Goal: Task Accomplishment & Management: Complete application form

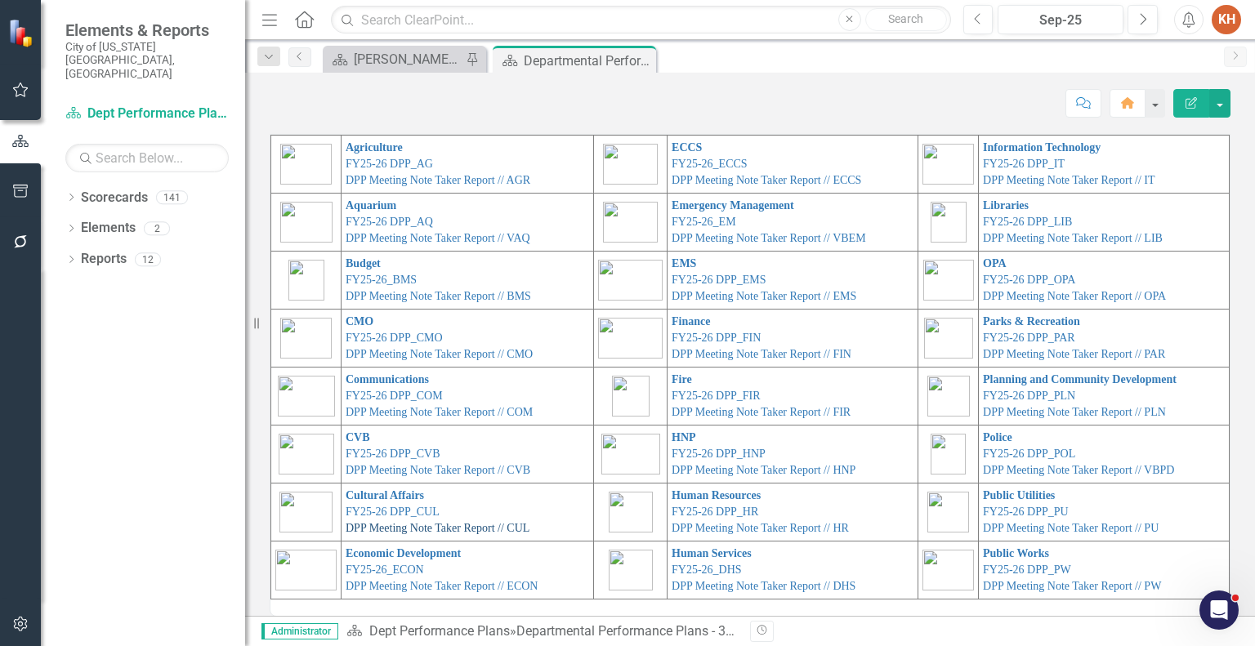
click at [408, 527] on link "DPP Meeting Note Taker Report // CUL" at bounding box center [438, 528] width 184 height 12
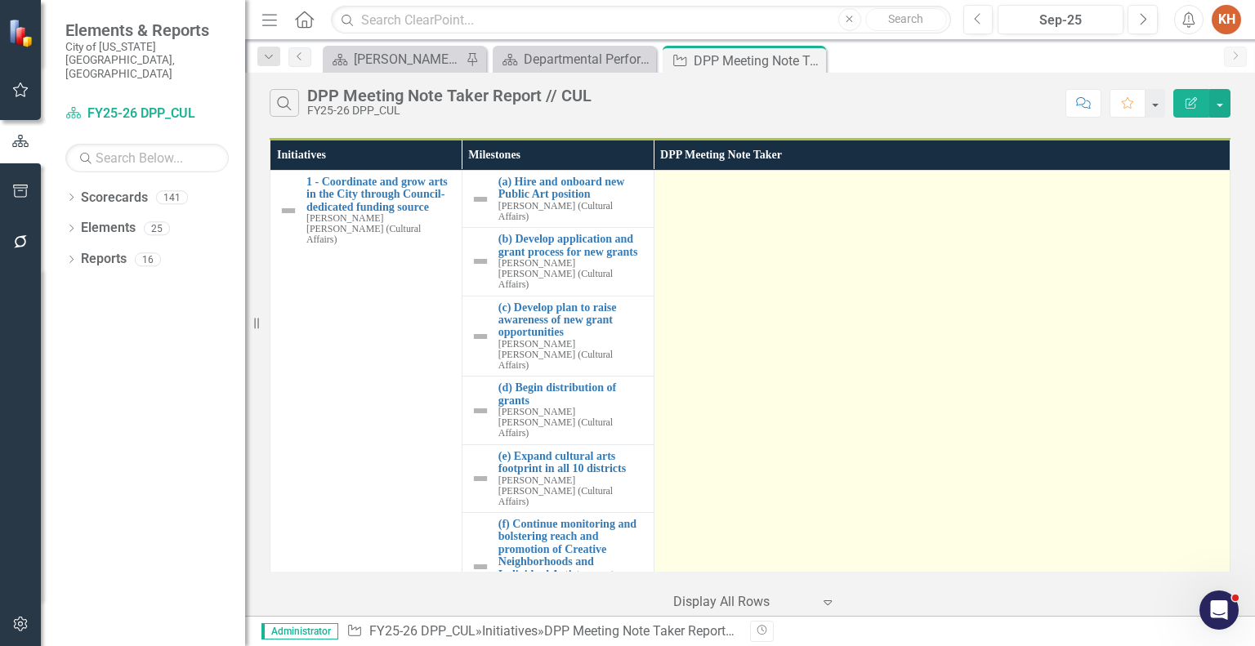
click at [849, 307] on td at bounding box center [942, 424] width 576 height 507
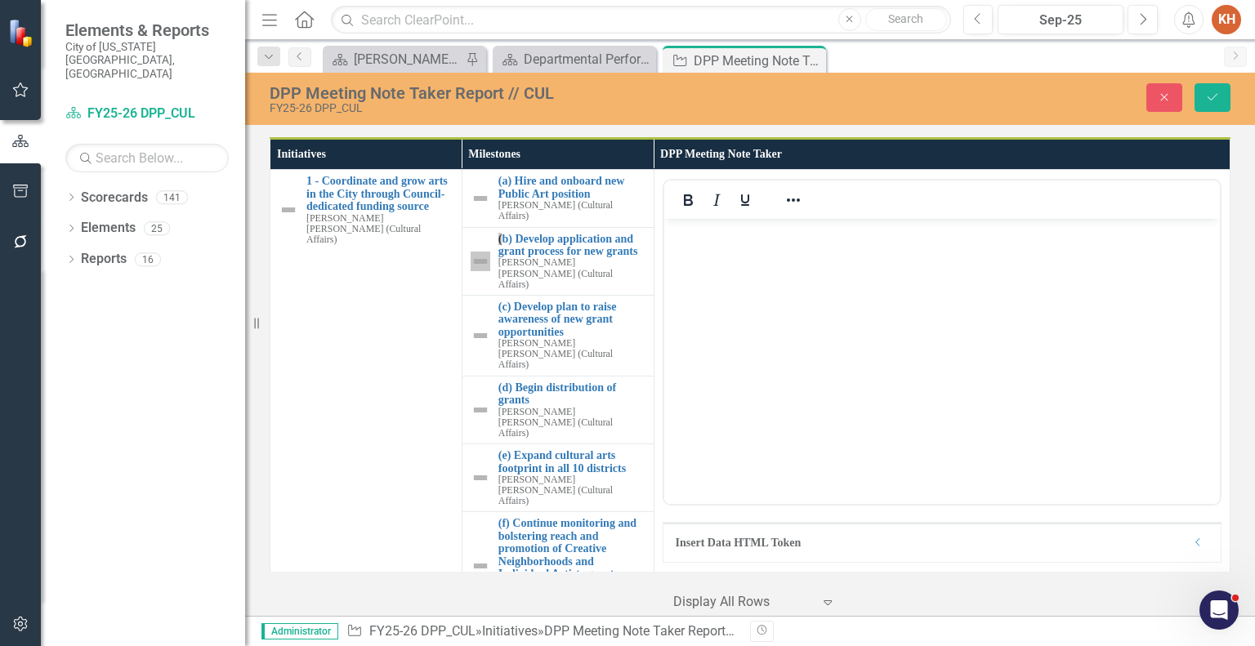
click at [804, 331] on body "Rich Text Area. Press ALT-0 for help." at bounding box center [940, 341] width 555 height 245
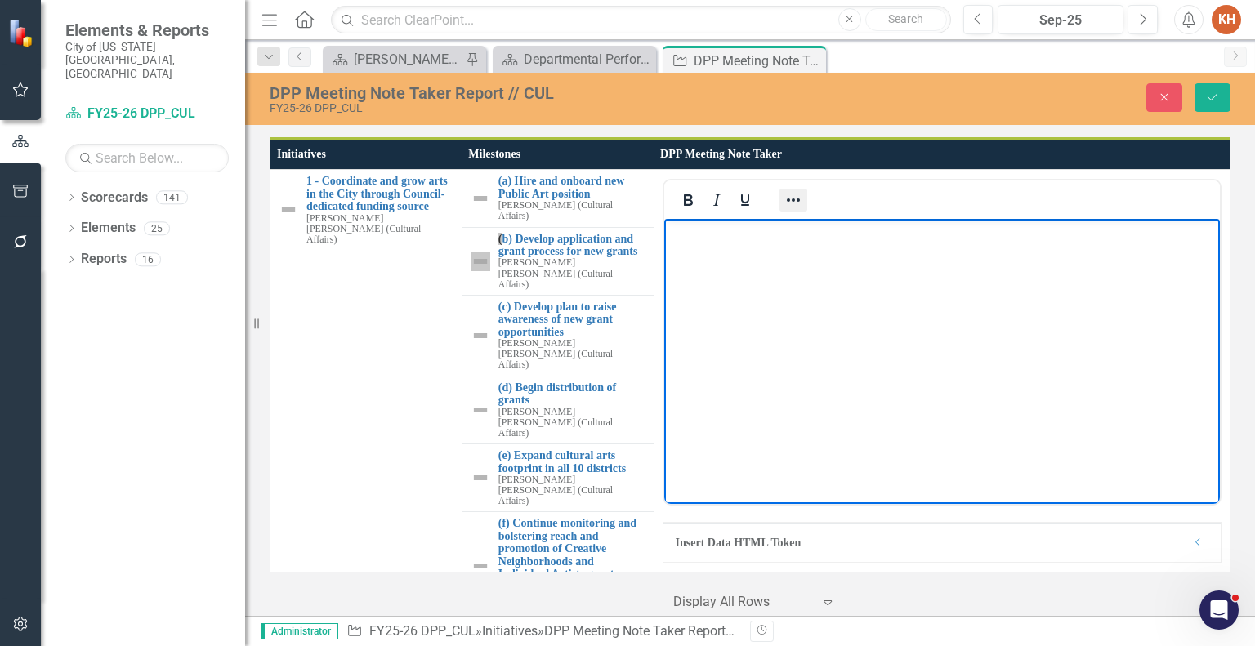
click at [785, 197] on icon "Reveal or hide additional toolbar items" at bounding box center [793, 200] width 20 height 20
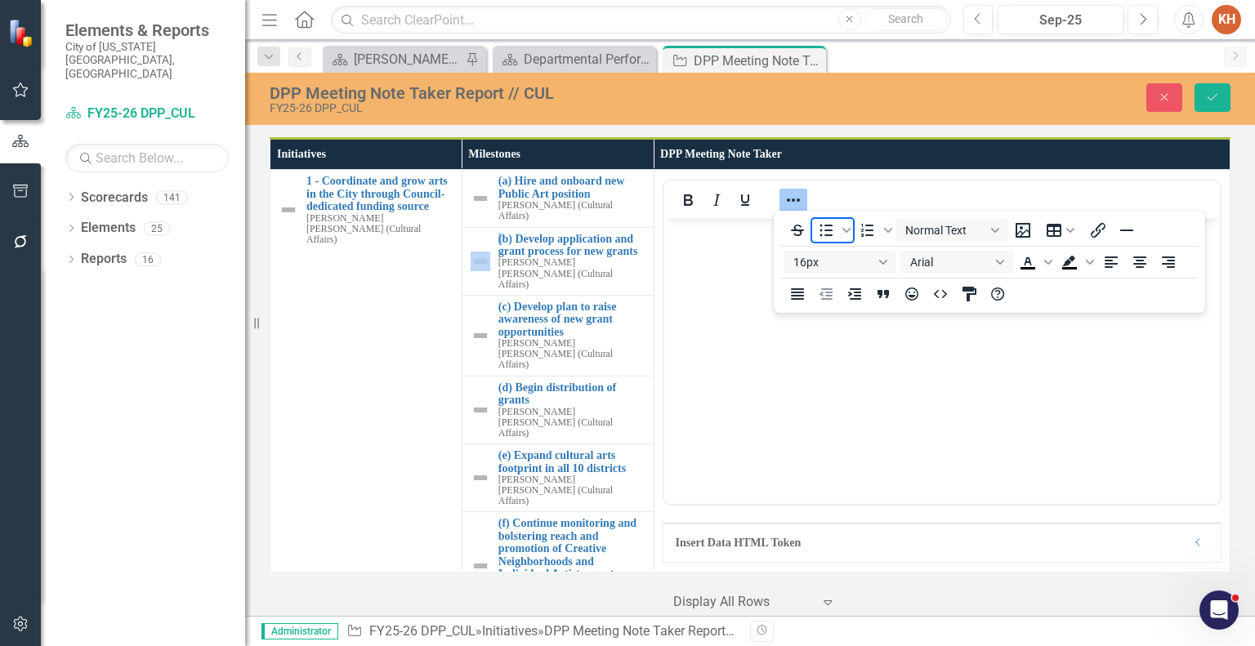
click at [819, 230] on icon "Bullet list" at bounding box center [826, 231] width 20 height 20
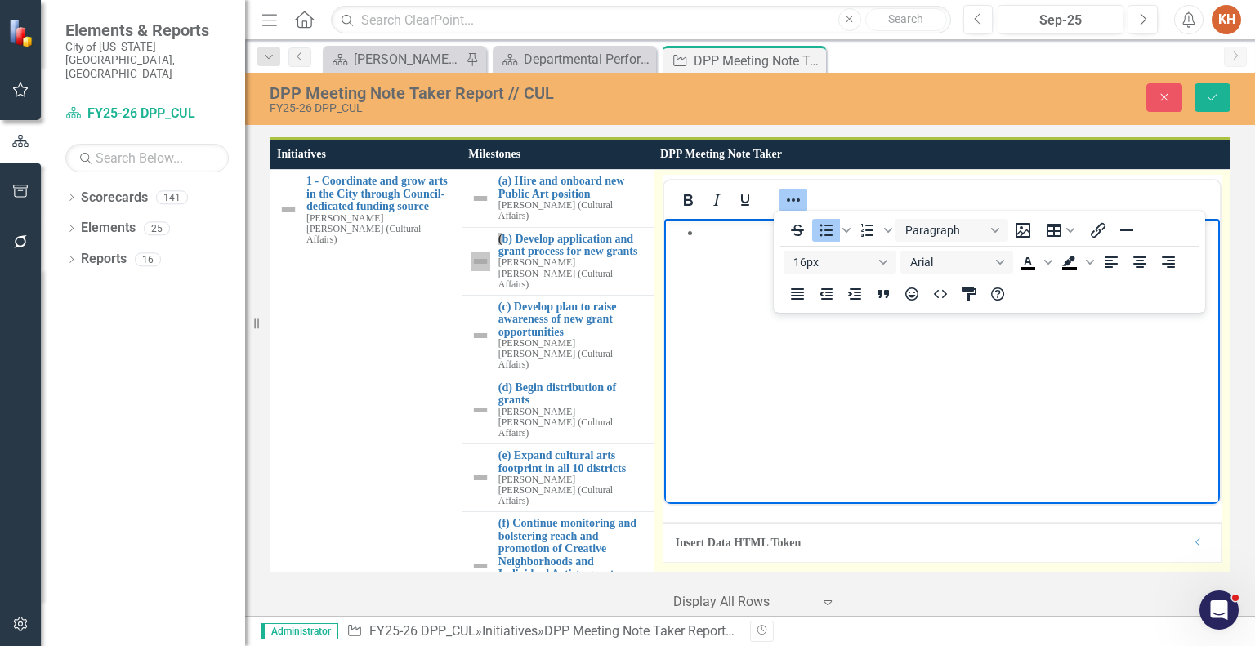
click at [790, 199] on icon "Reveal or hide additional toolbar items" at bounding box center [793, 200] width 20 height 20
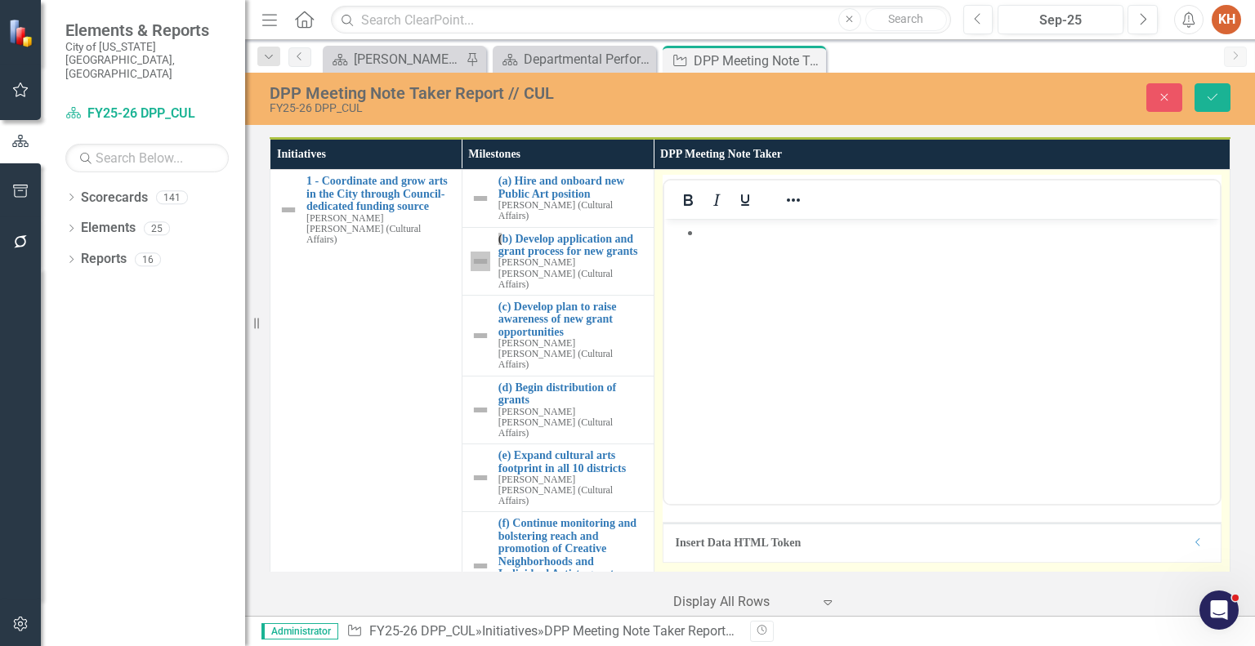
click at [779, 274] on body "Rich Text Area. Press ALT-0 for help." at bounding box center [940, 341] width 555 height 245
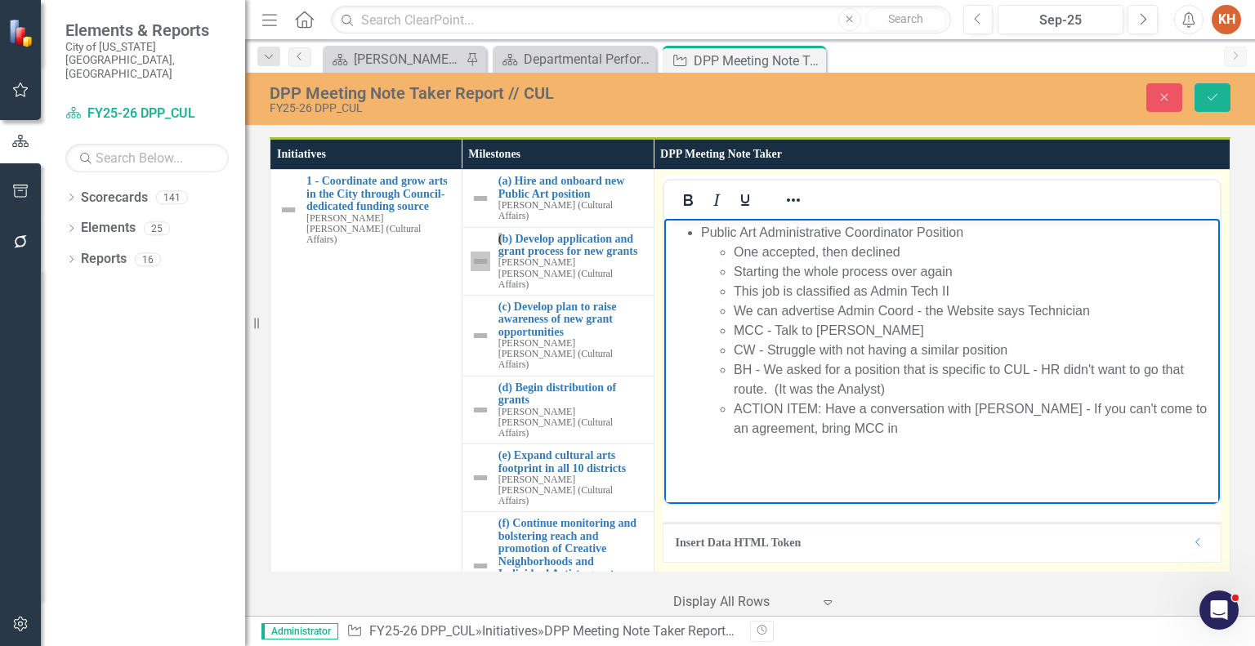
click at [747, 331] on li "MCC - Talk to [PERSON_NAME]" at bounding box center [974, 331] width 482 height 20
click at [853, 426] on li "ACTION ITEM: Have a conversation with [PERSON_NAME] - If you can't come to an a…" at bounding box center [974, 418] width 482 height 39
click at [899, 431] on li "ACTION ITEM: Have a conversation with [PERSON_NAME] - If you can't come to an a…" at bounding box center [974, 418] width 482 height 39
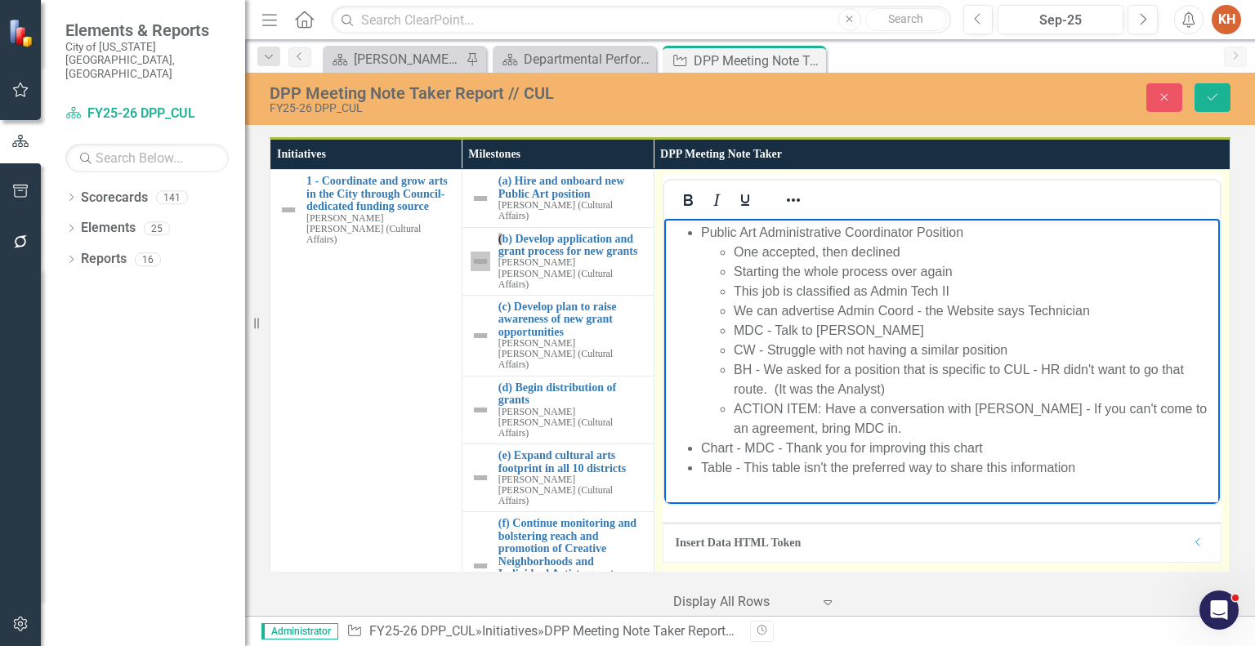
click at [1011, 442] on li "Chart - MDC - Thank you for improving this chart" at bounding box center [957, 449] width 515 height 20
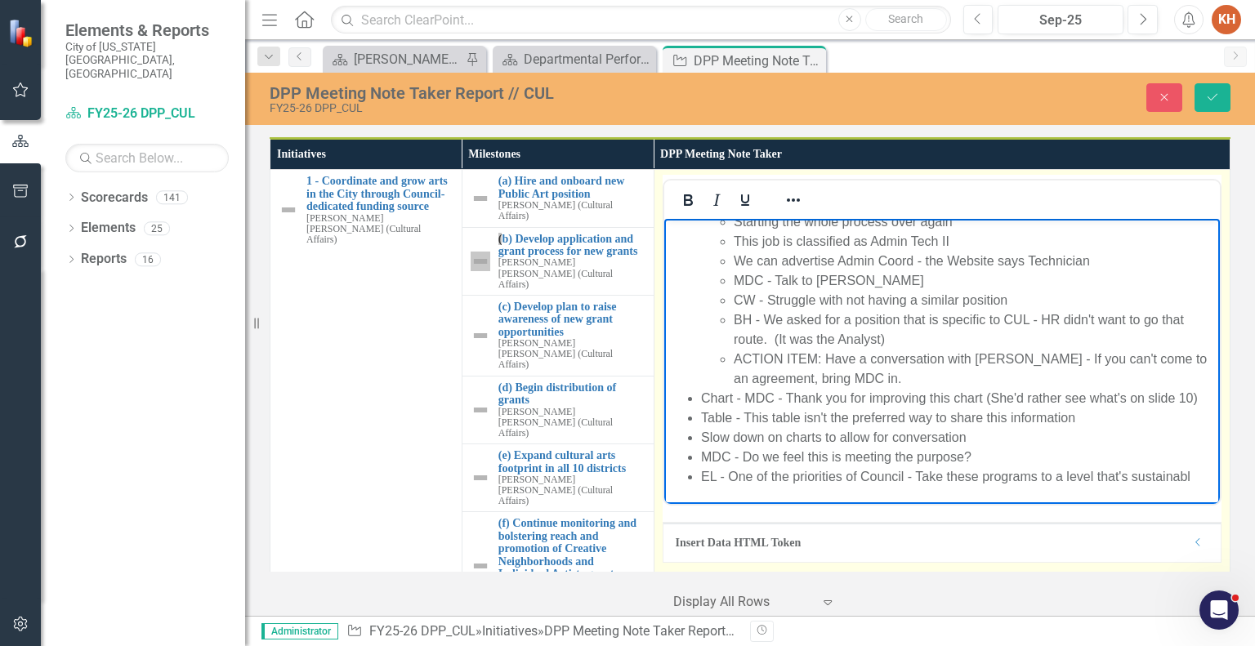
scroll to position [69, 0]
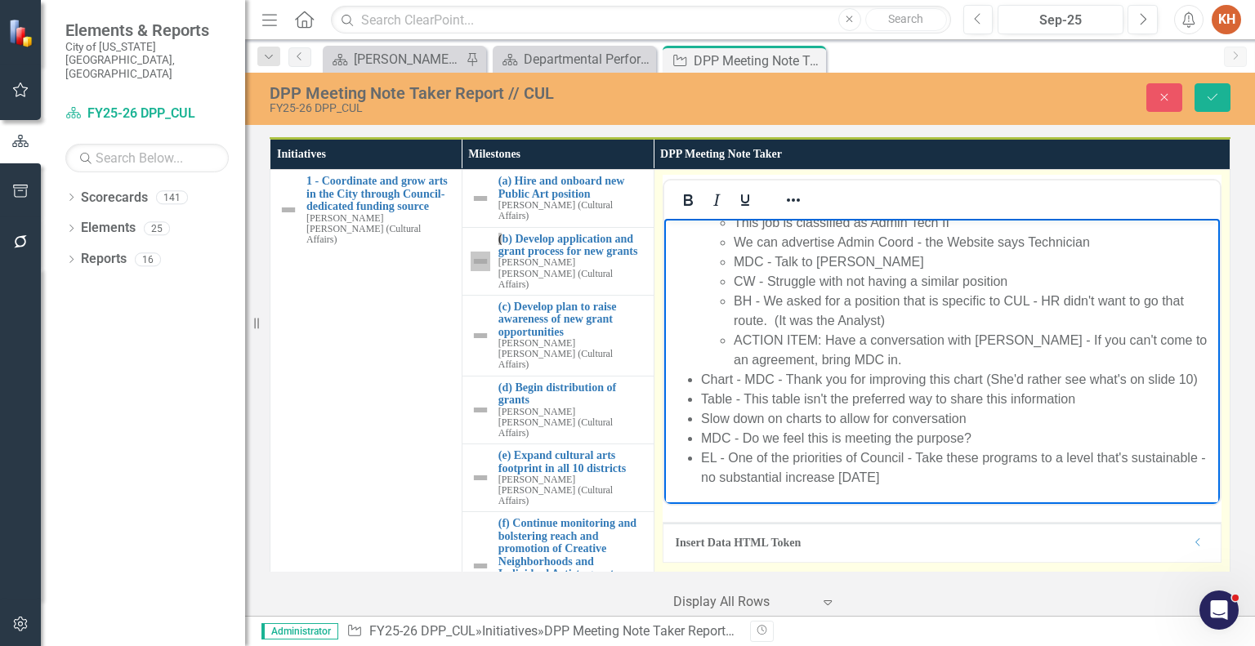
click at [1018, 488] on li "EL - One of the priorities of Council - Take these programs to a level that's s…" at bounding box center [957, 467] width 515 height 39
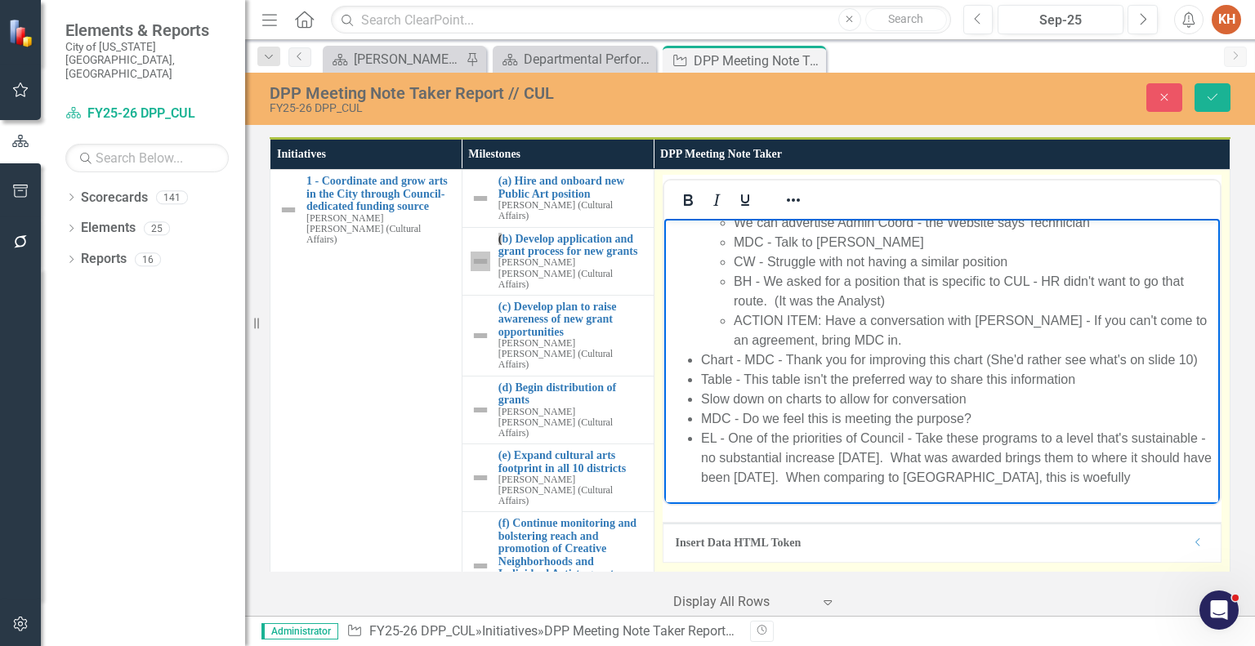
scroll to position [108, 0]
click at [703, 417] on li "MDC - Do we feel this is meeting the purpose?" at bounding box center [957, 418] width 515 height 20
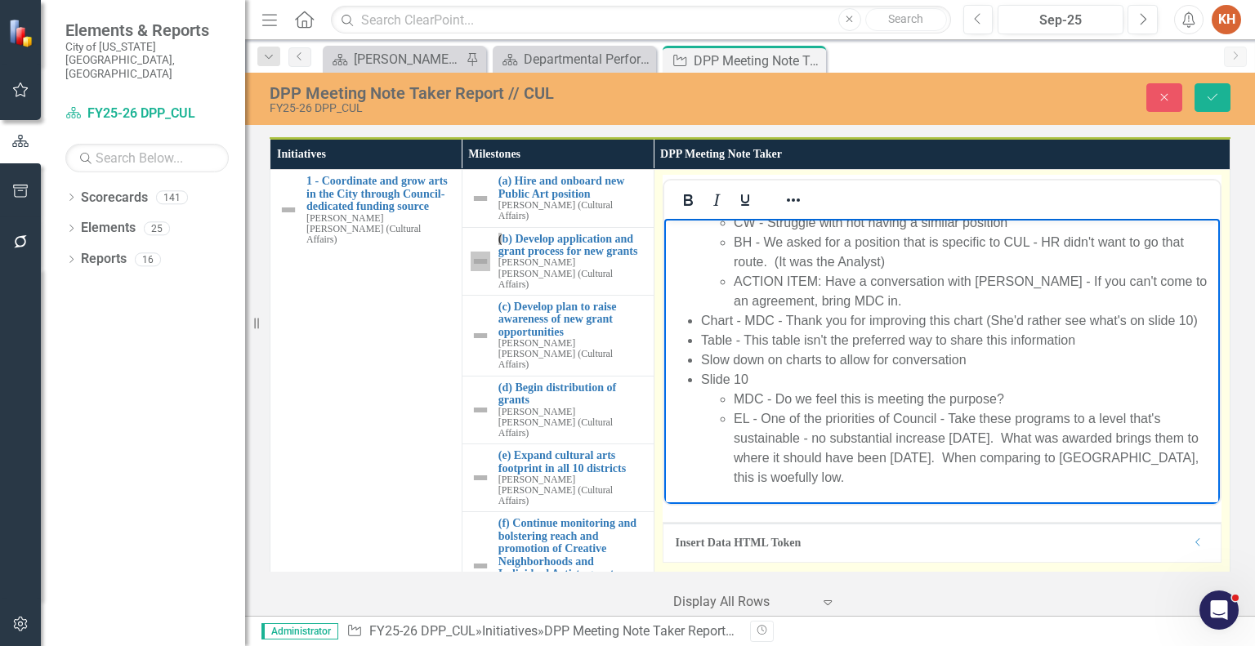
scroll to position [149, 0]
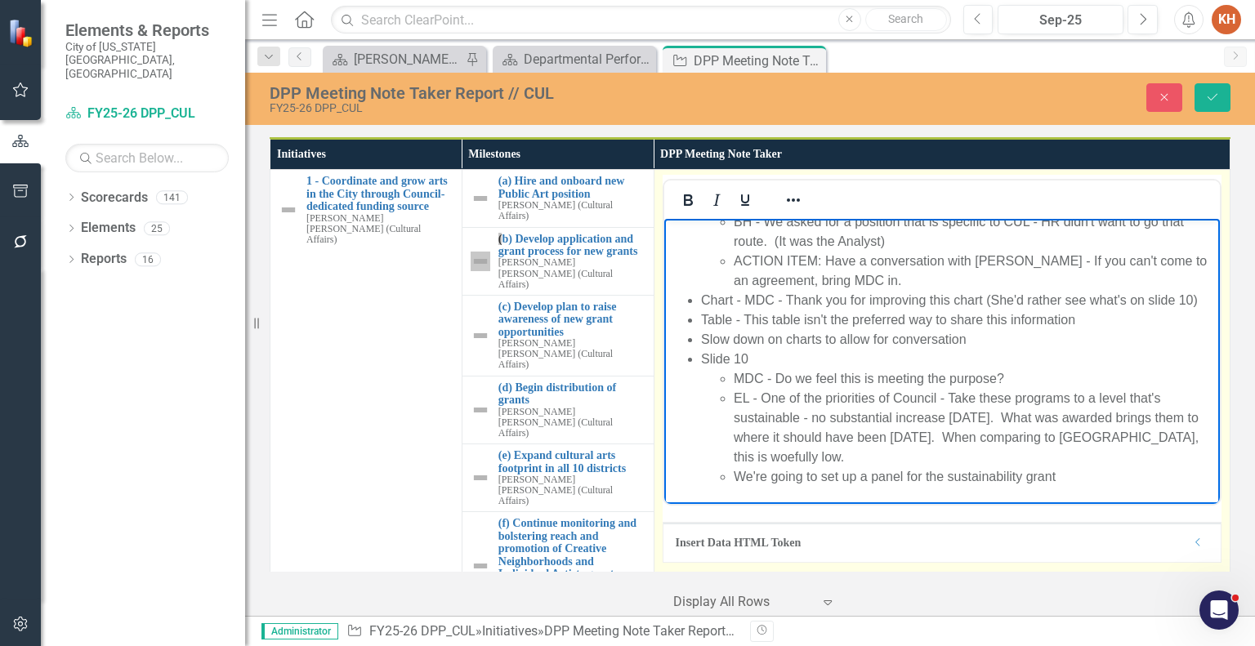
click at [1095, 487] on li "We're going to set up a panel for the sustainability grant" at bounding box center [974, 477] width 482 height 20
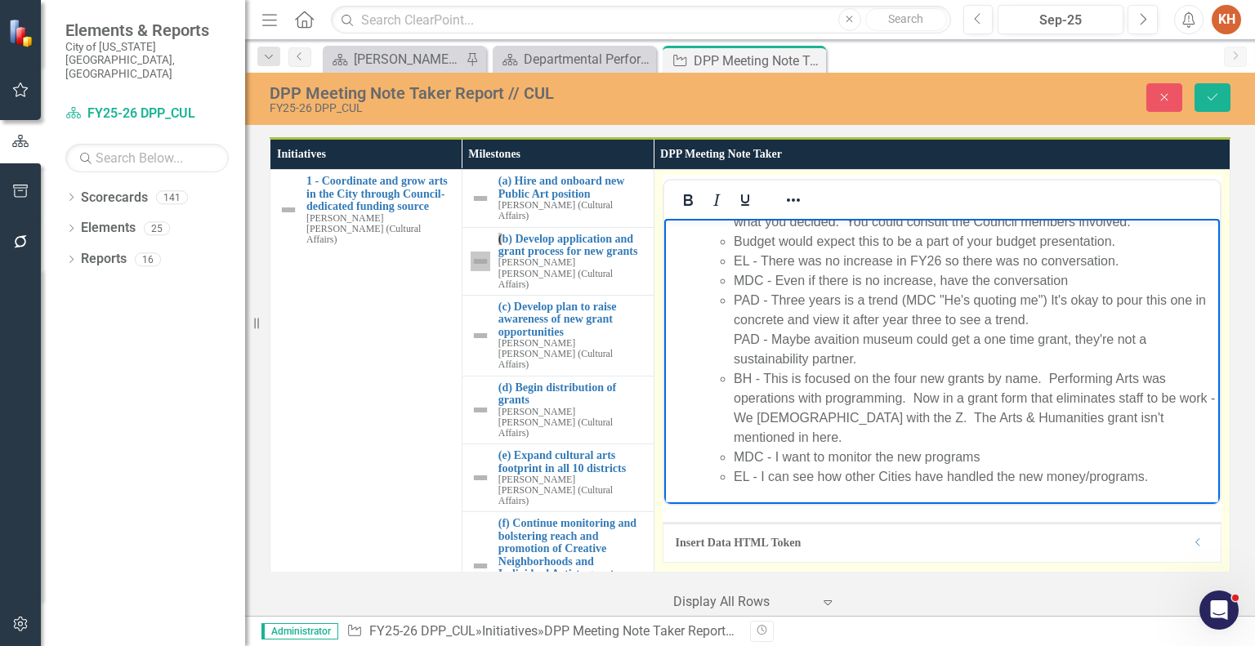
scroll to position [483, 0]
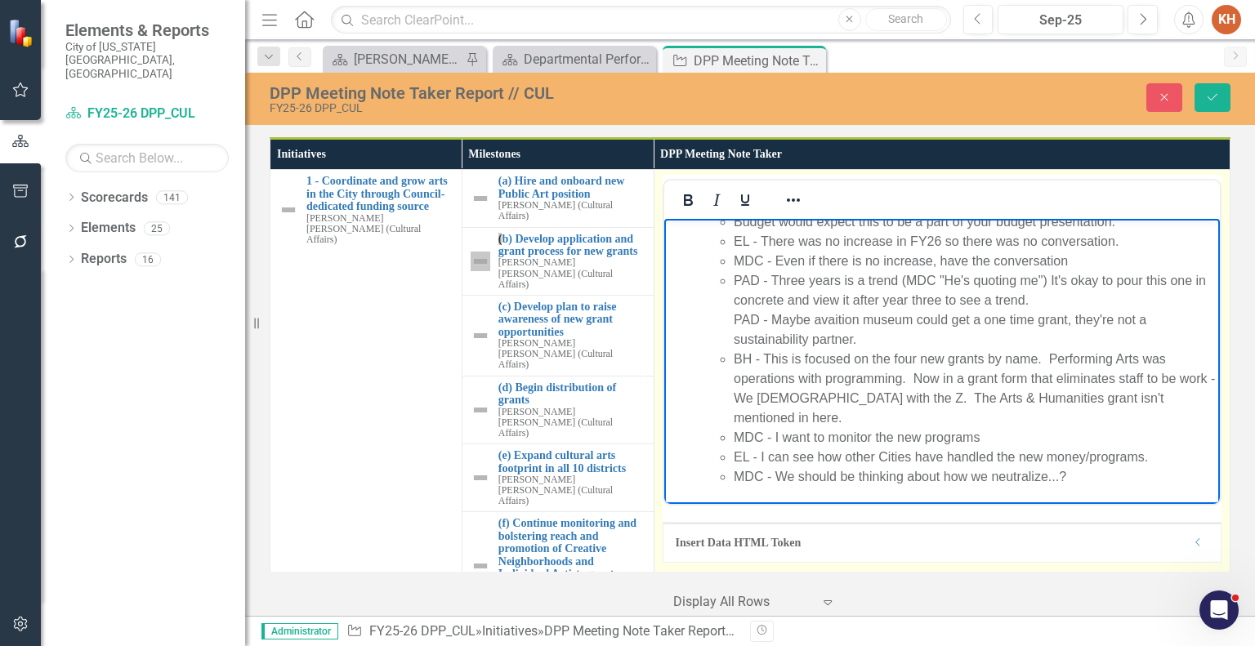
click at [1126, 487] on li "MDC - We should be thinking about how we neutralize...?" at bounding box center [974, 477] width 482 height 20
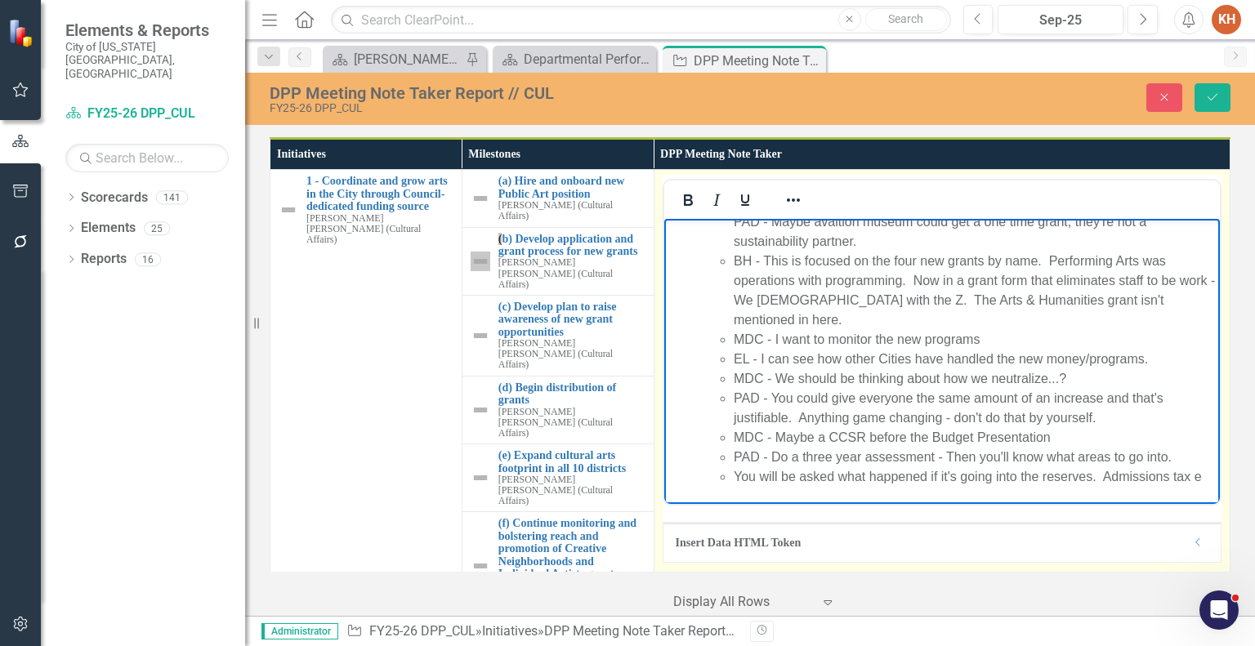
scroll to position [598, 0]
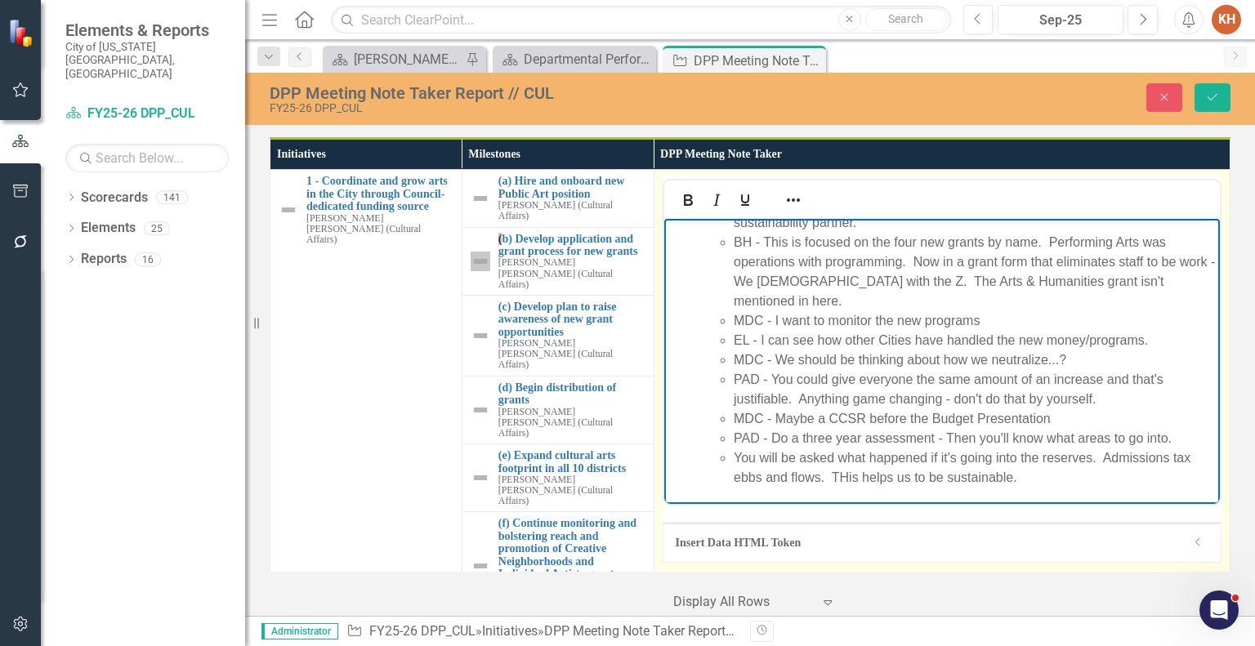
click at [843, 488] on li "You will be asked what happened if it's going into the reserves. Admissions tax…" at bounding box center [974, 467] width 482 height 39
click at [1055, 479] on li "You will be asked what happened if it's going into the reserves. Admissions tax…" at bounding box center [974, 467] width 482 height 39
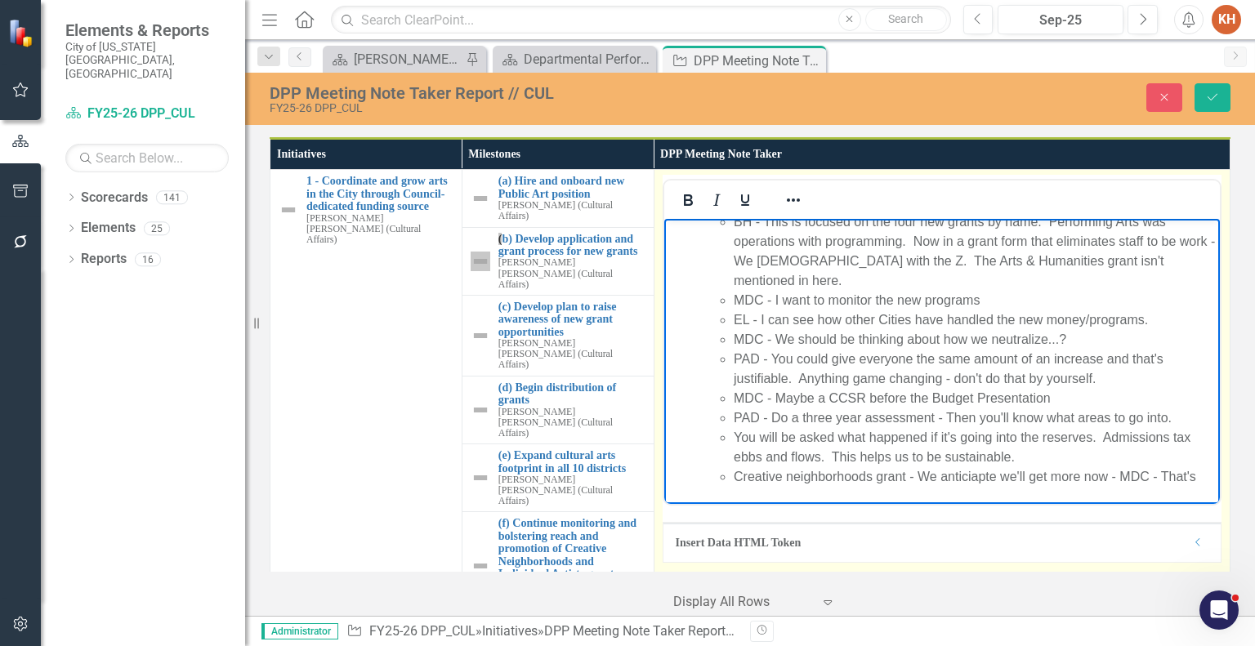
scroll to position [637, 0]
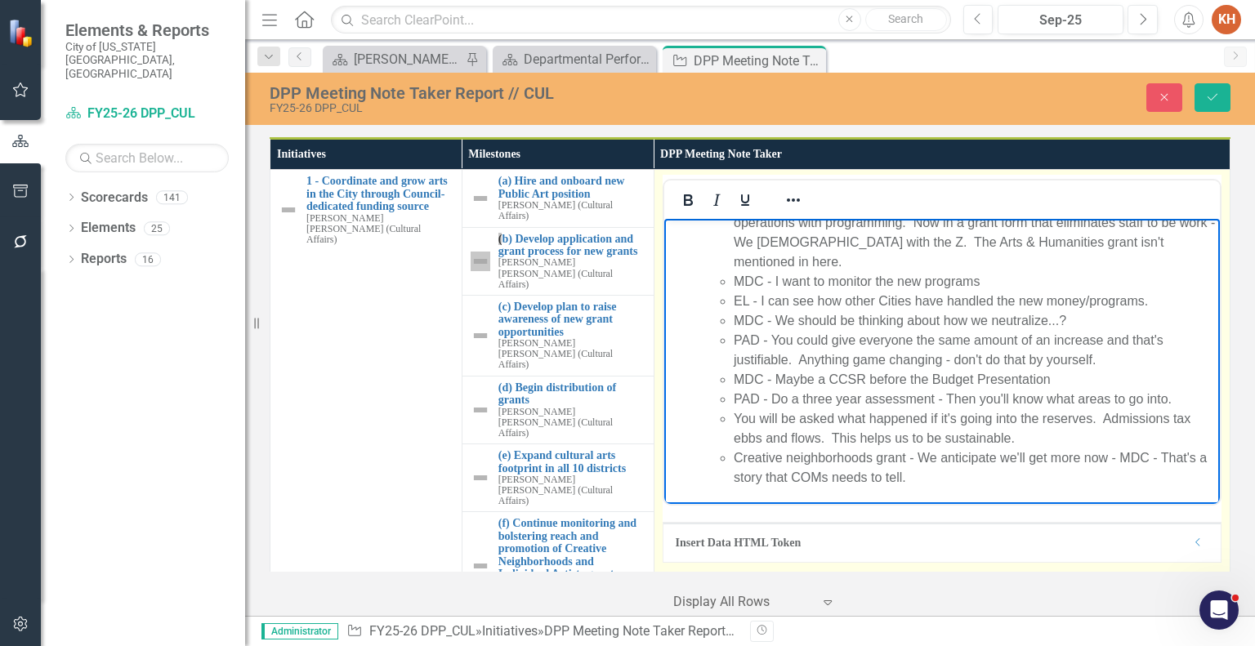
click at [944, 488] on li "Creative neighborhoods grant - We anticipate we'll get more now - MDC - That's …" at bounding box center [974, 467] width 482 height 39
click at [965, 488] on li "Creative neighborhoods grant - We anticipate we'll get more now - MDC - That's …" at bounding box center [974, 467] width 482 height 39
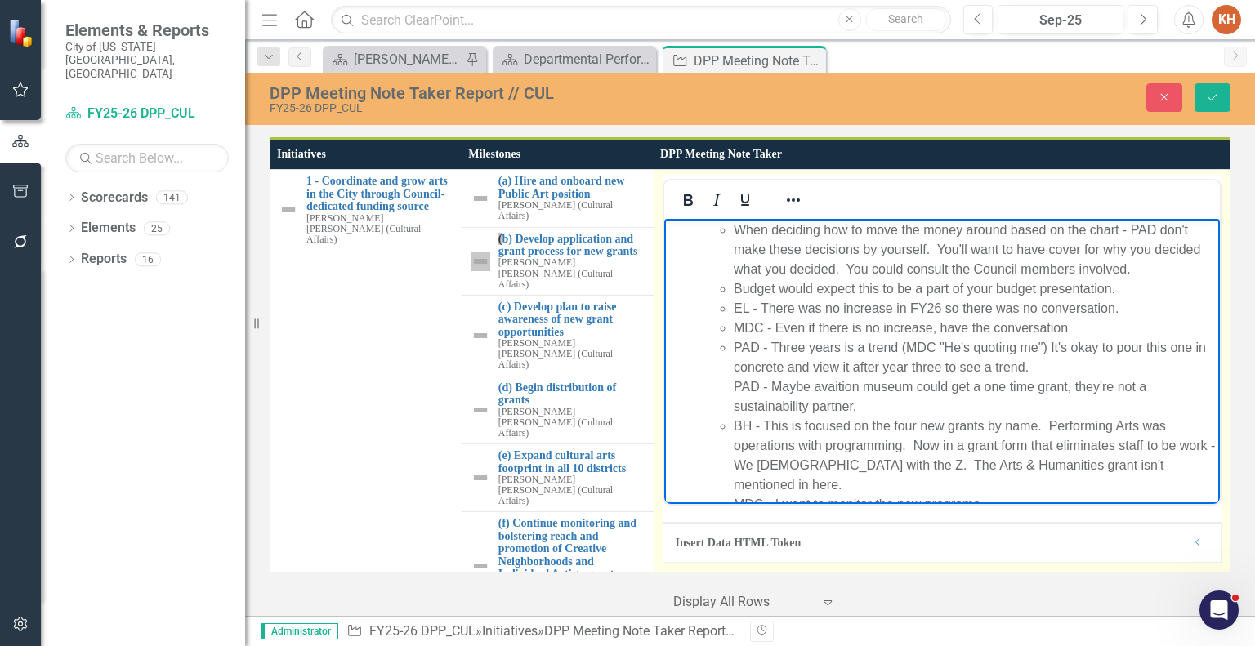
scroll to position [169, 0]
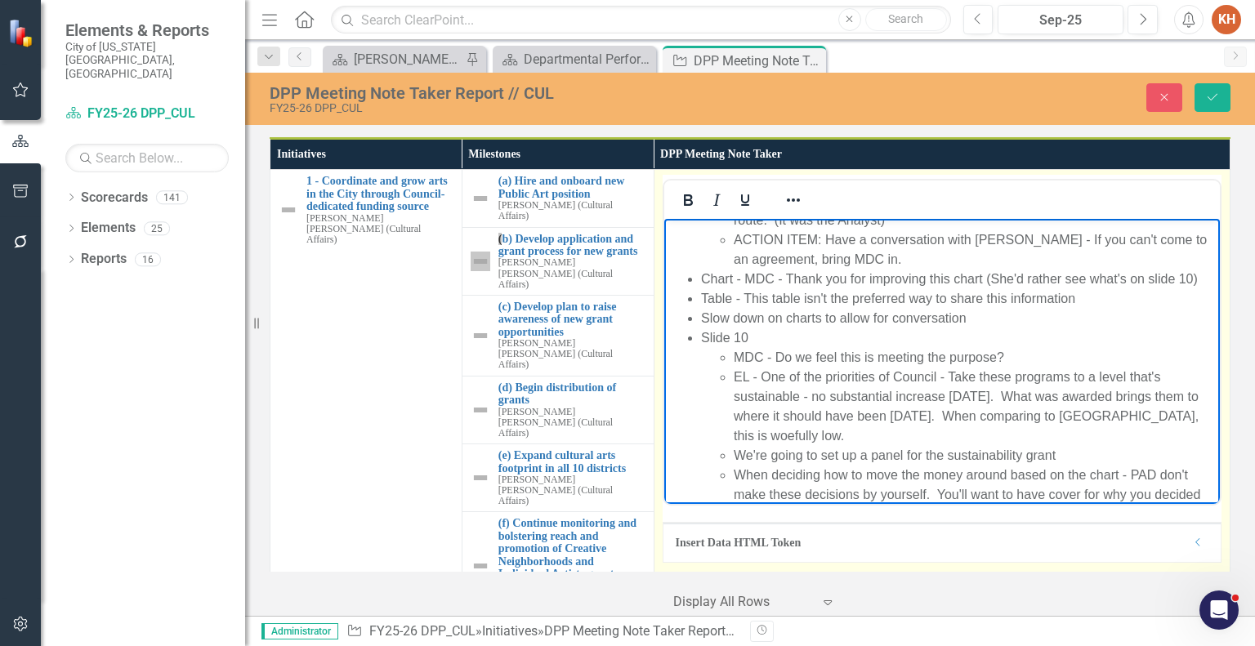
click at [760, 354] on li "Slide 10 MDC - Do we feel this is meeting the purpose? EL - One of the prioriti…" at bounding box center [957, 651] width 515 height 647
click at [746, 357] on li "Slide 10 MDC - Do we feel this is meeting the purpose? EL - One of the prioriti…" at bounding box center [957, 651] width 515 height 647
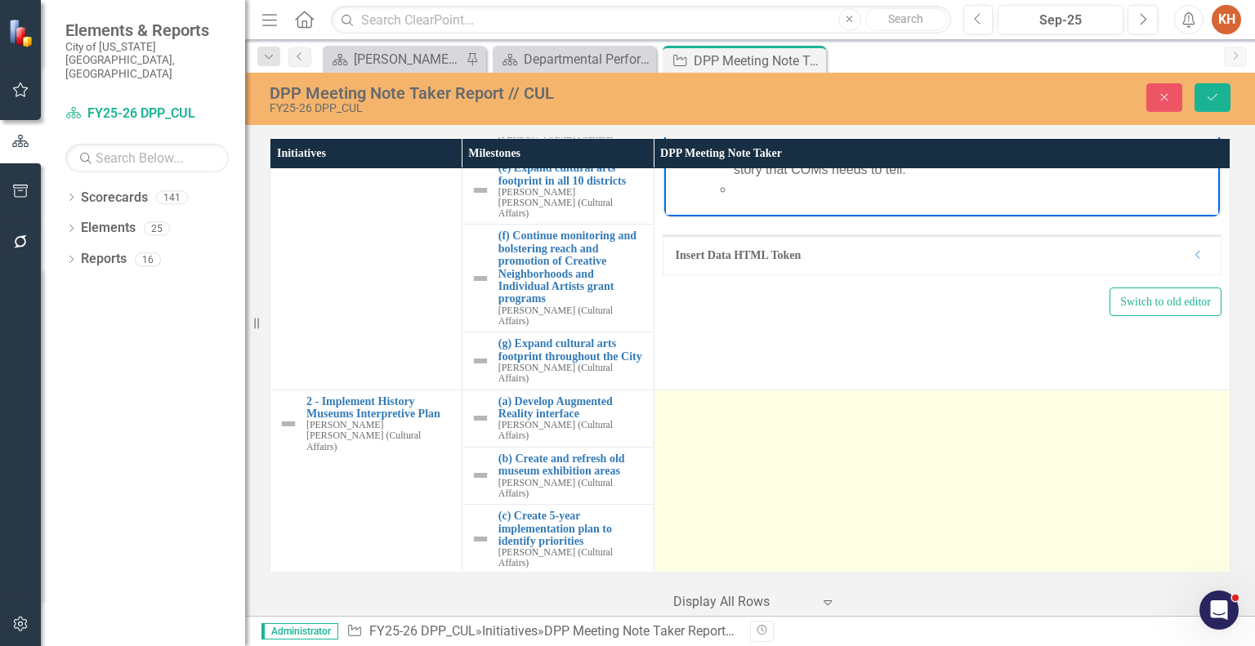
scroll to position [206, 0]
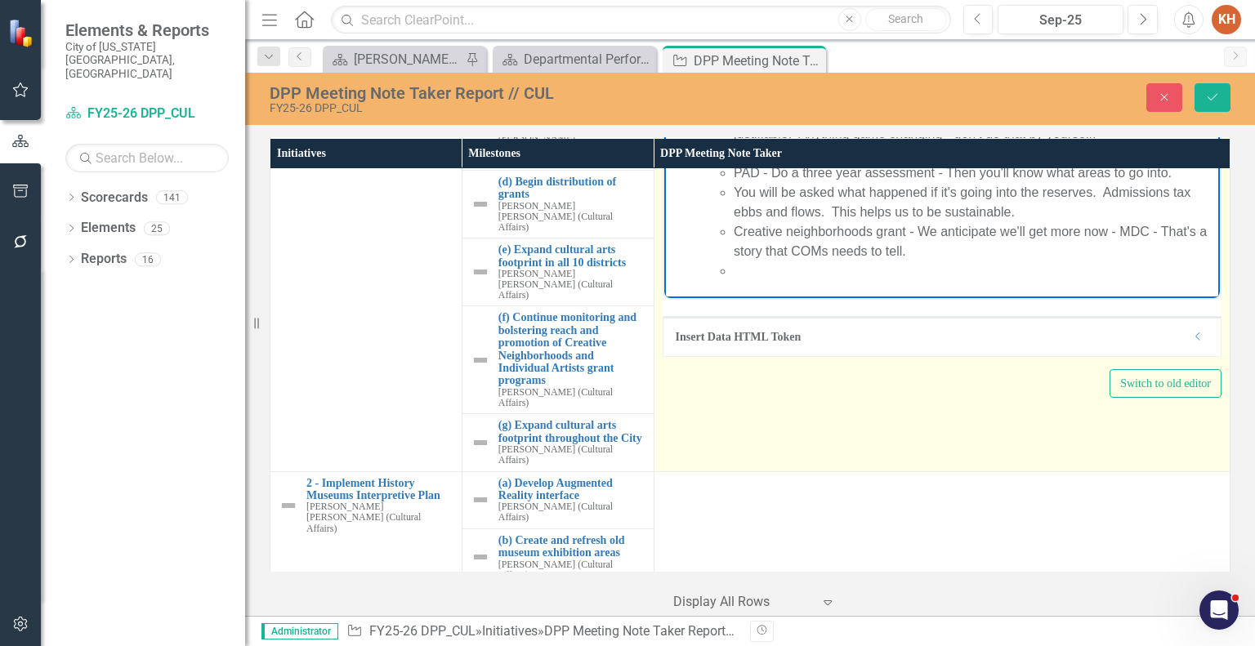
click at [860, 280] on li "Rich Text Area. Press ALT-0 for help." at bounding box center [974, 271] width 482 height 20
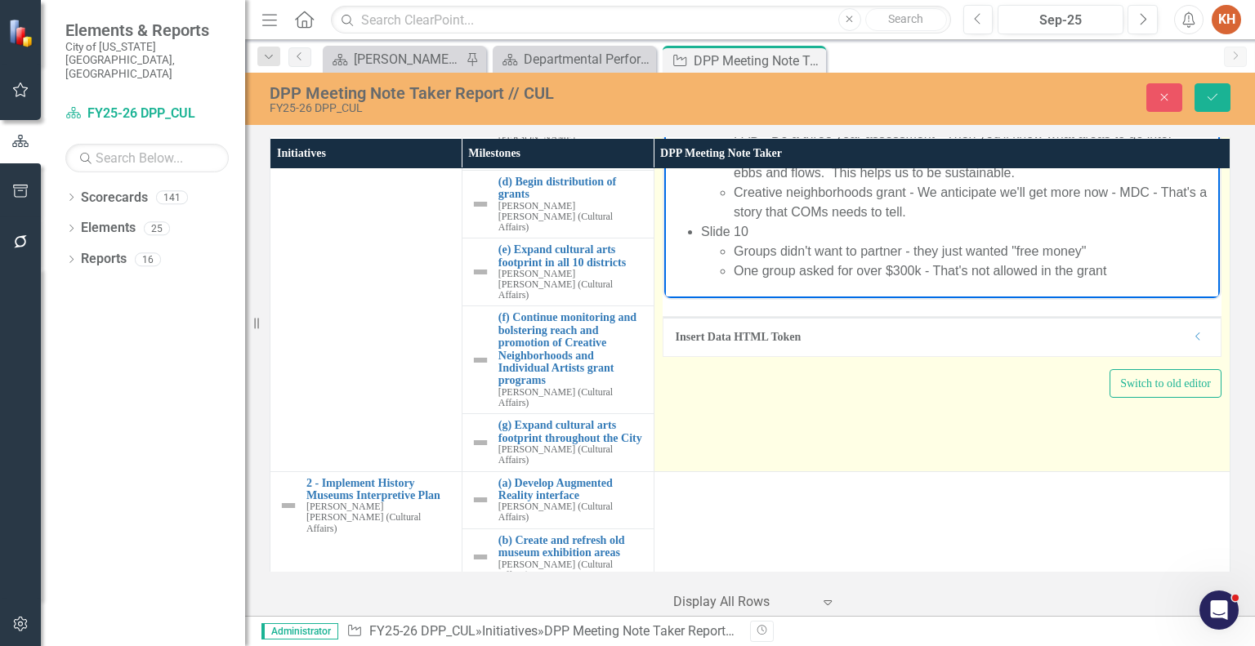
scroll to position [718, 0]
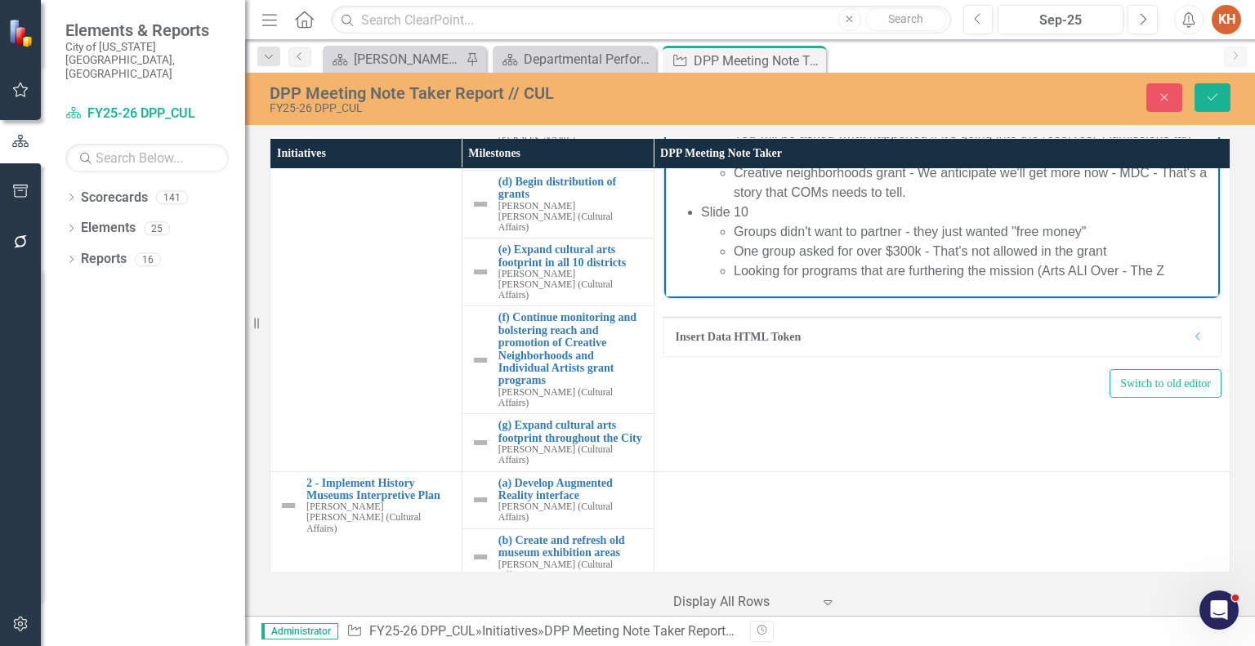
click at [1075, 281] on li "Looking for programs that are furthering the mission (Arts ALl Over - The Z" at bounding box center [974, 271] width 482 height 20
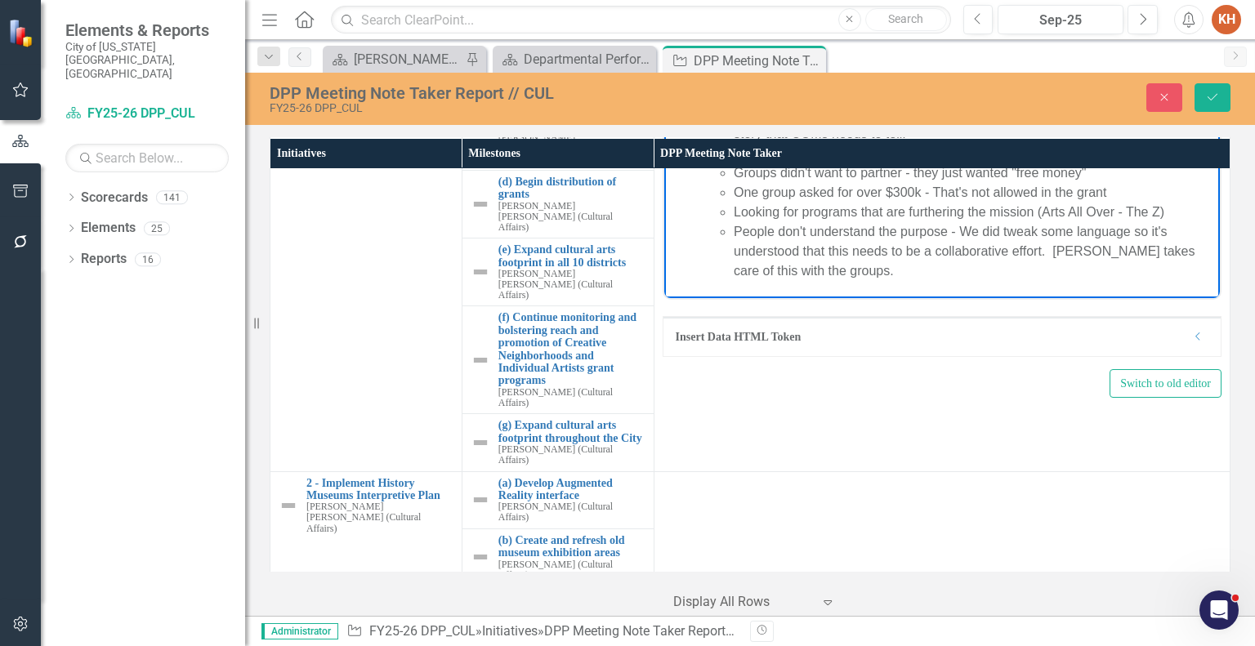
scroll to position [794, 0]
click at [1221, 96] on button "Save" at bounding box center [1212, 97] width 36 height 29
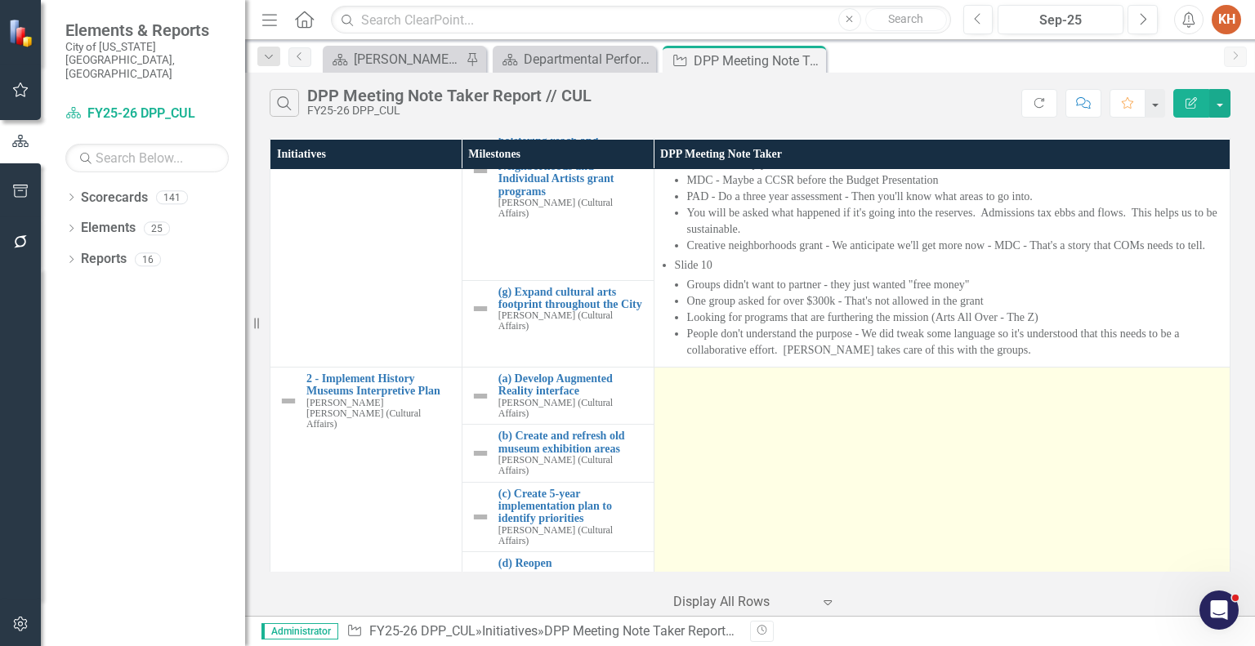
scroll to position [654, 0]
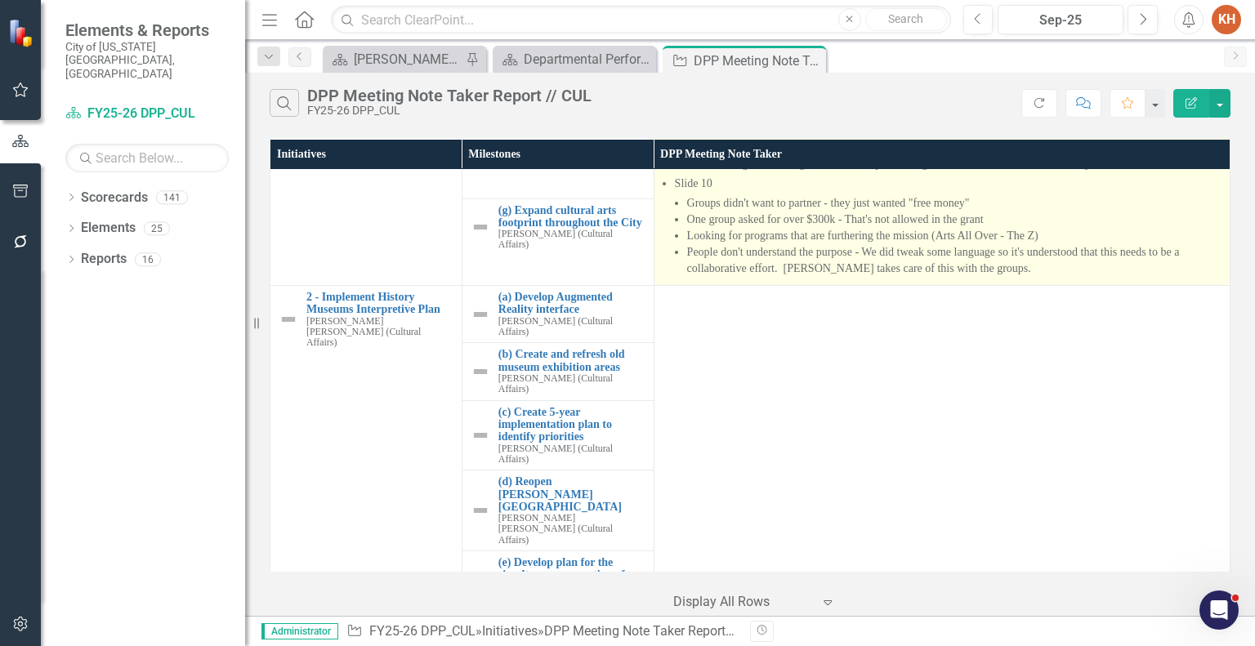
click at [954, 228] on li "One group asked for over $300k - That's not allowed in the grant" at bounding box center [954, 220] width 534 height 16
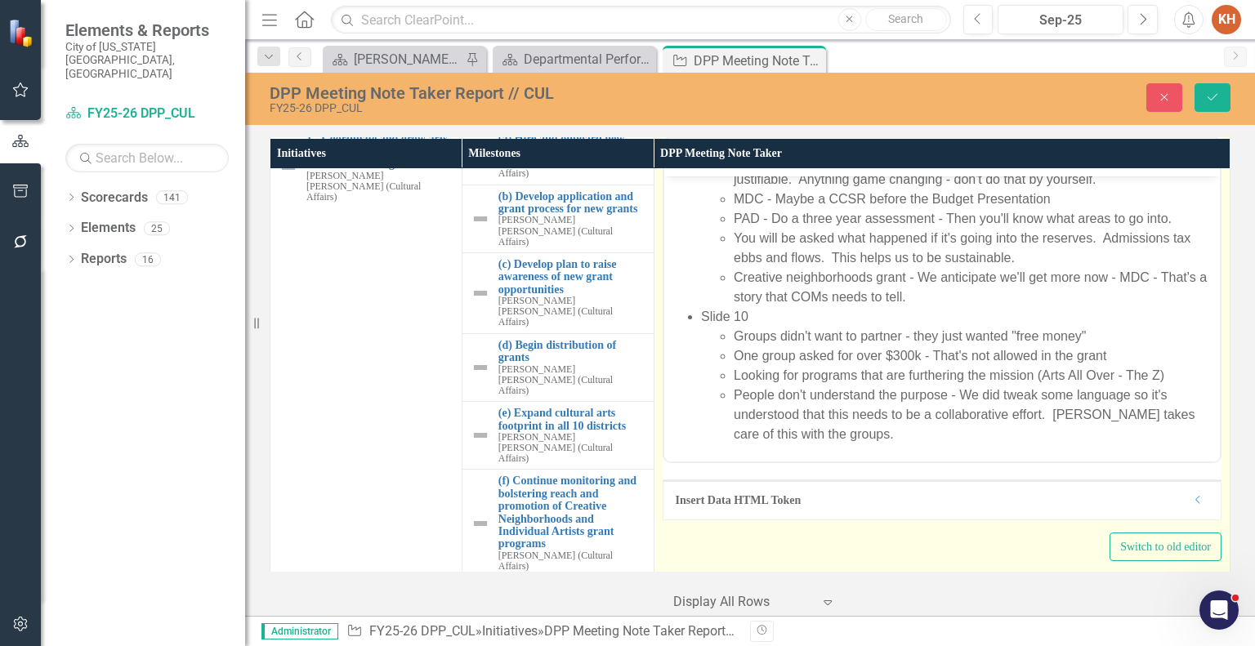
scroll to position [206, 0]
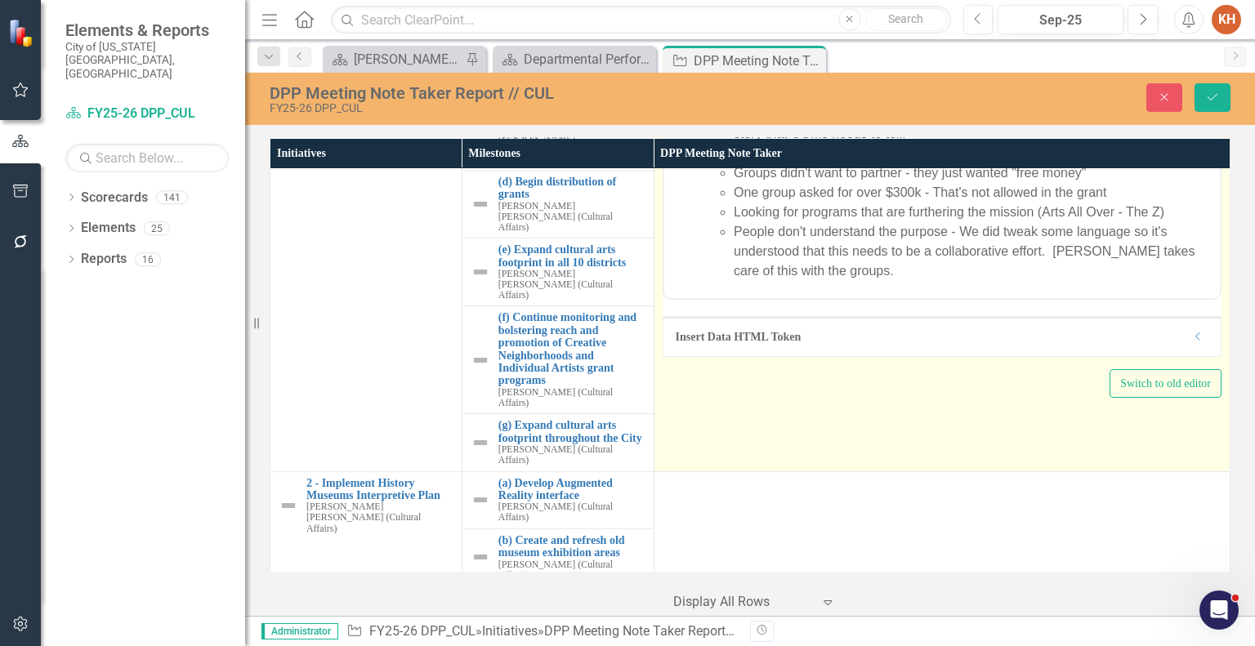
click at [902, 278] on li "People don't understand the purpose - We did tweak some language so it's unders…" at bounding box center [974, 251] width 482 height 59
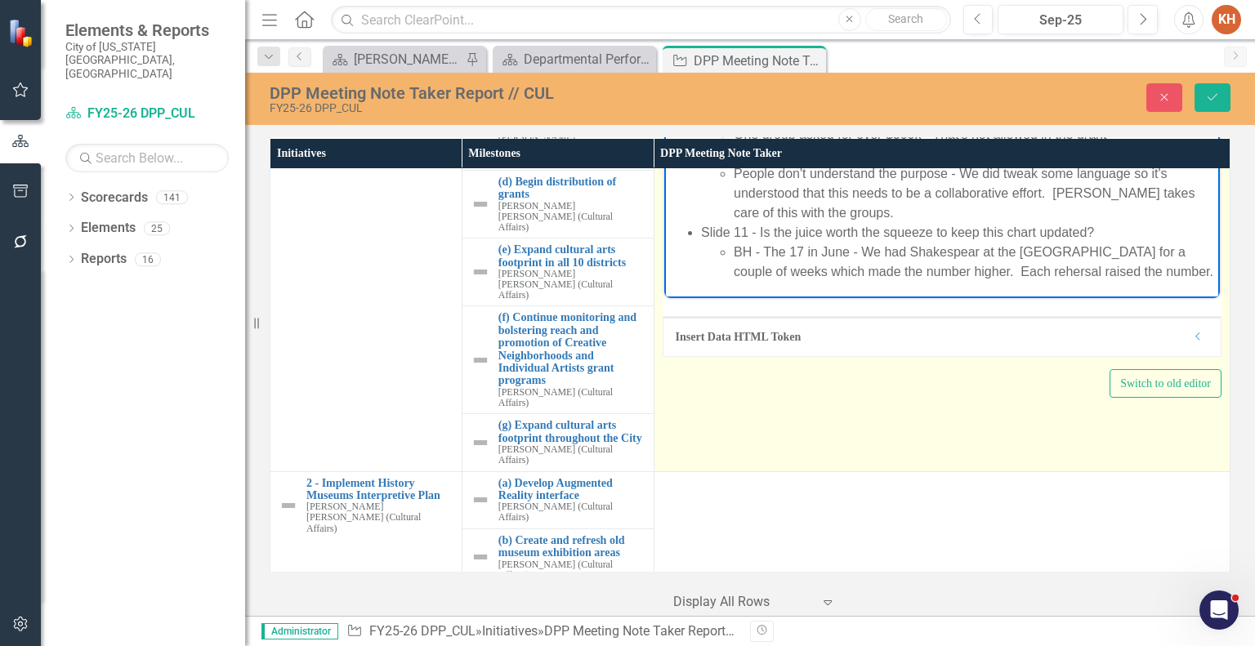
scroll to position [855, 0]
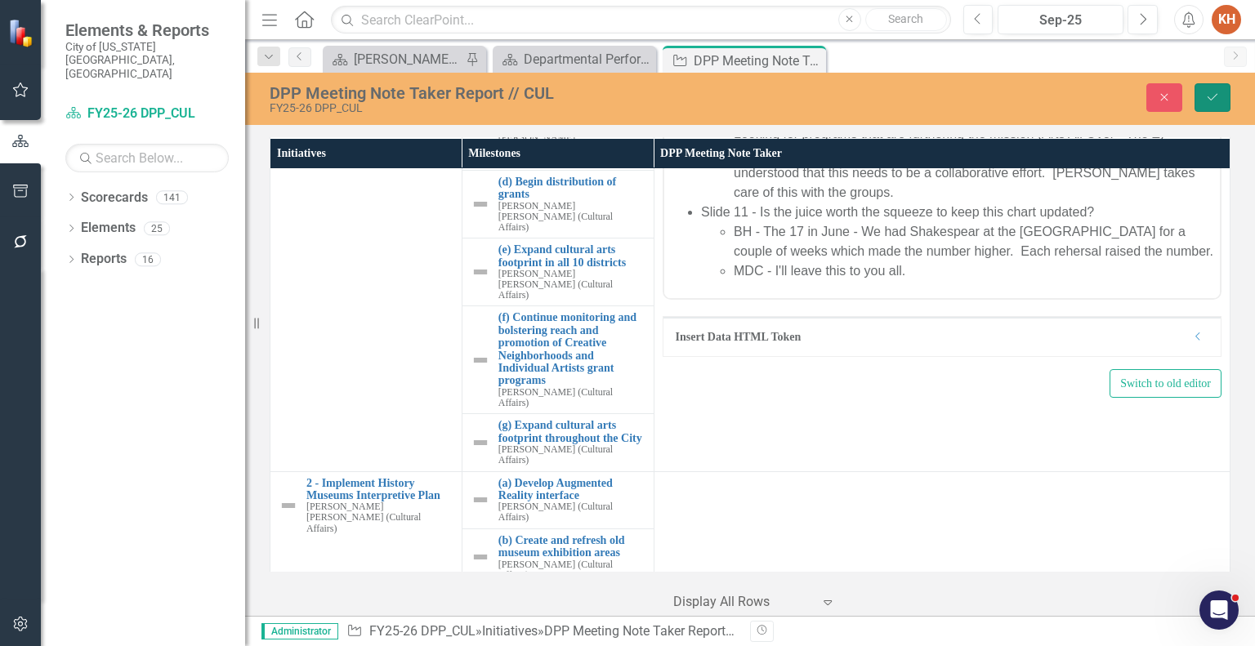
click at [1207, 94] on icon "Save" at bounding box center [1212, 96] width 15 height 11
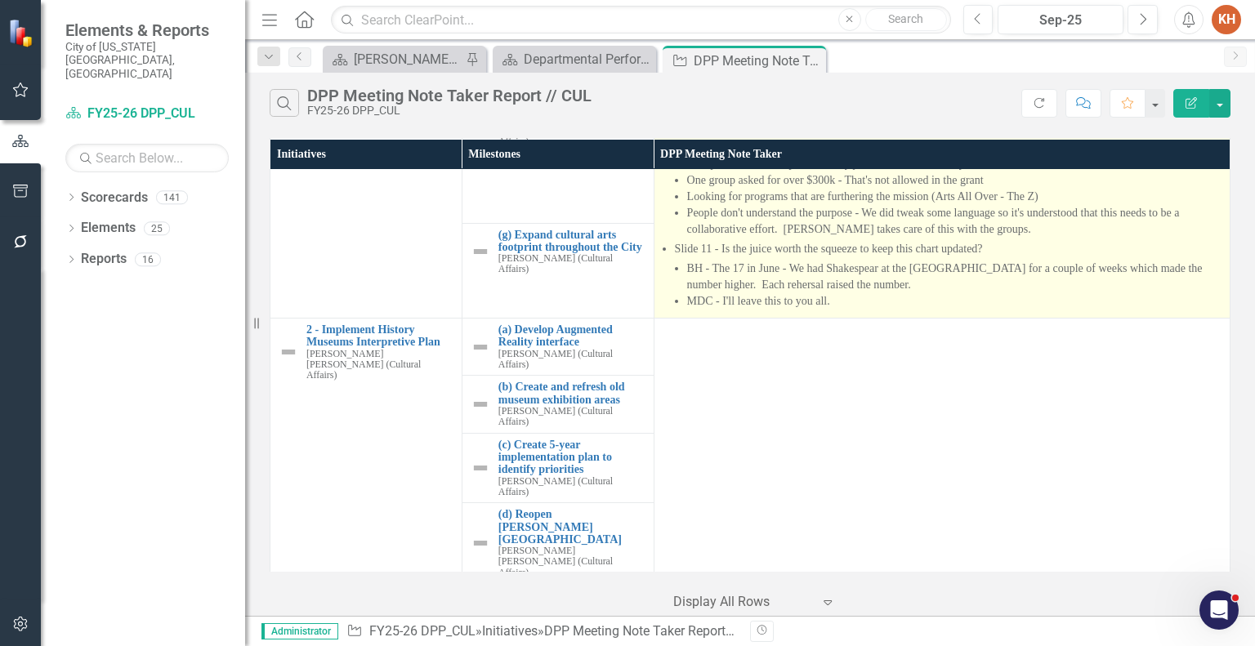
scroll to position [611, 0]
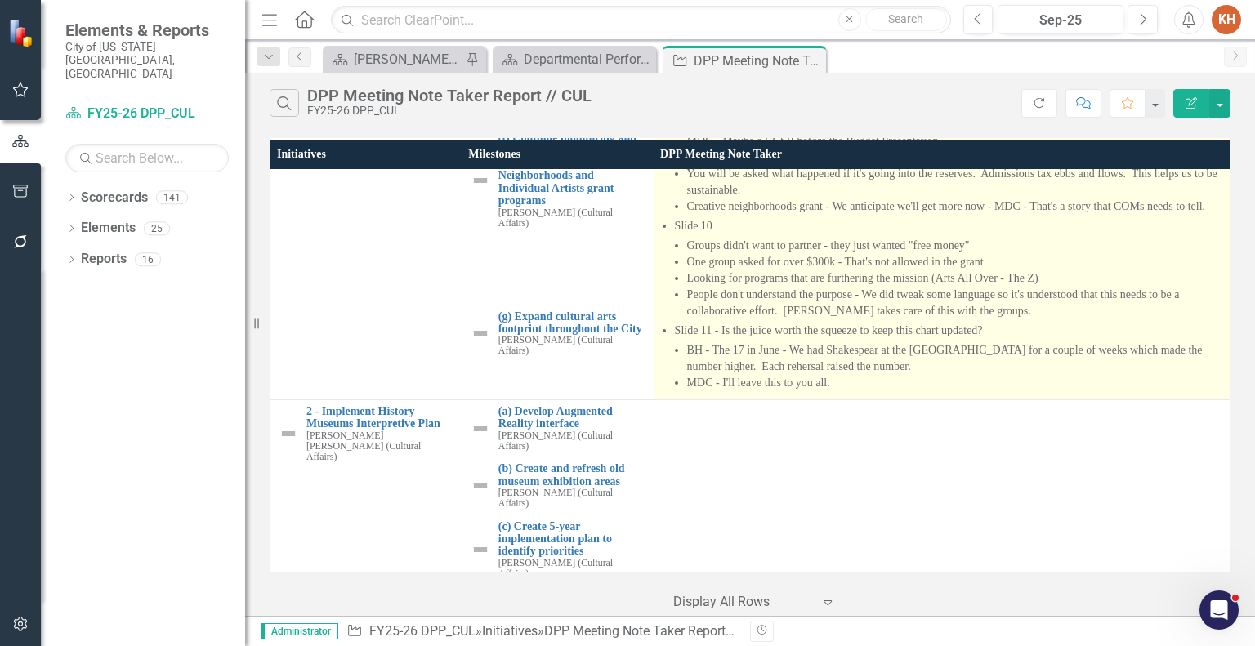
click at [936, 375] on li "BH - The 17 in June - We had Shakespear at the [GEOGRAPHIC_DATA] for a couple o…" at bounding box center [954, 358] width 534 height 33
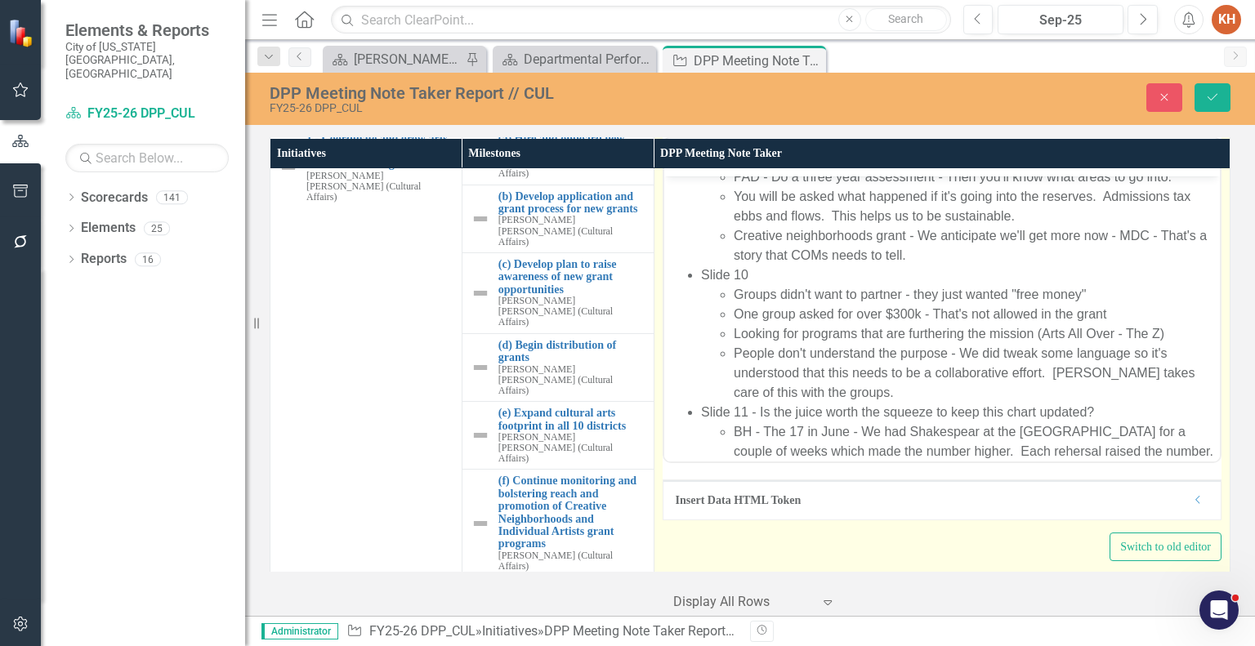
scroll to position [872, 0]
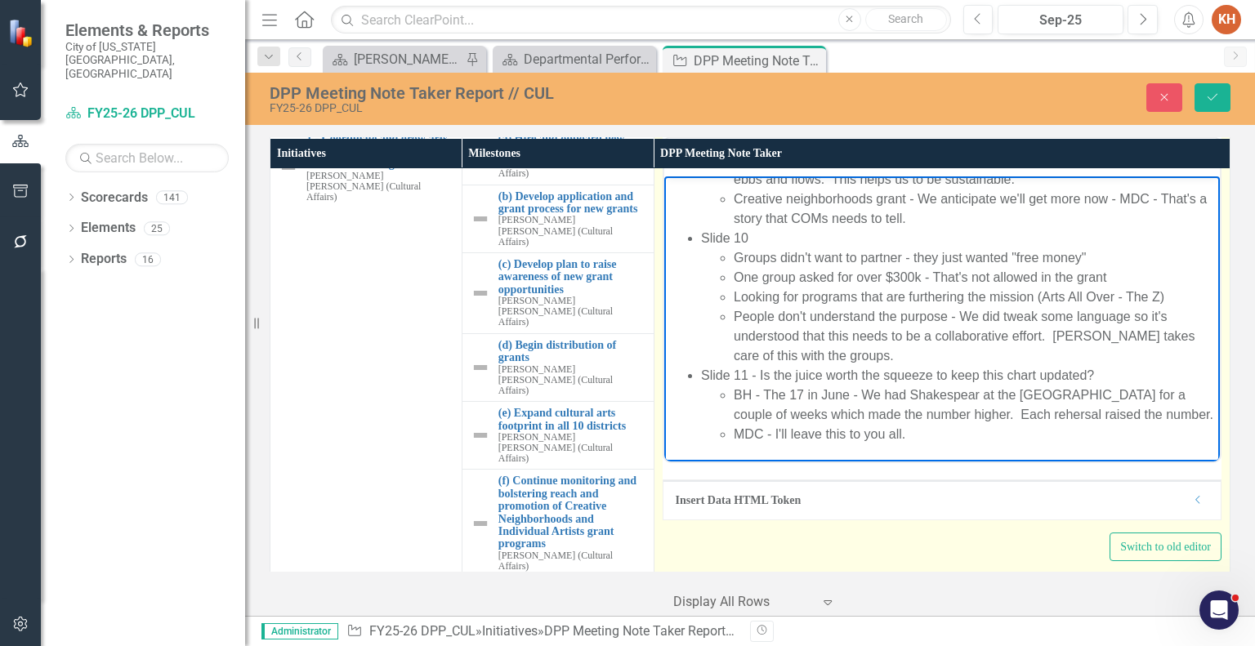
click at [944, 431] on li "MDC - I'll leave this to you all." at bounding box center [974, 435] width 482 height 20
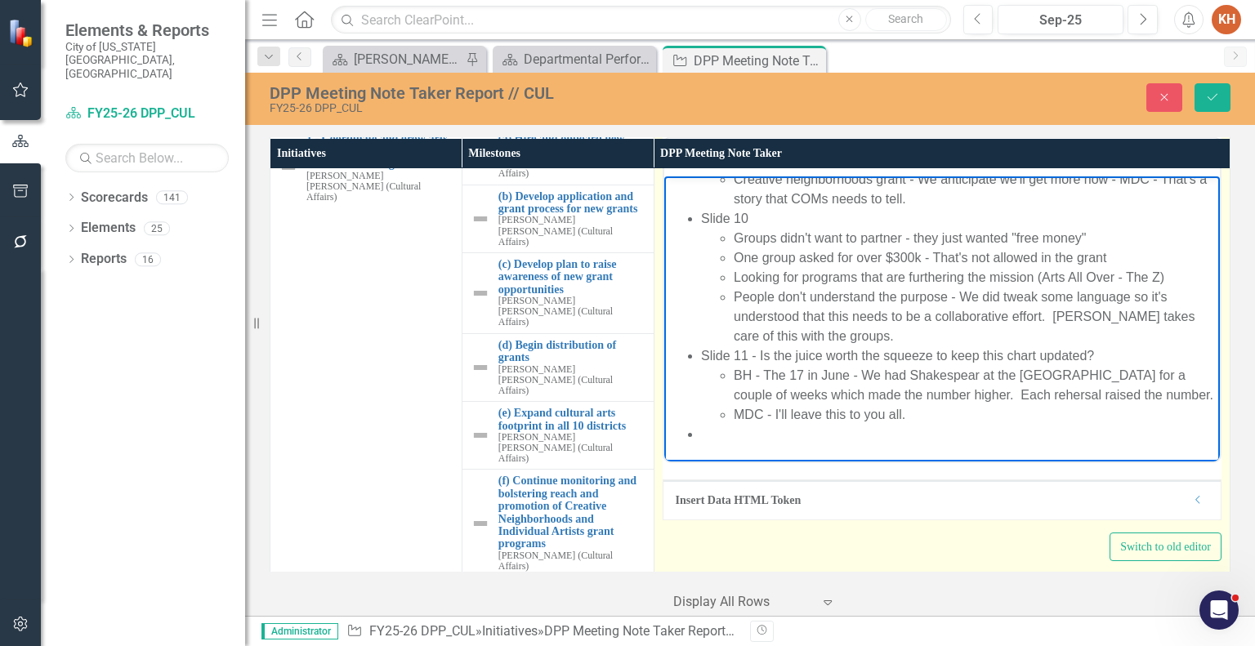
scroll to position [888, 0]
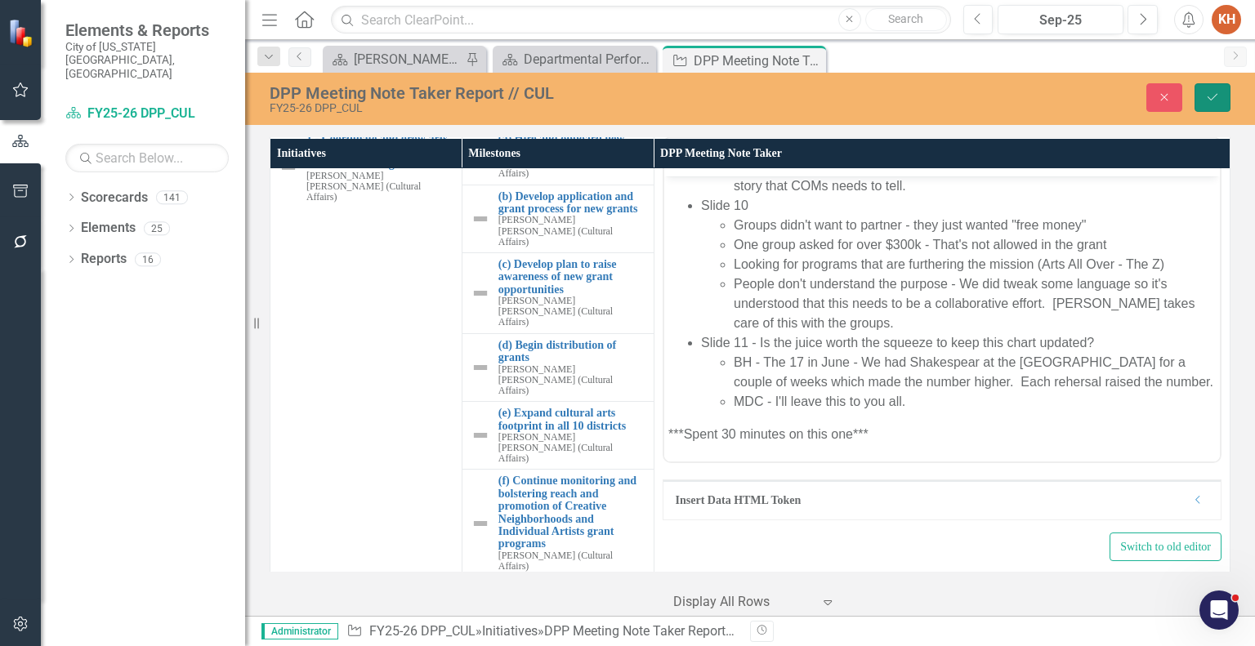
click at [1212, 93] on icon "Save" at bounding box center [1212, 96] width 15 height 11
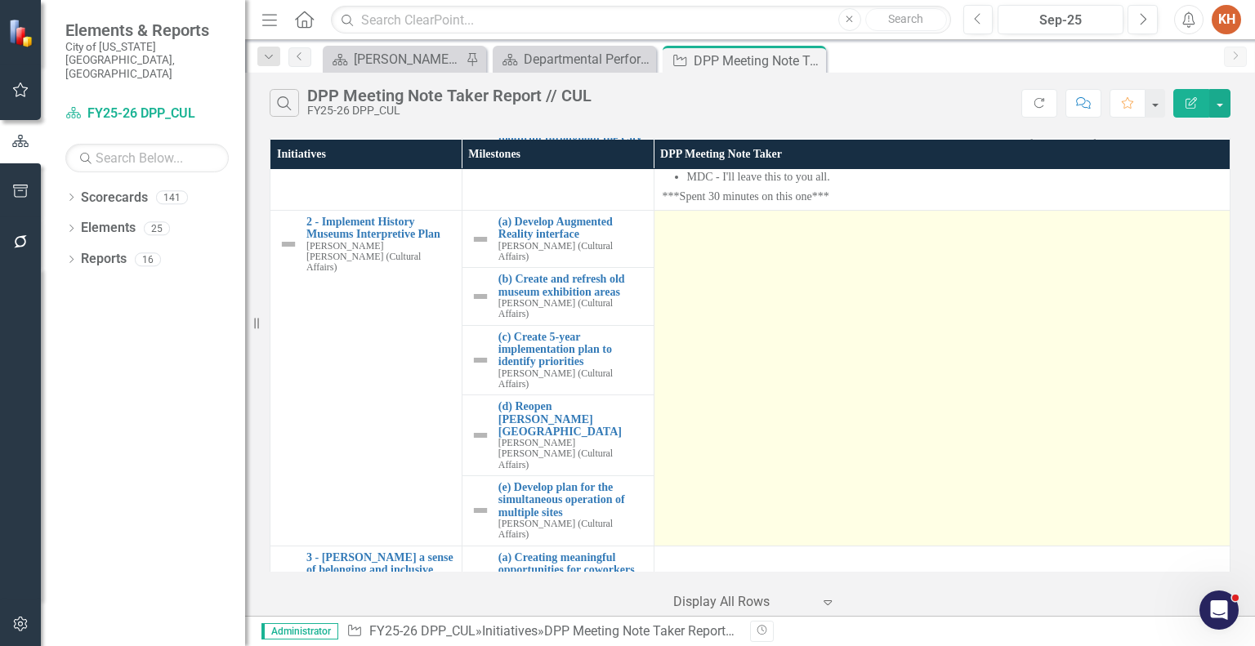
scroll to position [735, 0]
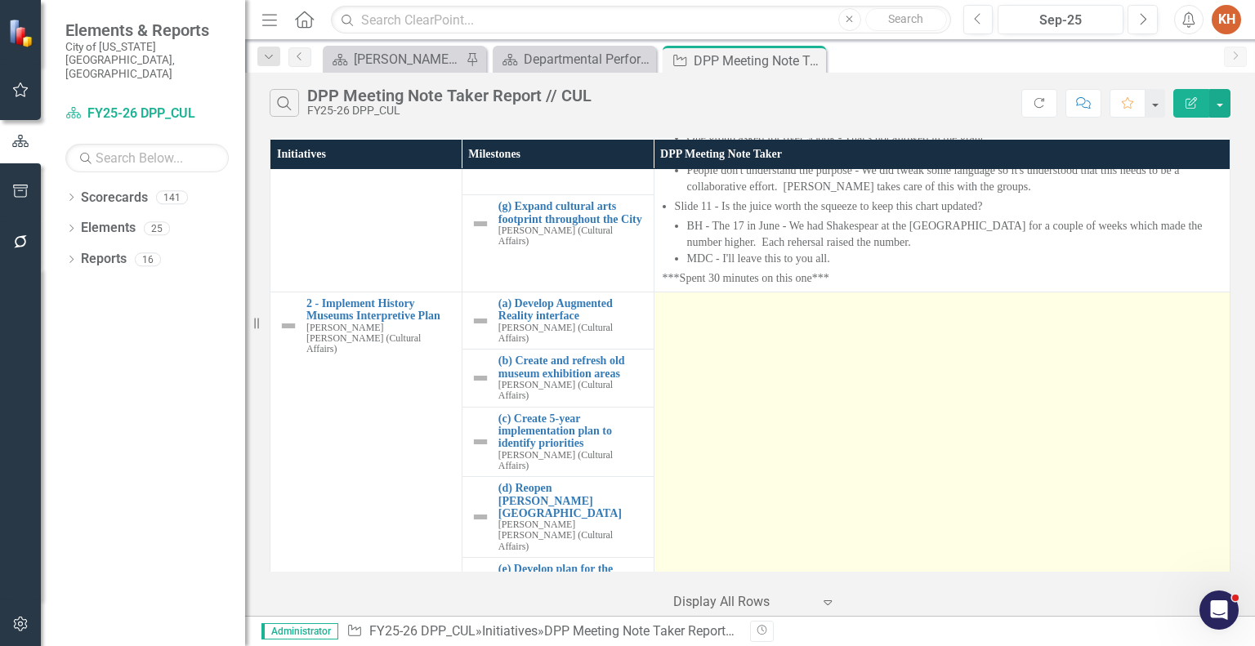
click at [859, 376] on td at bounding box center [942, 460] width 576 height 336
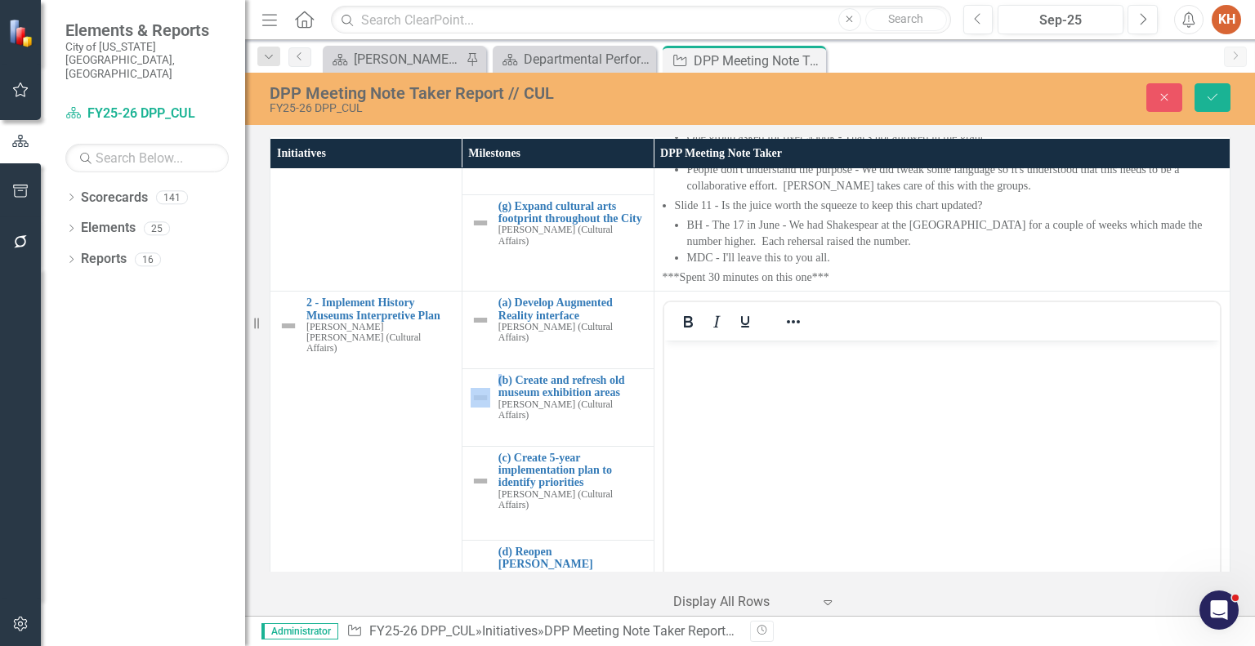
scroll to position [0, 0]
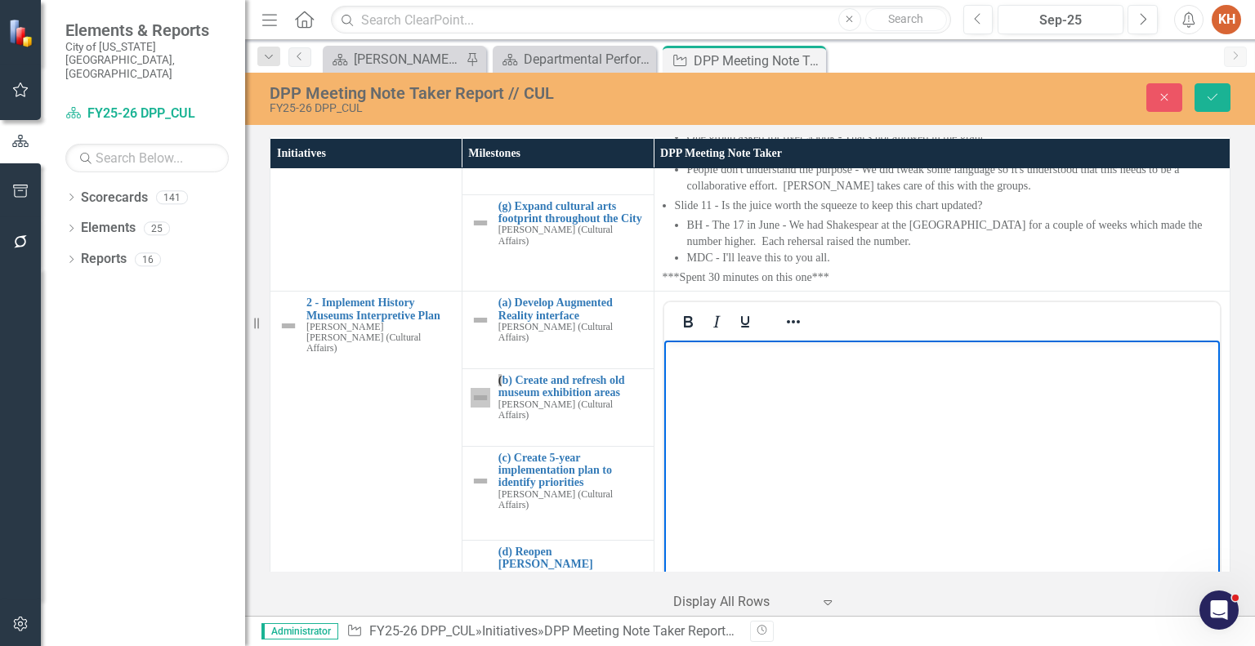
click at [859, 432] on body "Rich Text Area. Press ALT-0 for help." at bounding box center [940, 463] width 555 height 245
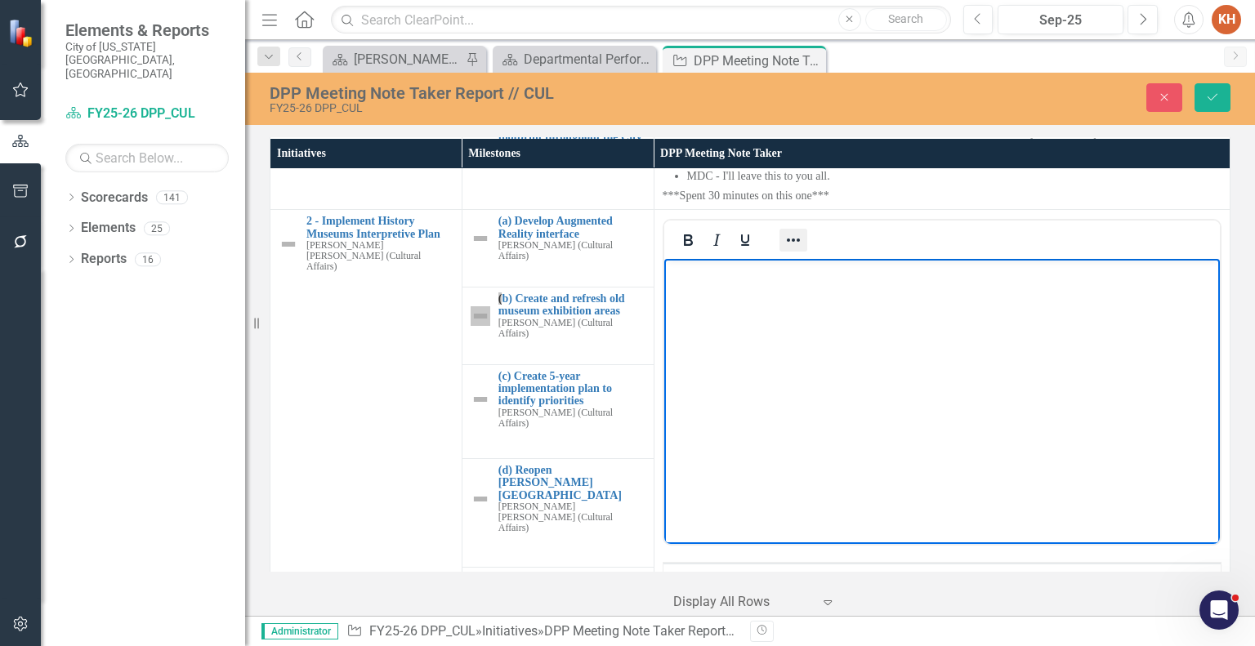
click at [790, 250] on icon "Reveal or hide additional toolbar items" at bounding box center [793, 240] width 20 height 20
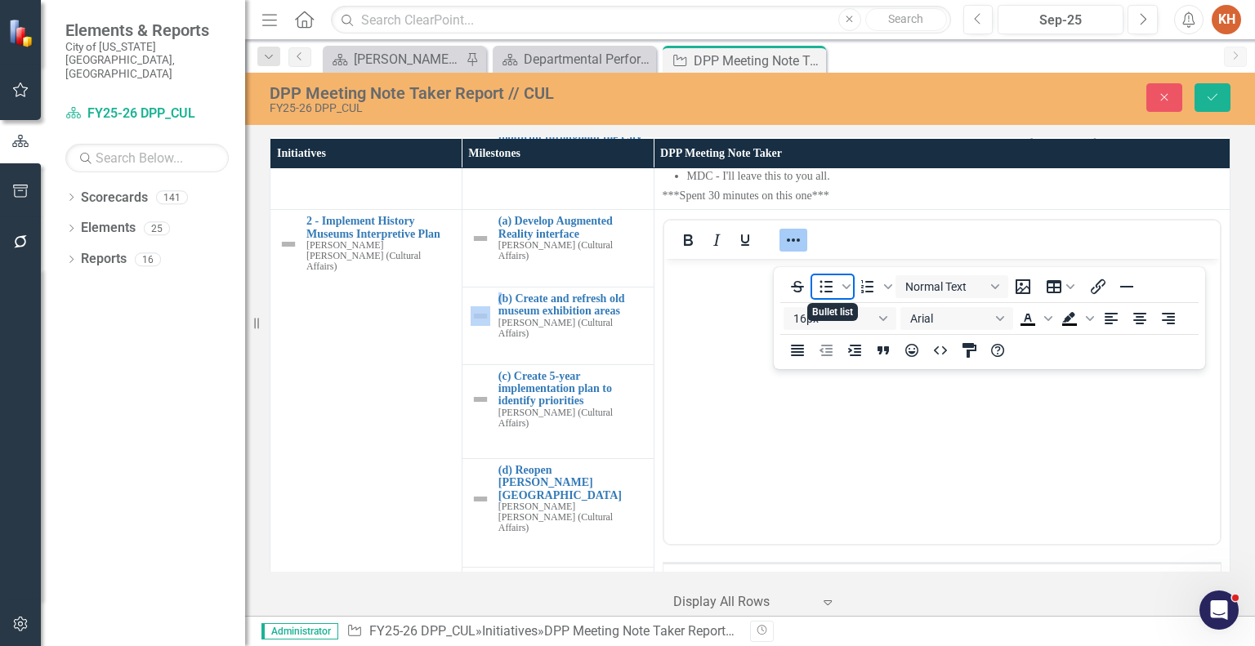
click at [827, 283] on icon "Bullet list" at bounding box center [826, 287] width 20 height 20
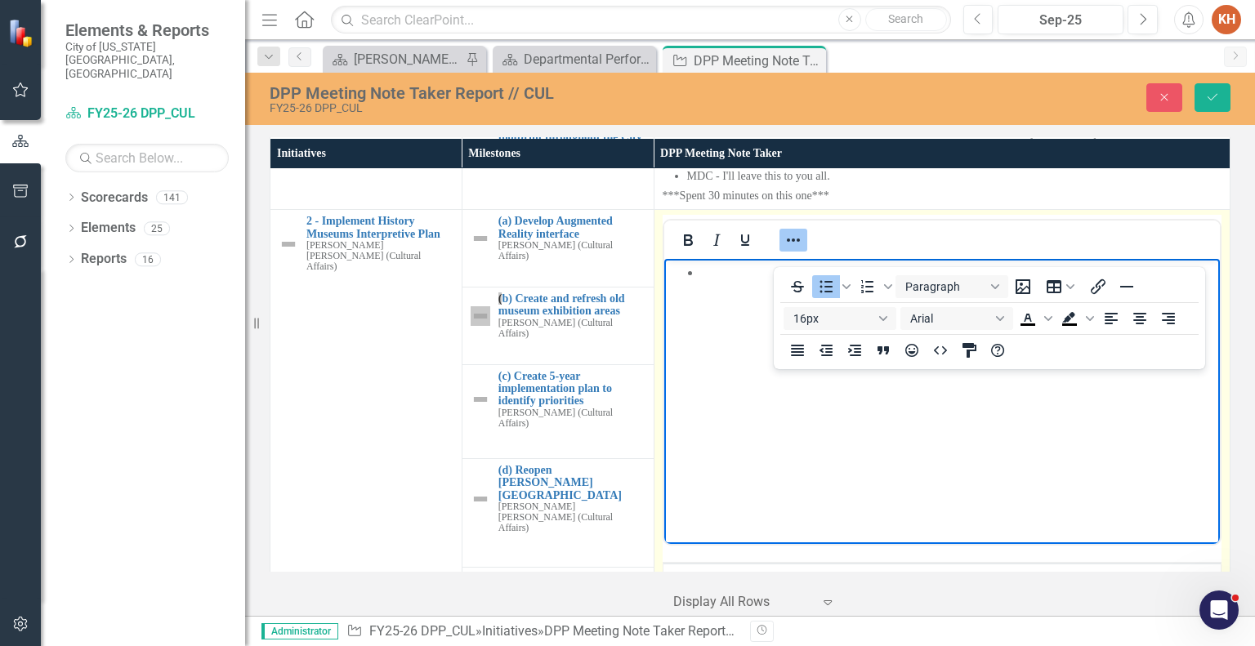
click at [783, 250] on icon "Reveal or hide additional toolbar items" at bounding box center [793, 240] width 20 height 20
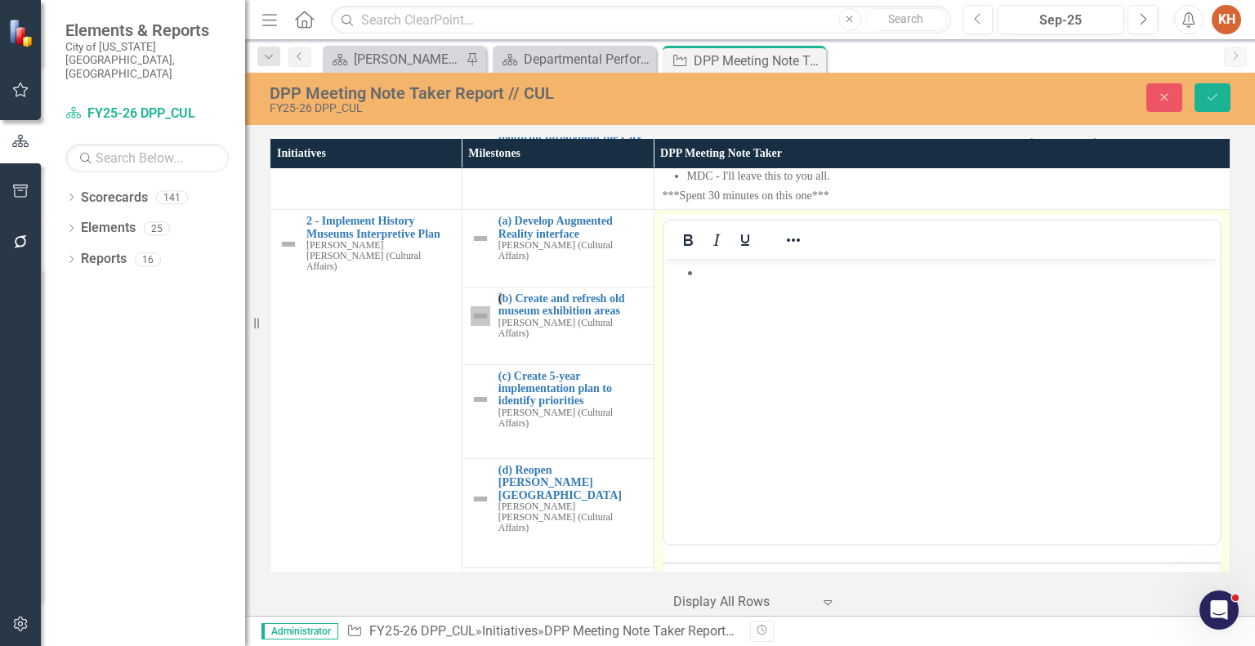
click at [765, 279] on li "Rich Text Area. Press ALT-0 for help." at bounding box center [957, 273] width 515 height 20
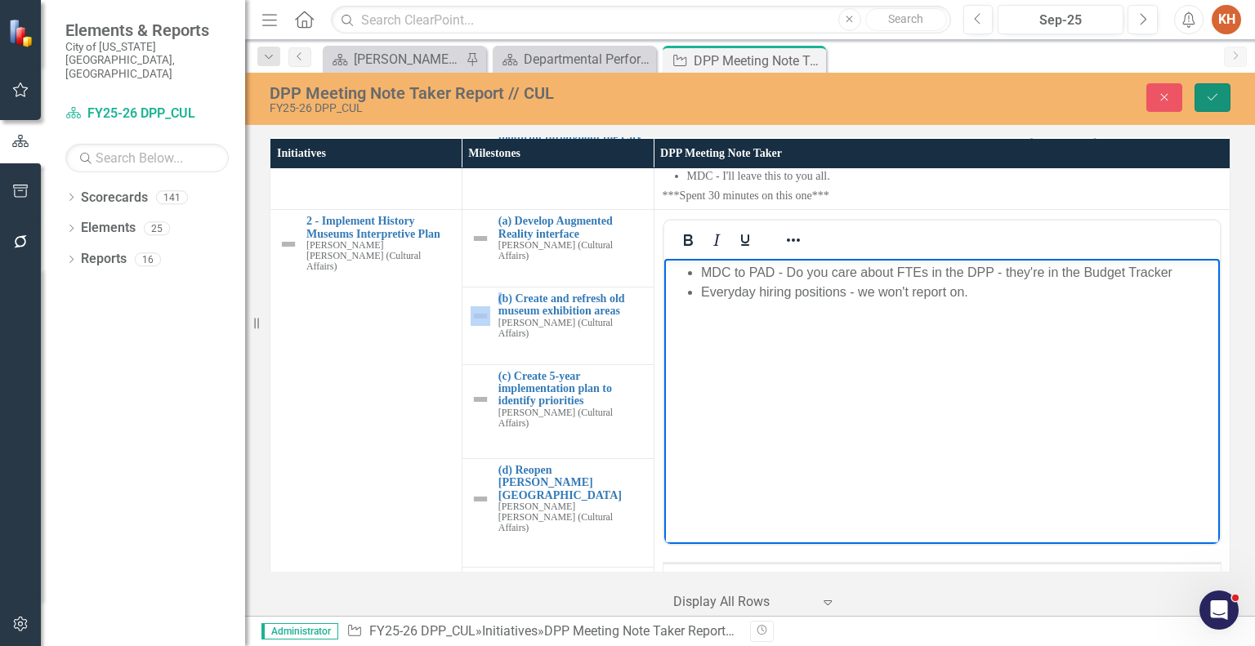
click at [1216, 96] on icon "submit" at bounding box center [1212, 97] width 10 height 7
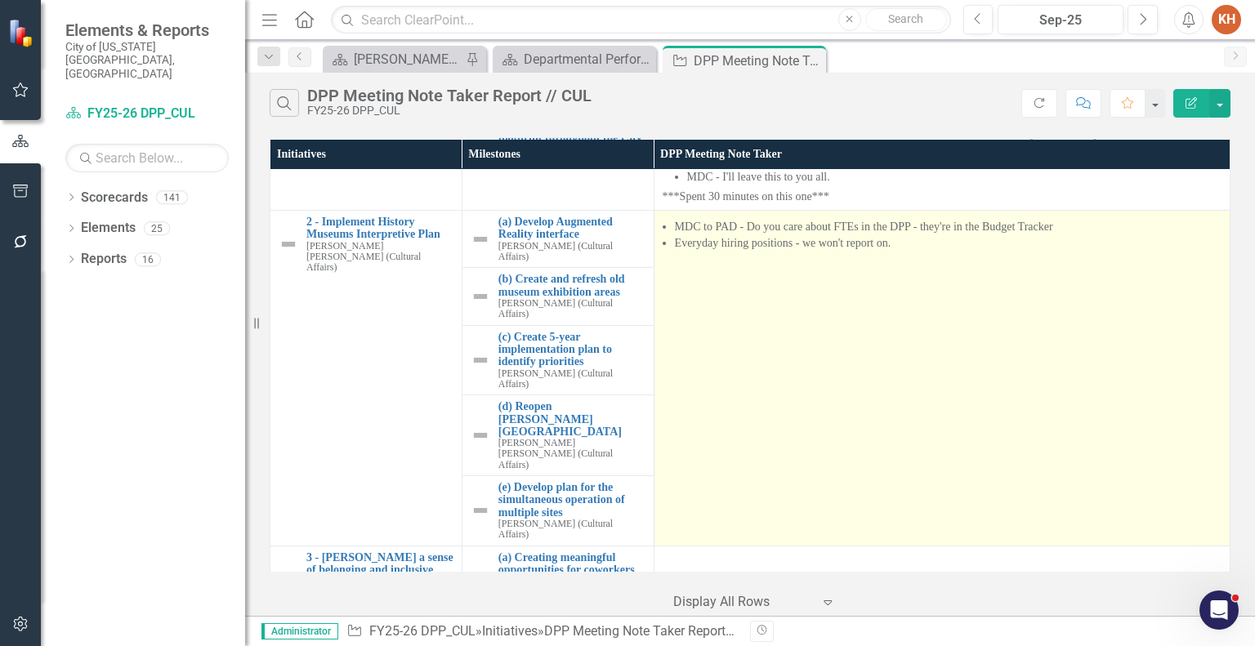
scroll to position [872, 0]
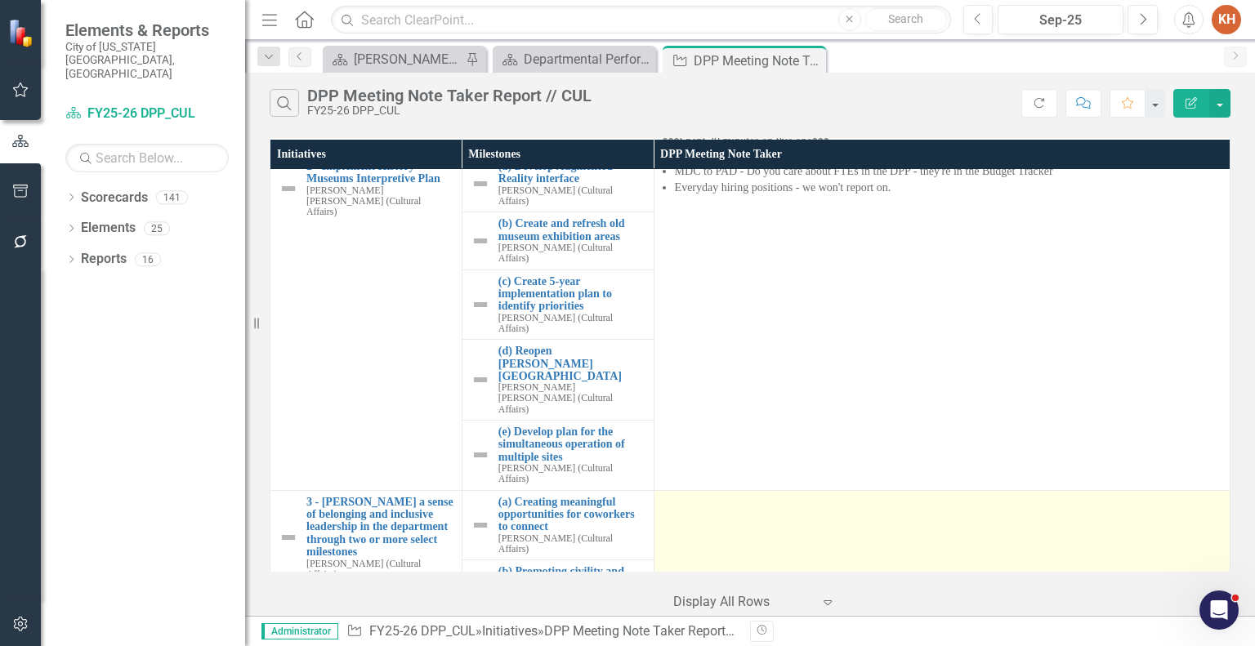
click at [863, 529] on td at bounding box center [942, 553] width 576 height 127
click at [865, 528] on td at bounding box center [942, 553] width 576 height 127
click at [841, 512] on td at bounding box center [942, 553] width 576 height 127
click at [842, 512] on td at bounding box center [942, 553] width 576 height 127
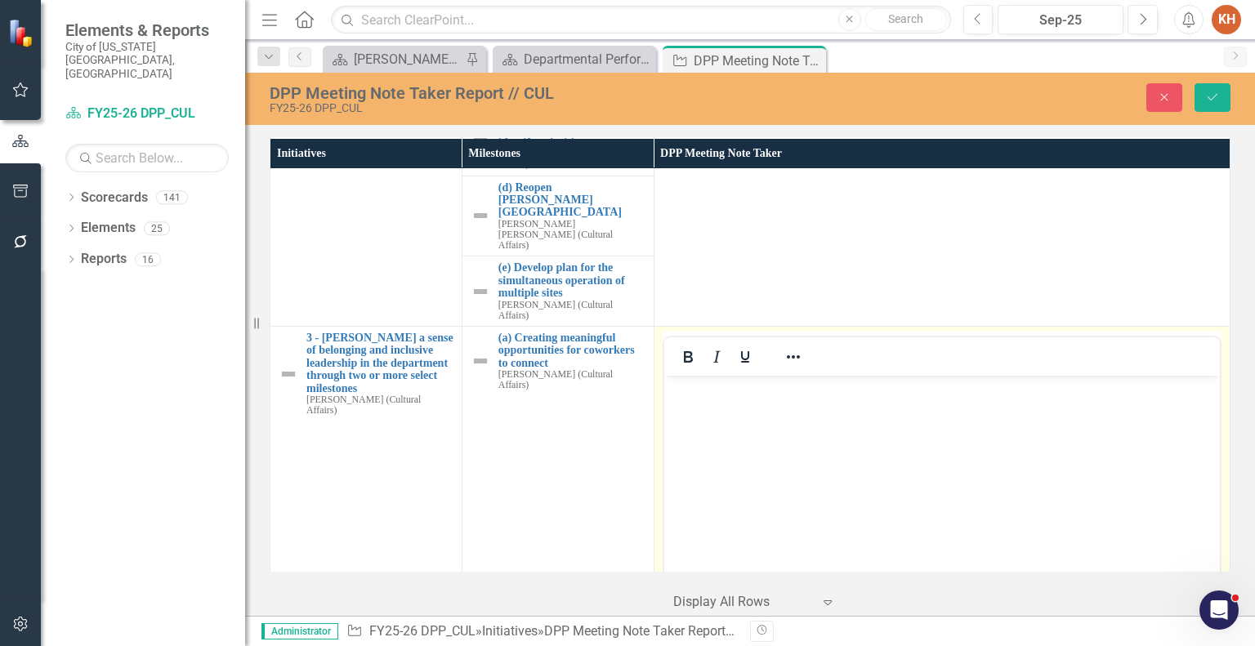
scroll to position [1118, 0]
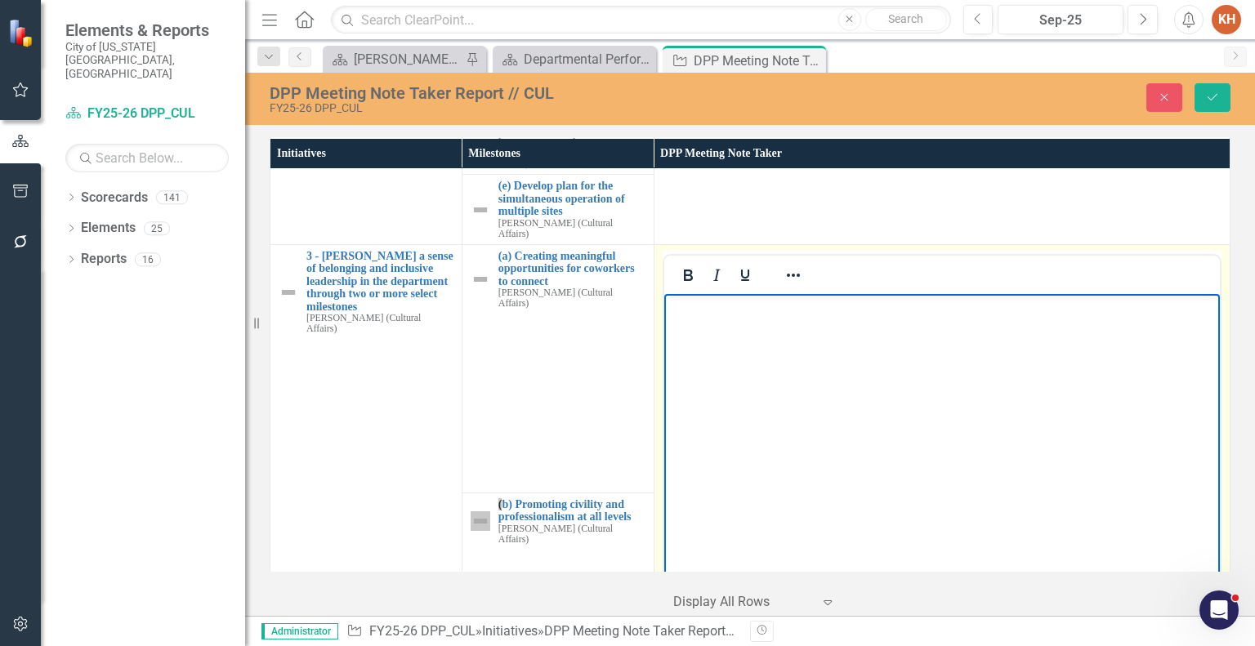
click at [830, 429] on body "Rich Text Area. Press ALT-0 for help." at bounding box center [940, 415] width 555 height 245
click at [791, 265] on icon "Reveal or hide additional toolbar items" at bounding box center [793, 275] width 20 height 20
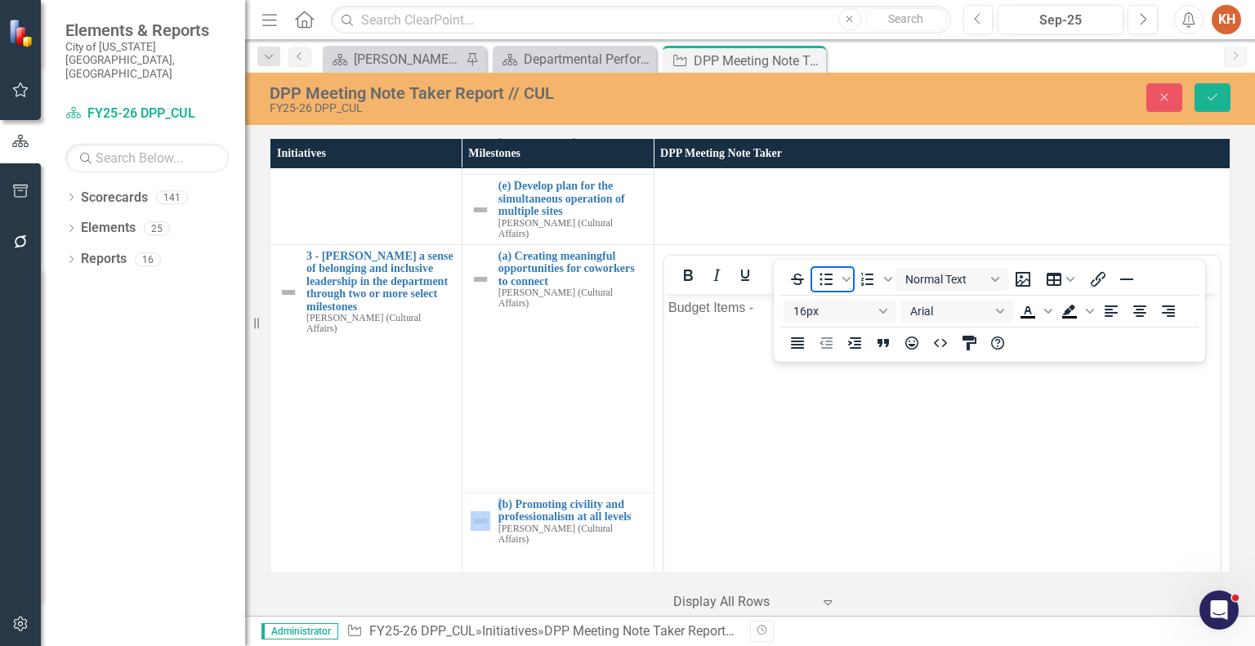
click at [825, 279] on icon "Bullet list" at bounding box center [826, 280] width 13 height 12
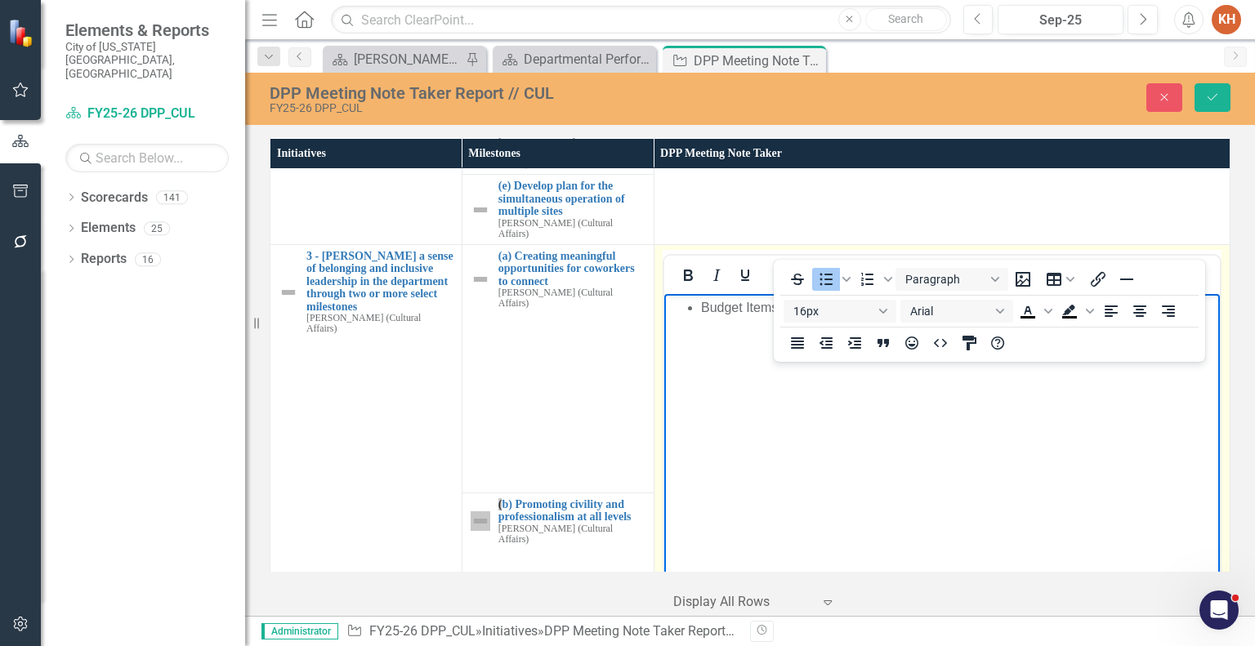
click at [787, 265] on icon "Reveal or hide additional toolbar items" at bounding box center [793, 275] width 20 height 20
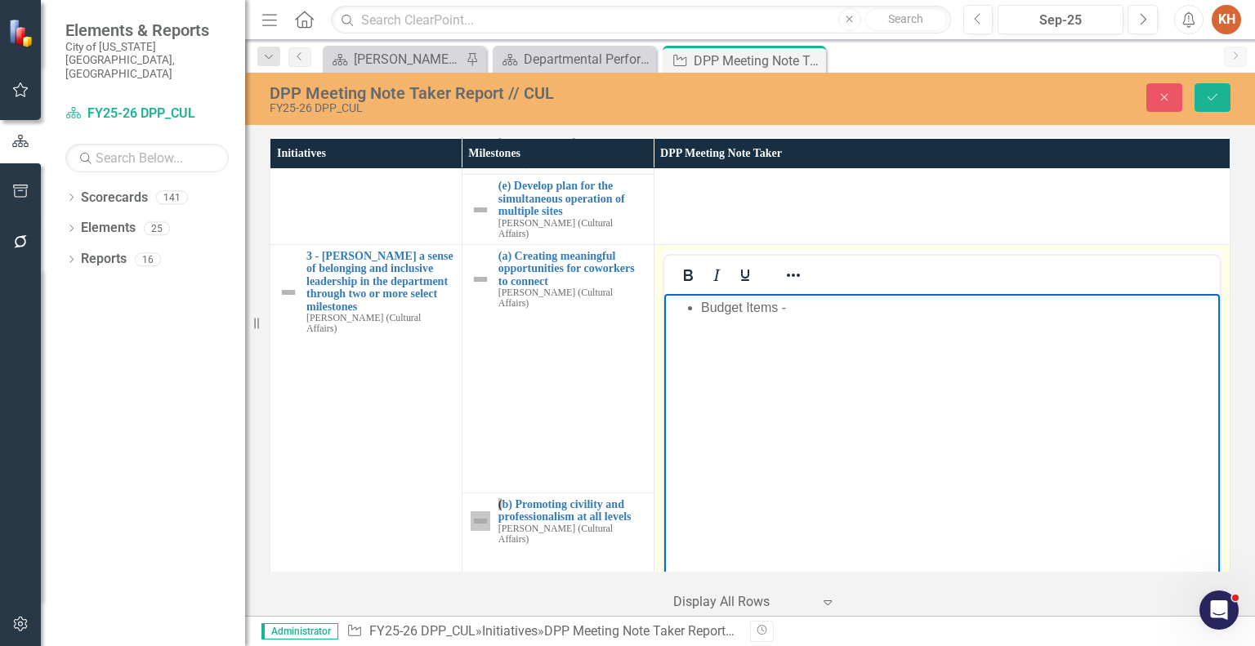
click at [825, 307] on li "Budget Items -" at bounding box center [957, 307] width 515 height 20
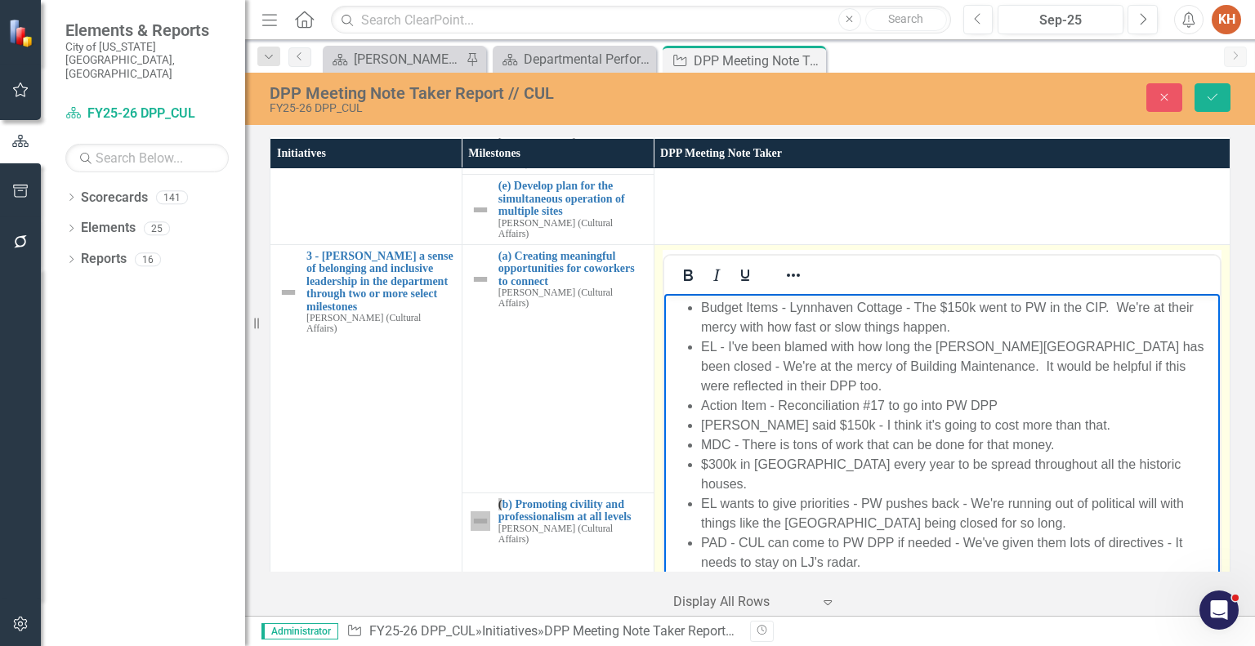
scroll to position [10, 0]
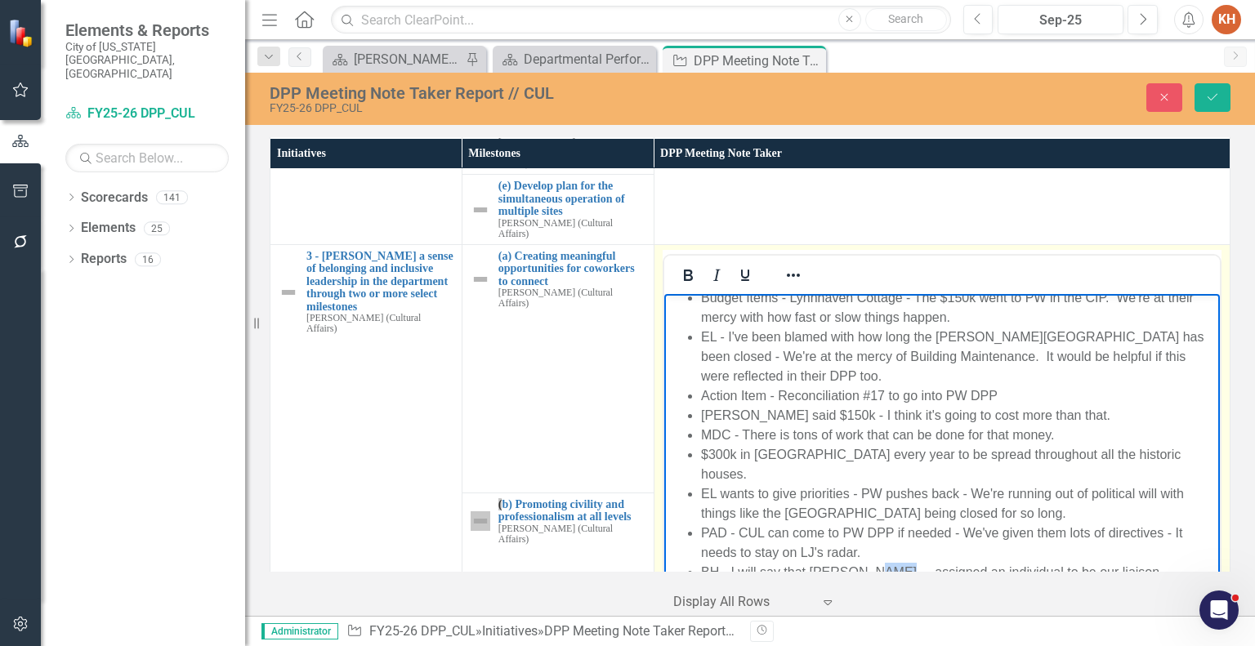
drag, startPoint x: 864, startPoint y: 550, endPoint x: 889, endPoint y: 548, distance: 24.6
click at [889, 562] on li "BH - I will say that [PERSON_NAME].... assigned an individual to be our liaison…" at bounding box center [957, 581] width 515 height 39
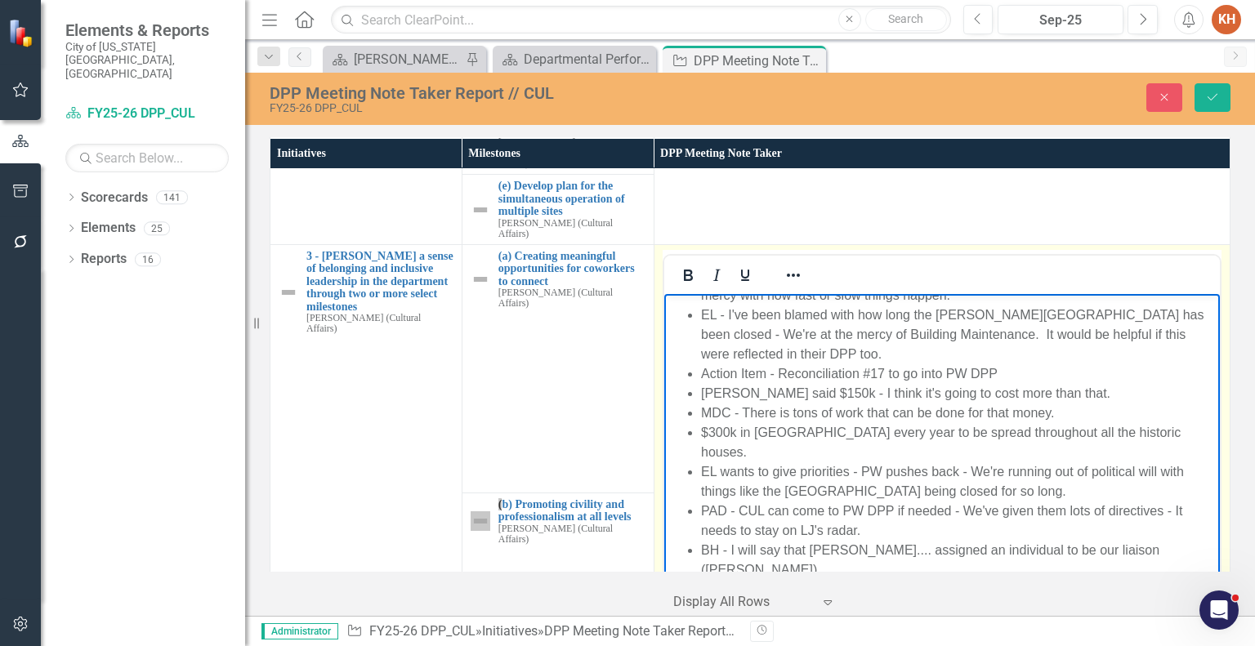
scroll to position [49, 0]
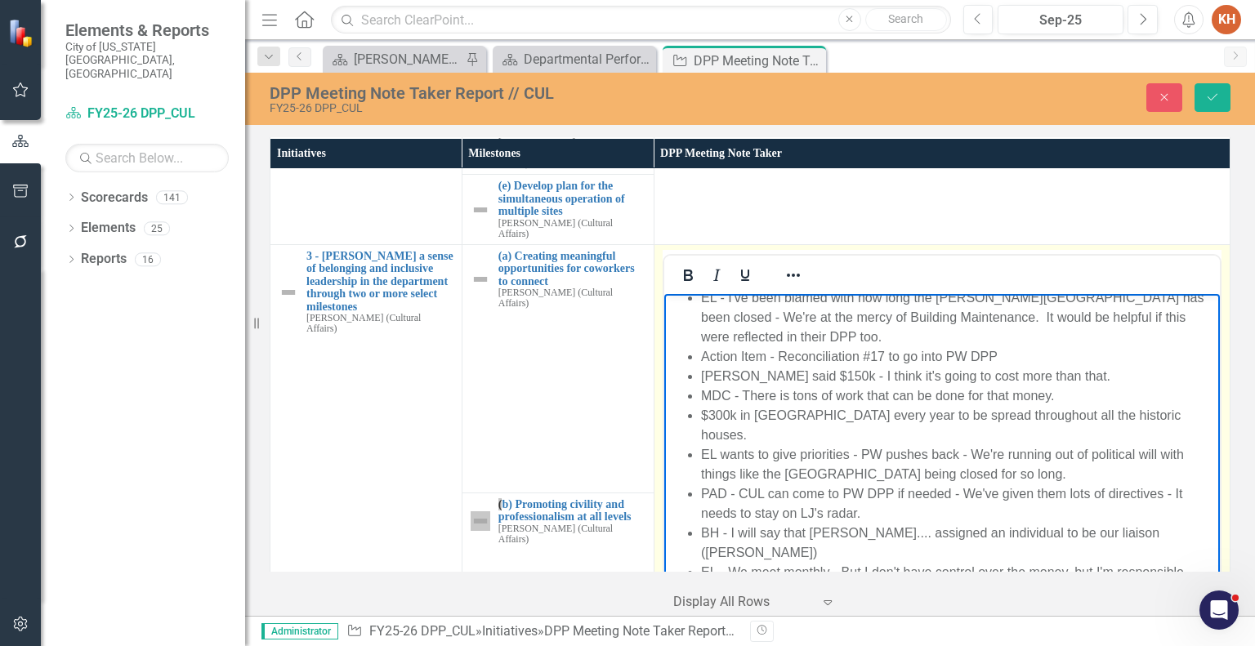
click at [828, 562] on li "EL - We meet monthly - But I don't have control over the money, but I'm respons…" at bounding box center [957, 581] width 515 height 39
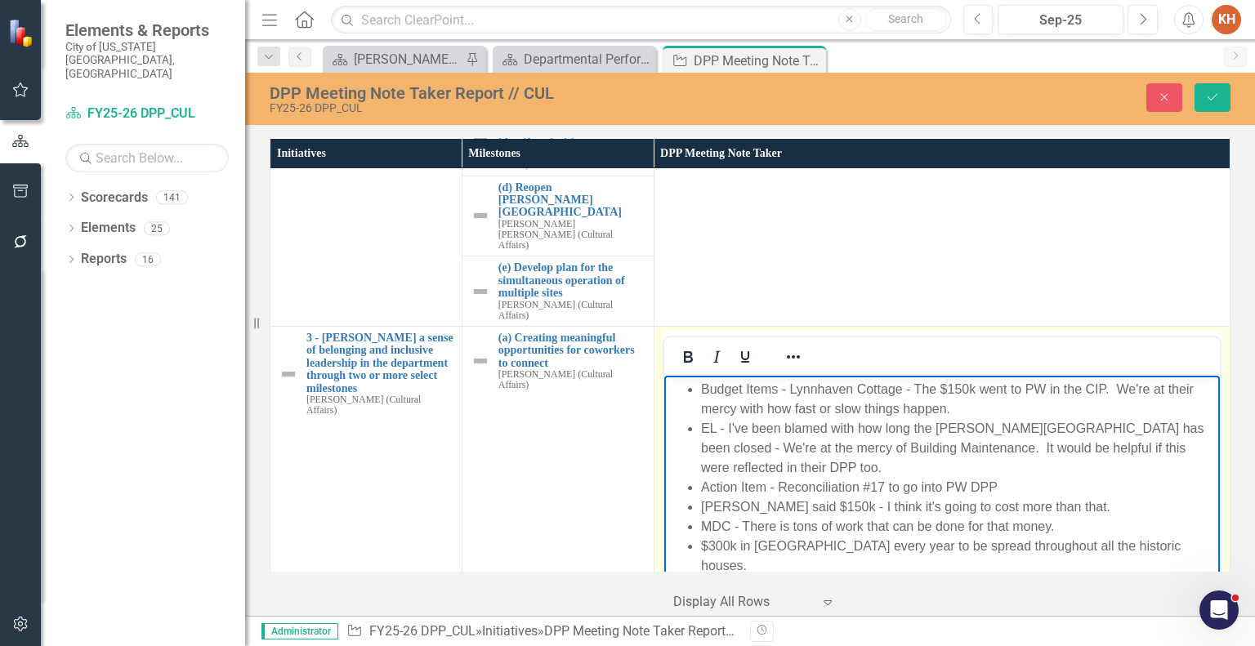
scroll to position [954, 0]
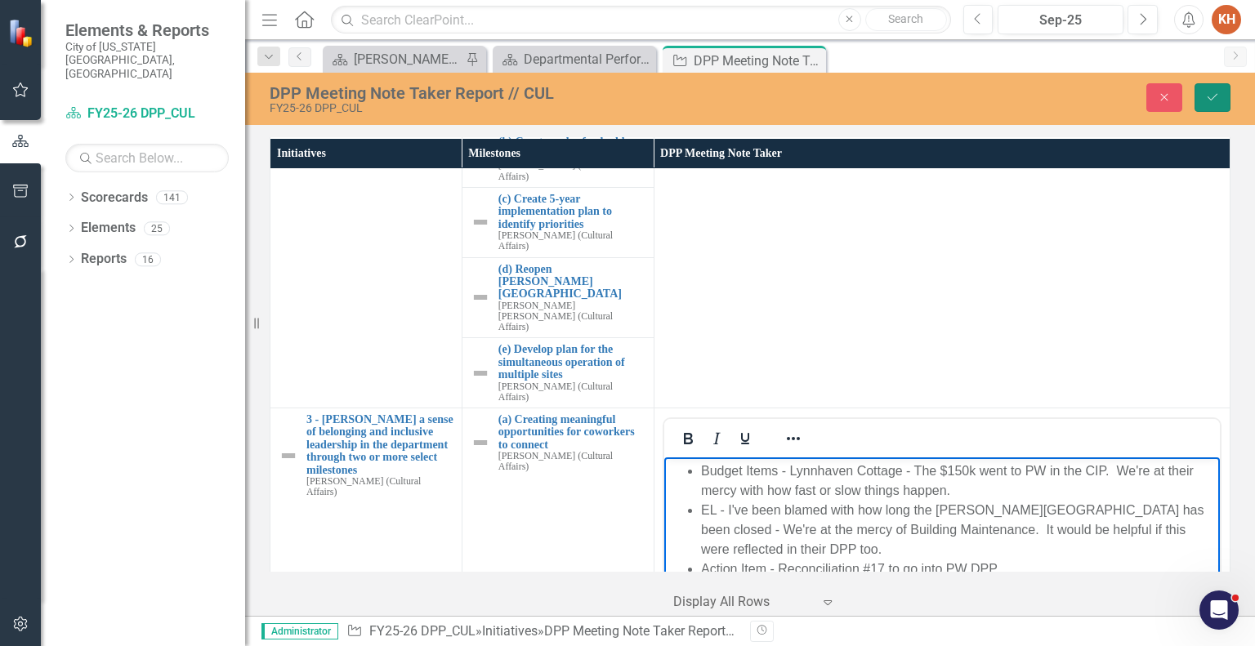
click at [1212, 96] on icon "Save" at bounding box center [1212, 96] width 15 height 11
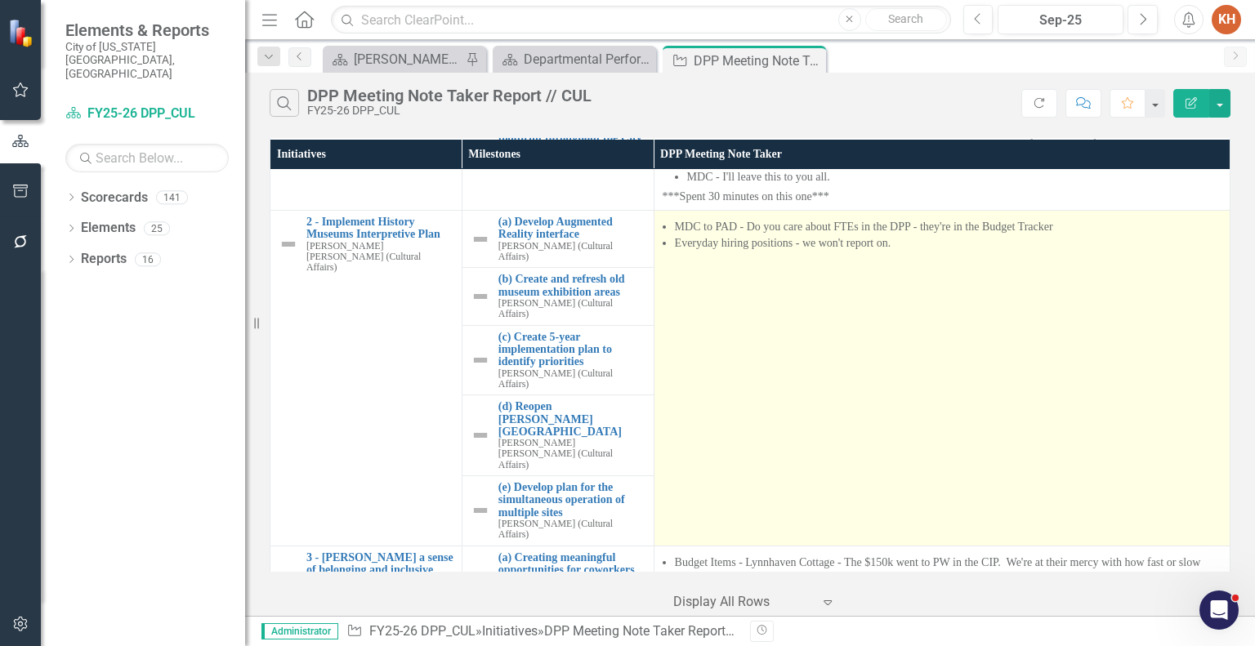
scroll to position [1010, 0]
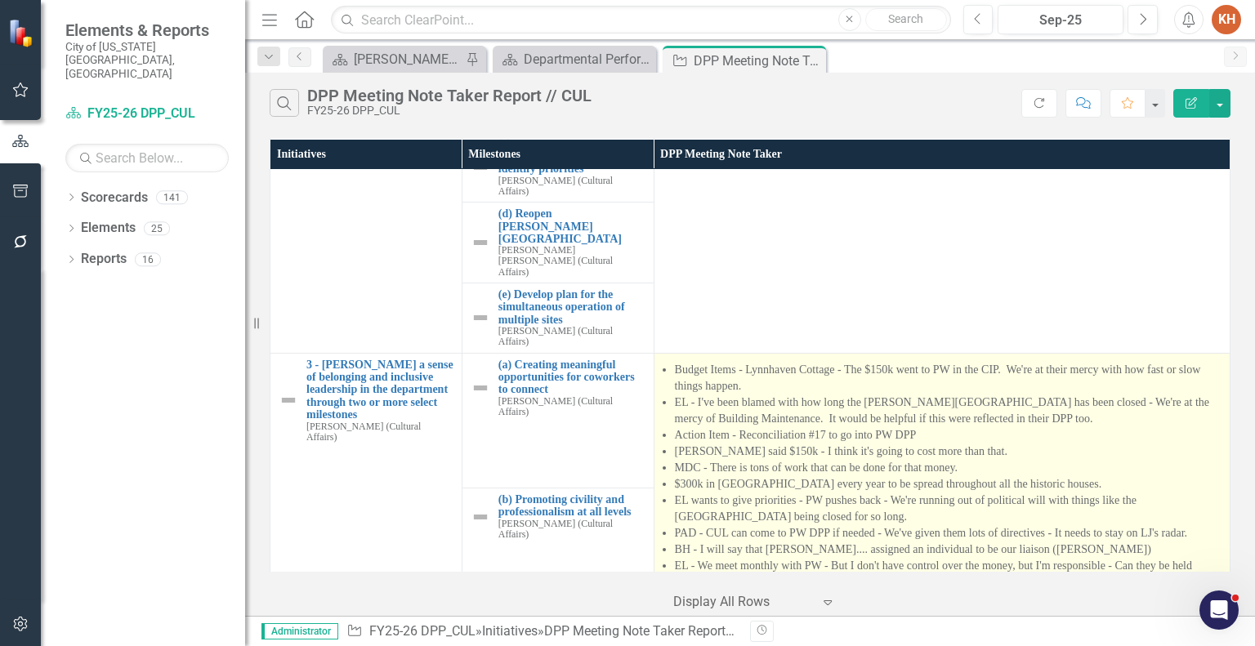
click at [928, 493] on li "EL wants to give priorities - PW pushes back - We're running out of political w…" at bounding box center [948, 509] width 547 height 33
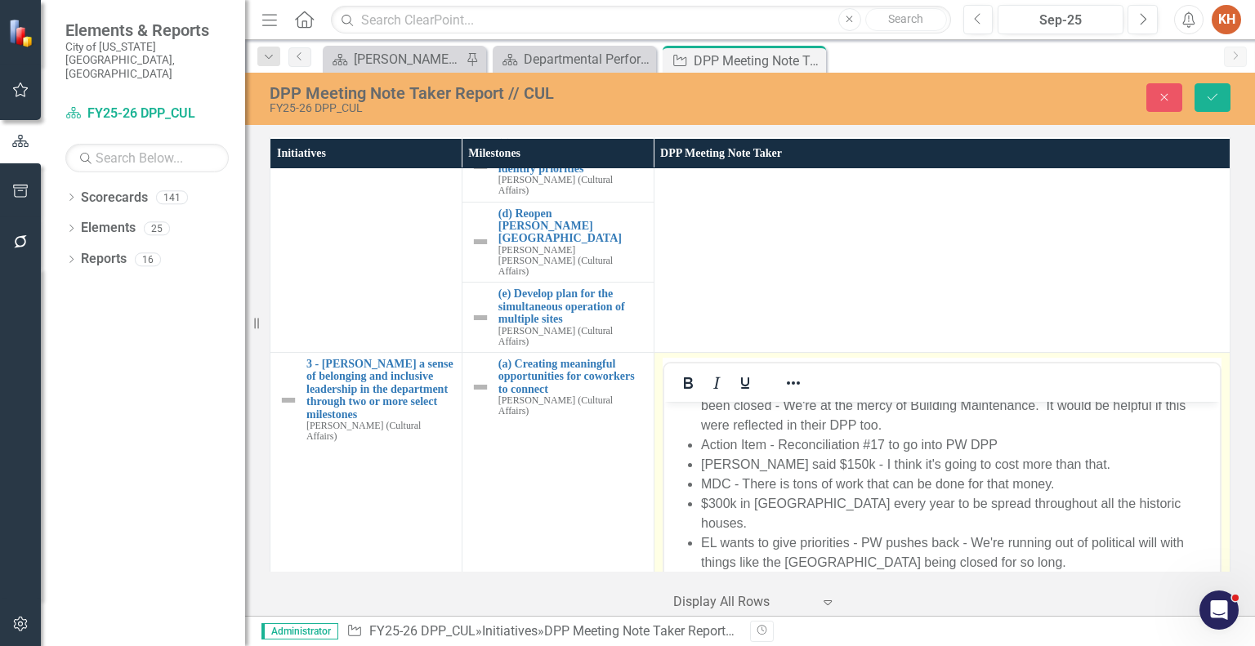
scroll to position [1215, 0]
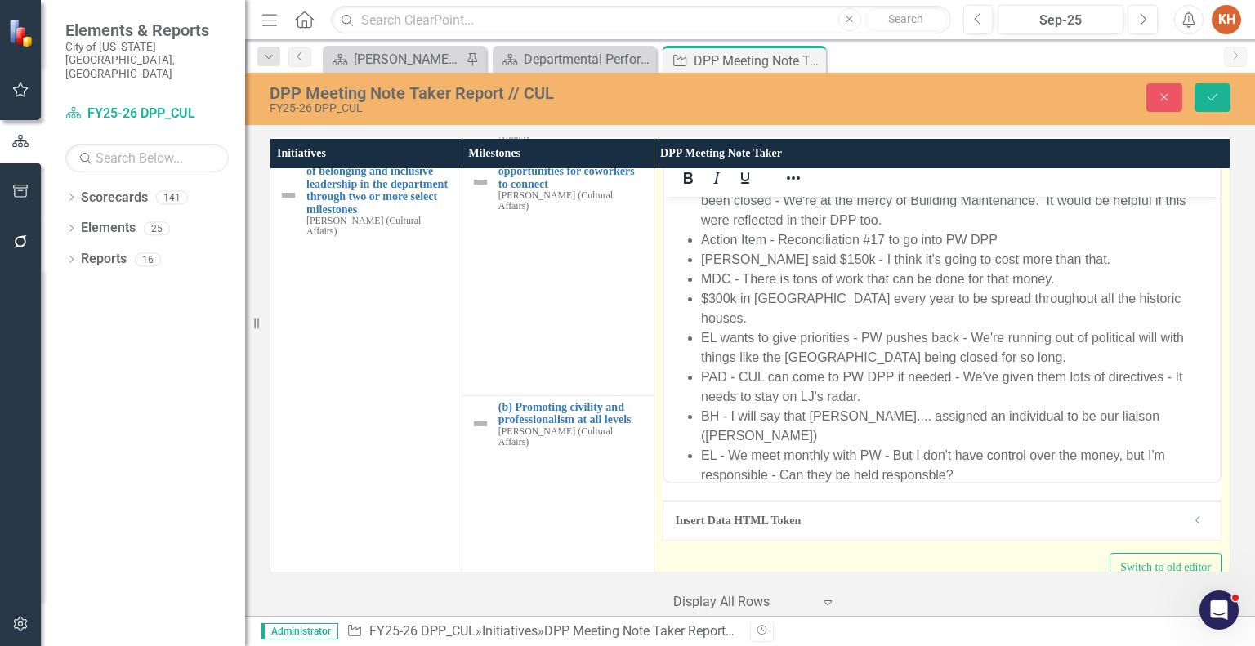
click at [993, 457] on li "EL - We meet monthly with PW - But I don't have control over the money, but I'm…" at bounding box center [957, 464] width 515 height 39
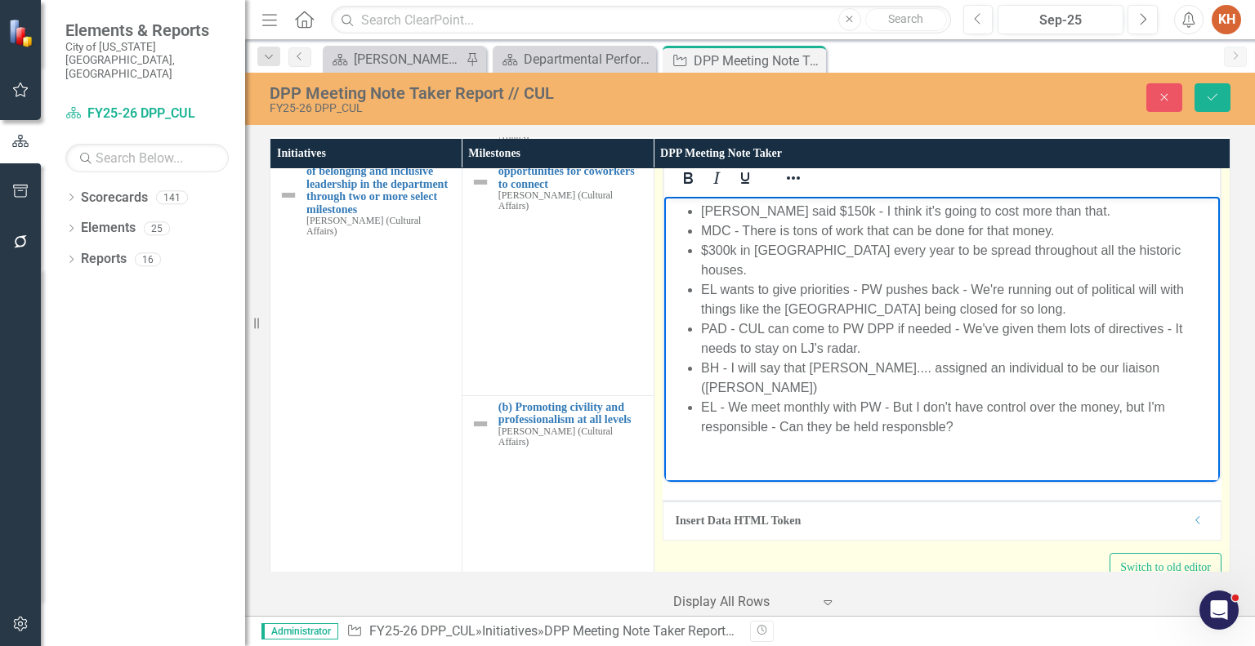
scroll to position [149, 0]
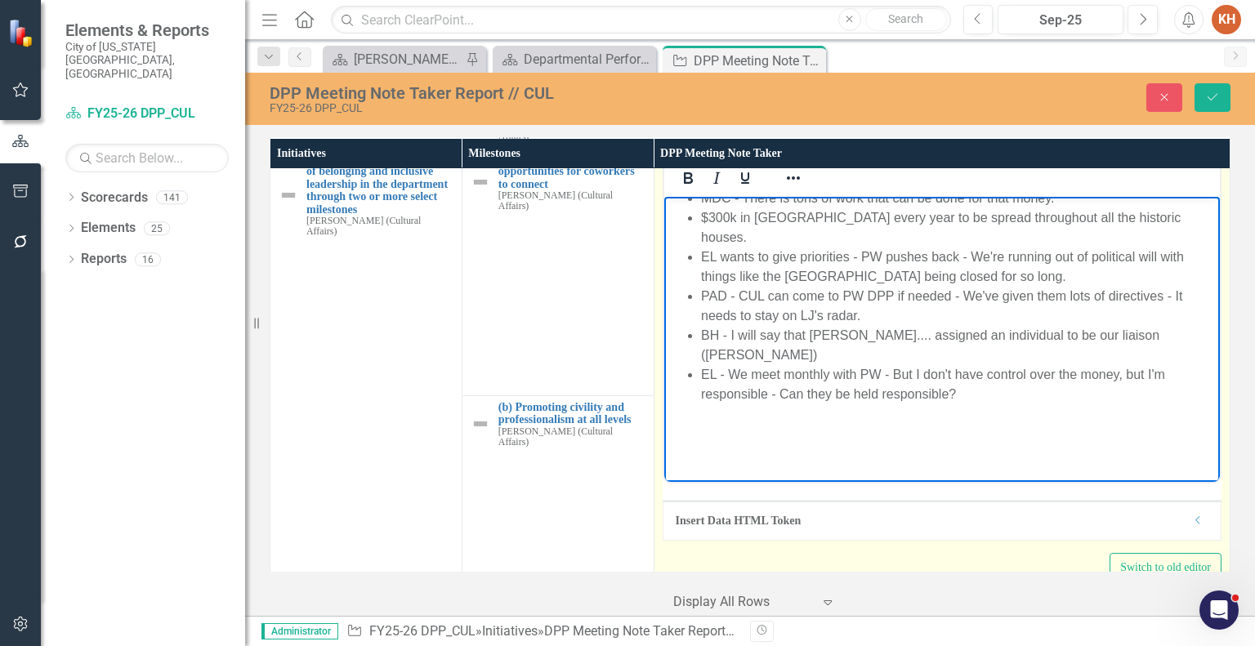
click at [785, 449] on p "Rich Text Area. Press ALT-0 for help." at bounding box center [940, 459] width 547 height 20
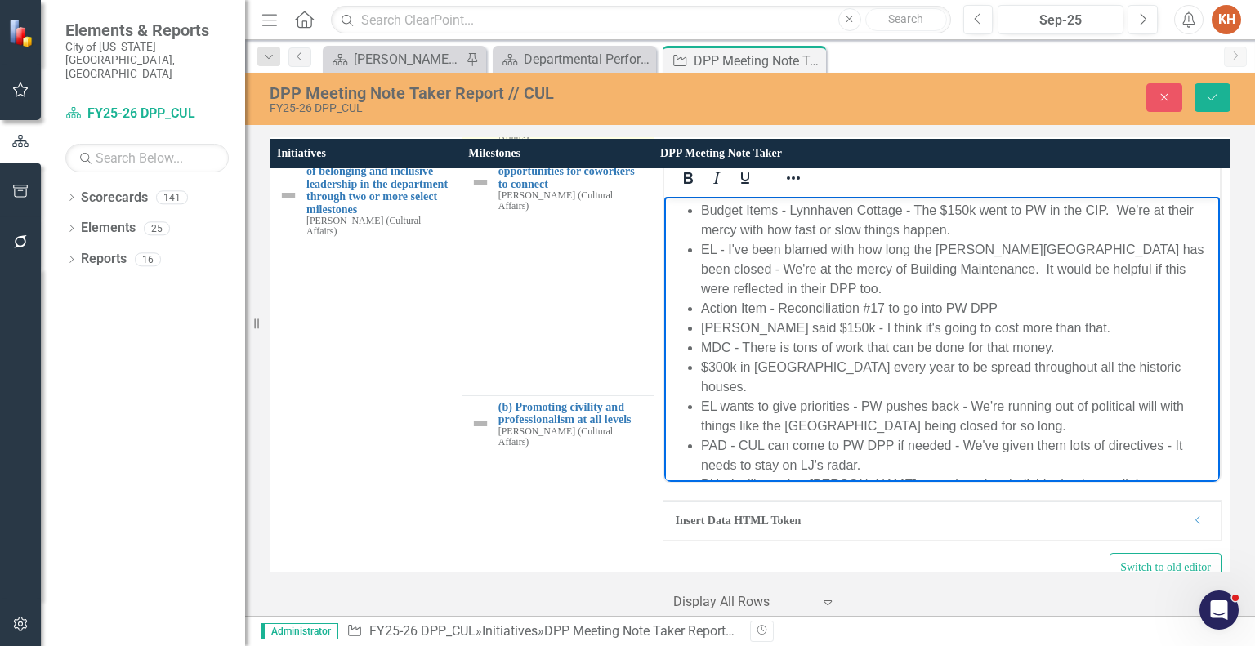
scroll to position [970, 0]
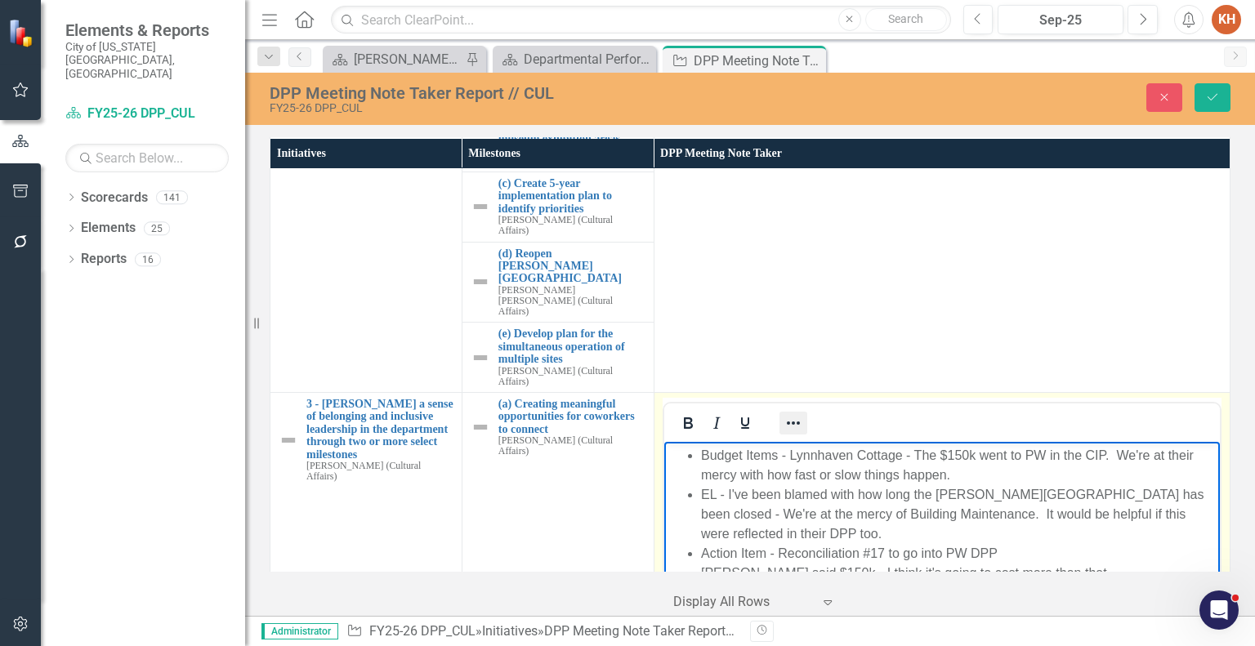
click at [787, 413] on icon "Reveal or hide additional toolbar items" at bounding box center [793, 423] width 20 height 20
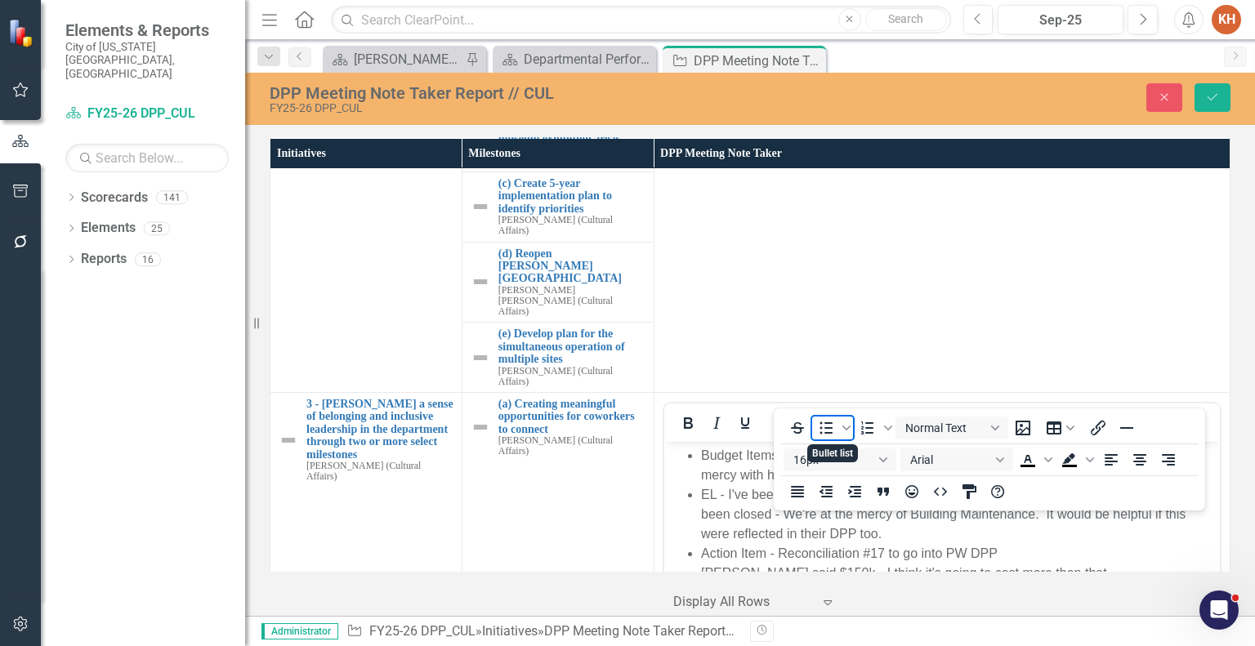
click at [827, 426] on icon "Bullet list" at bounding box center [826, 428] width 20 height 20
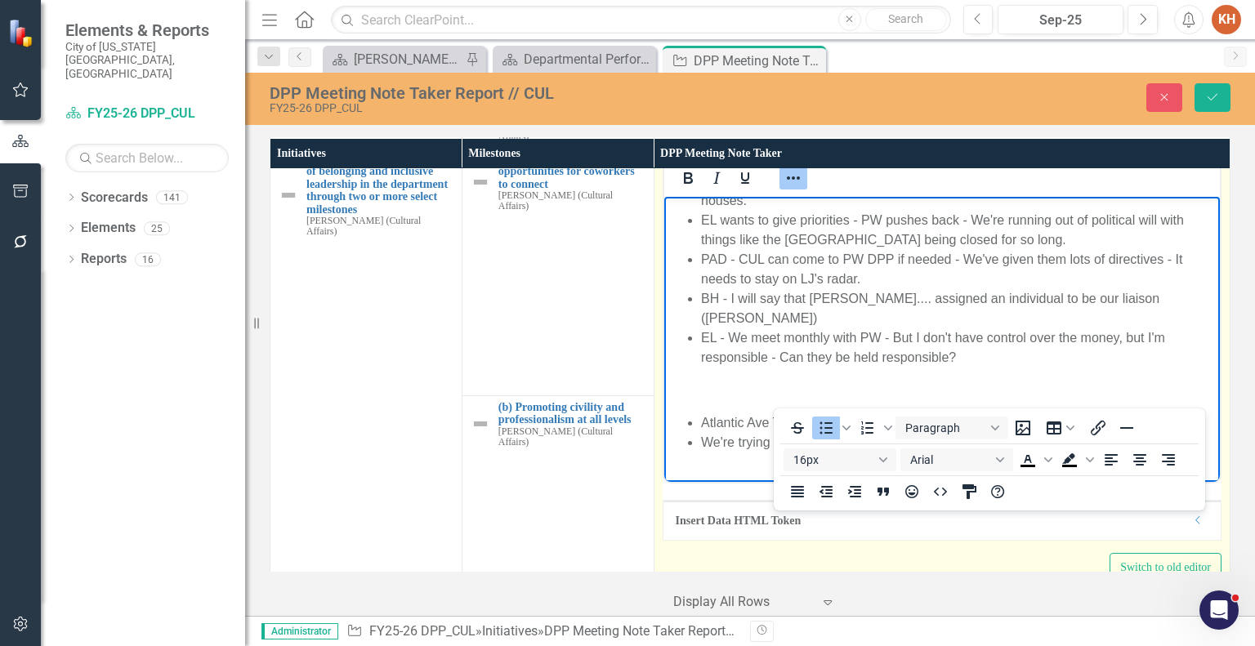
click at [961, 432] on li "We're trying to figure out what the strategy is" at bounding box center [957, 442] width 515 height 20
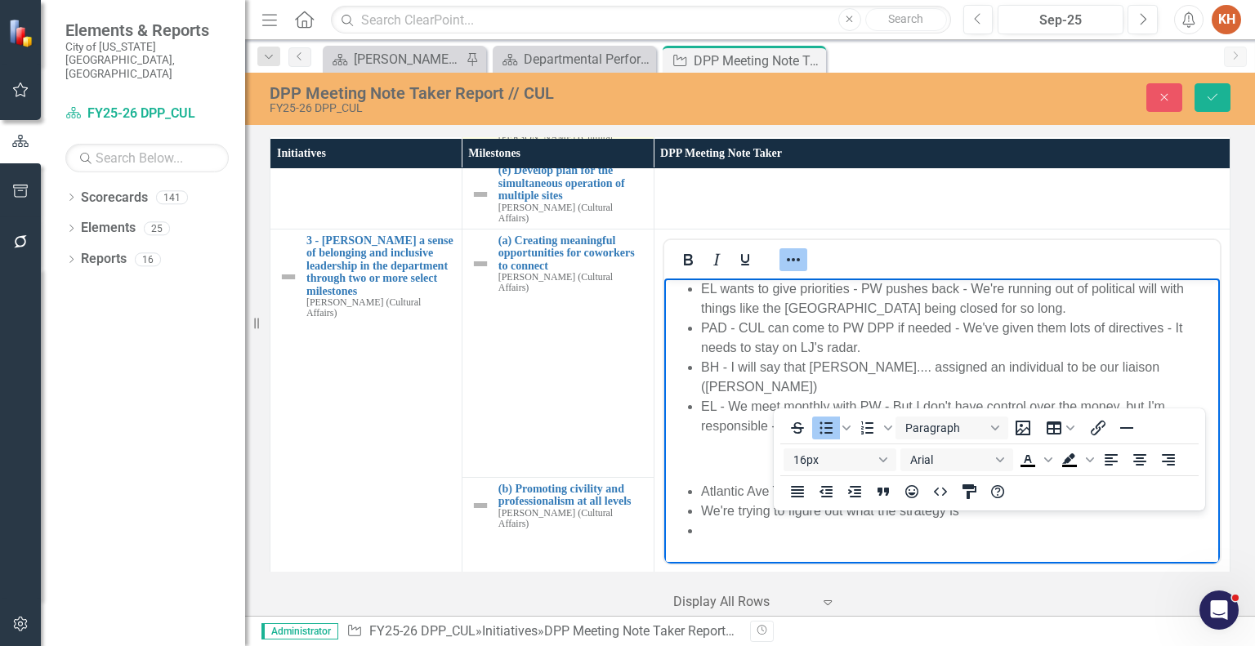
scroll to position [970, 0]
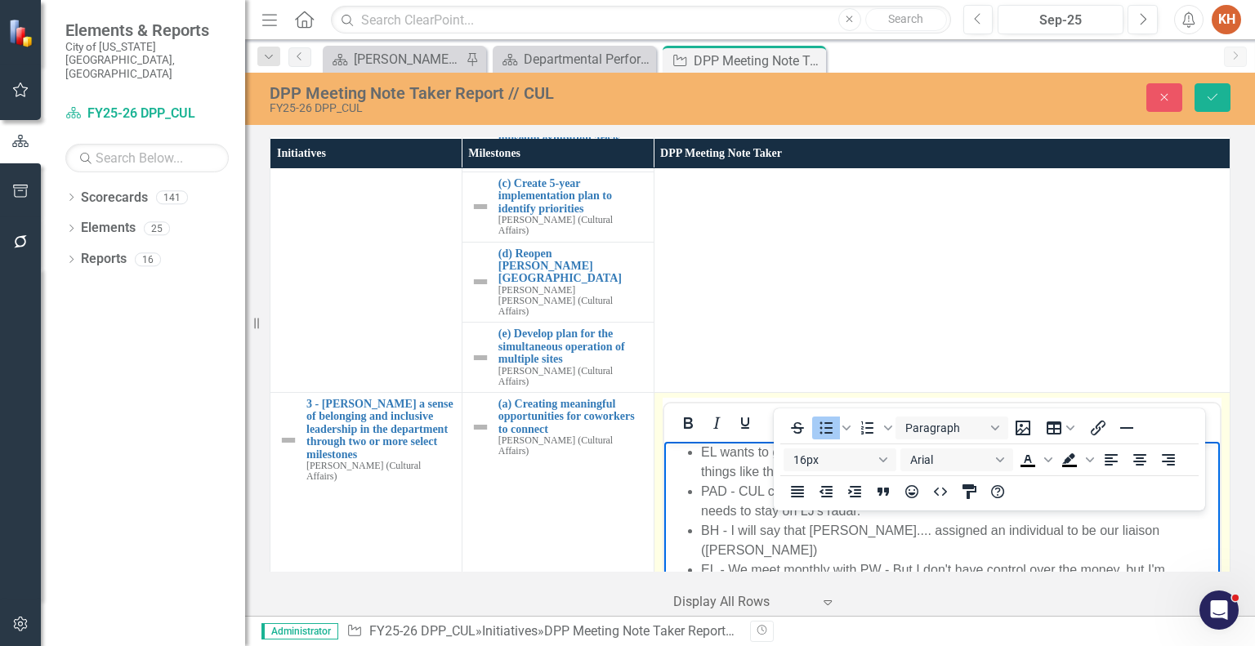
click at [791, 413] on icon "Reveal or hide additional toolbar items" at bounding box center [793, 423] width 20 height 20
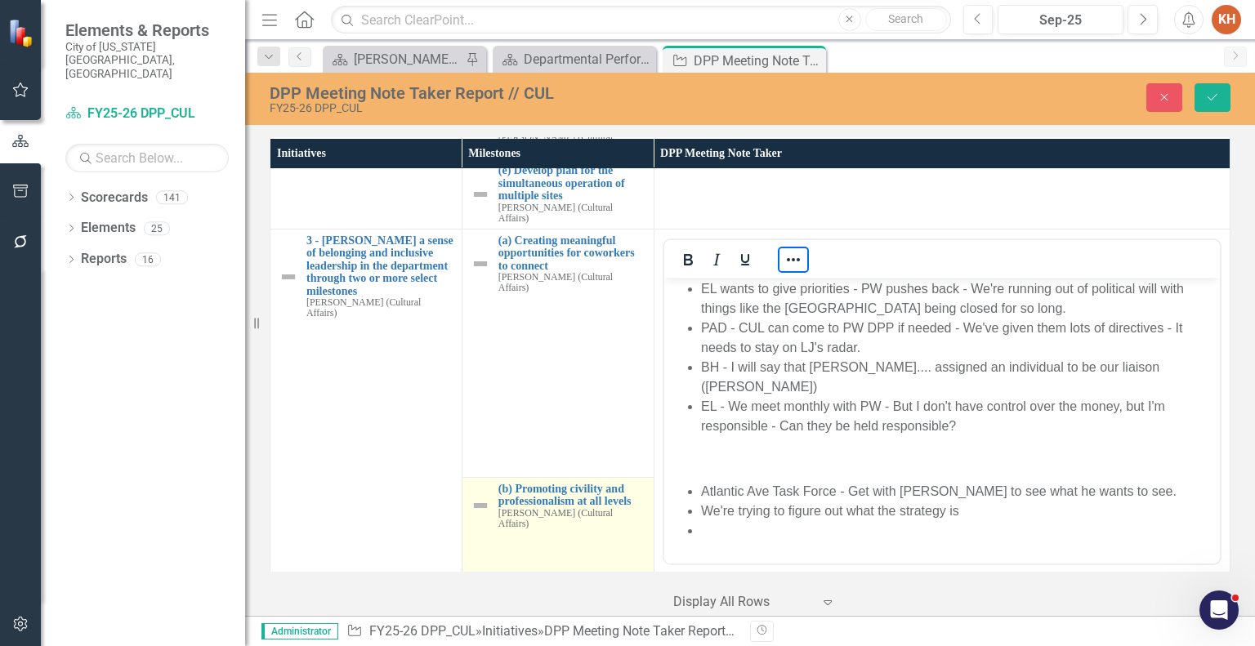
scroll to position [1215, 0]
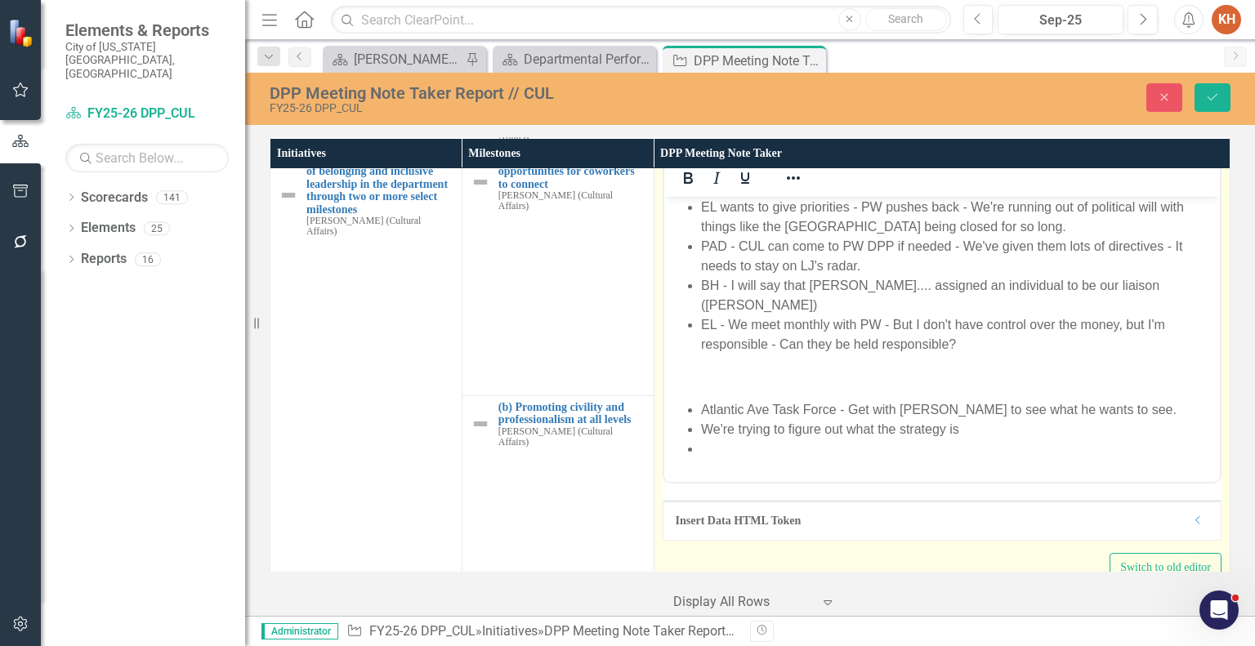
click at [861, 439] on li "Rich Text Area. Press ALT-0 for help." at bounding box center [957, 449] width 515 height 20
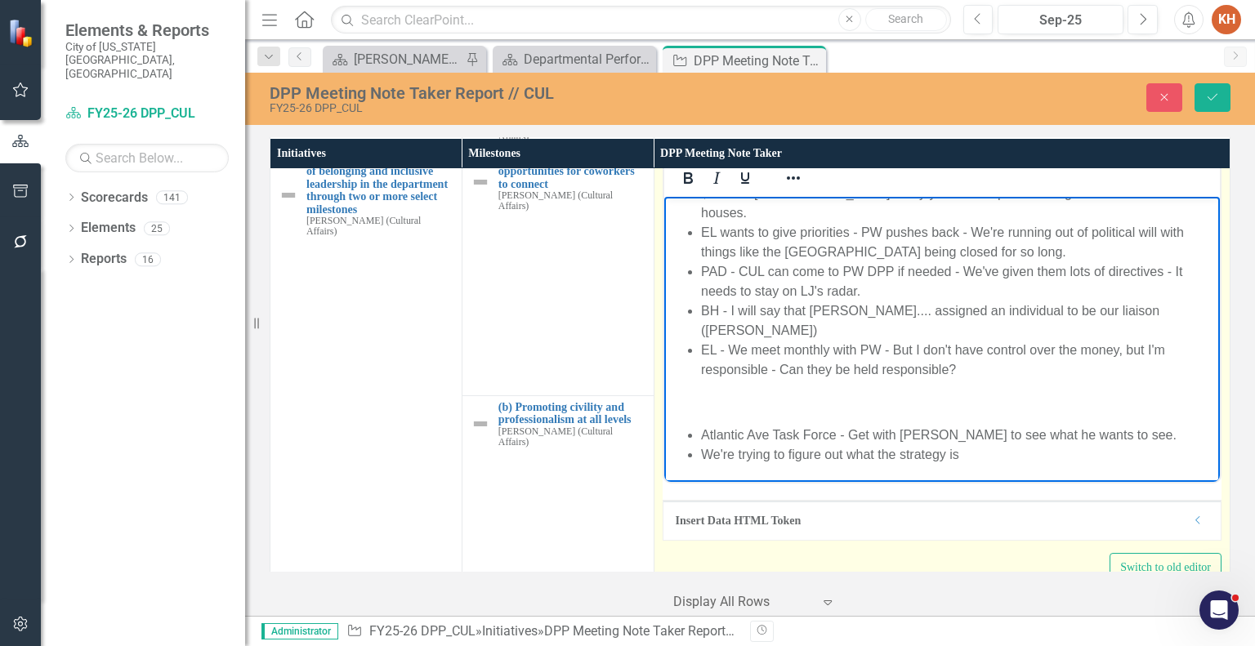
scroll to position [154, 0]
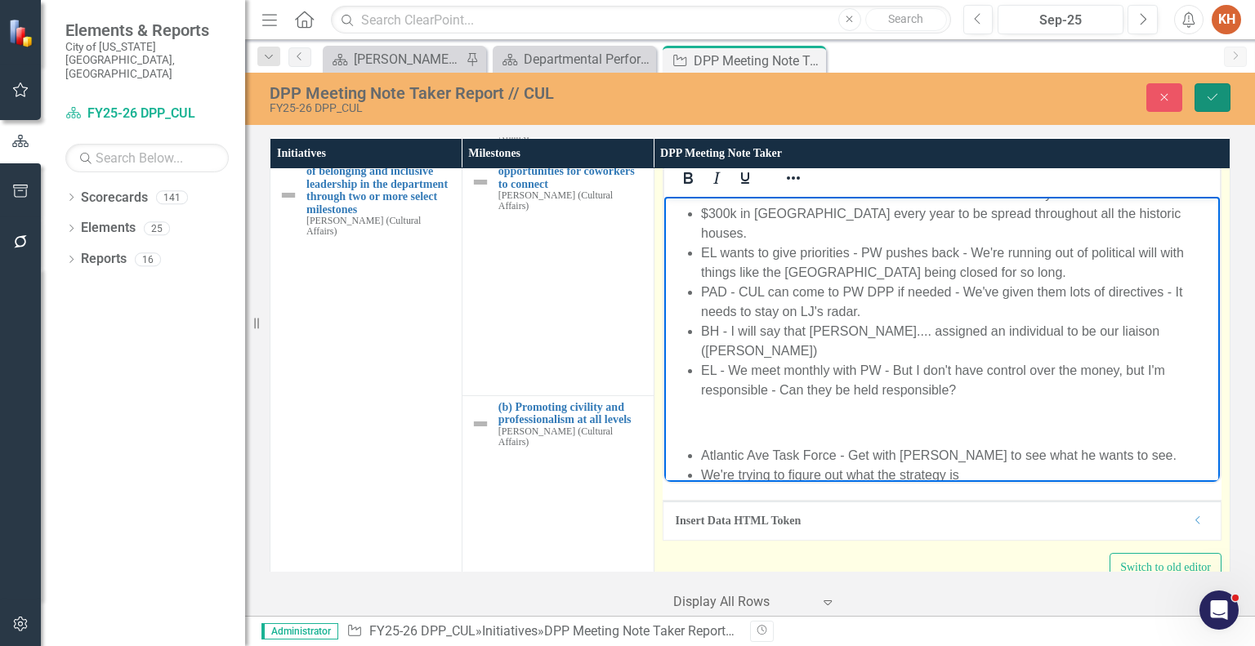
click at [1206, 96] on icon "Save" at bounding box center [1212, 96] width 15 height 11
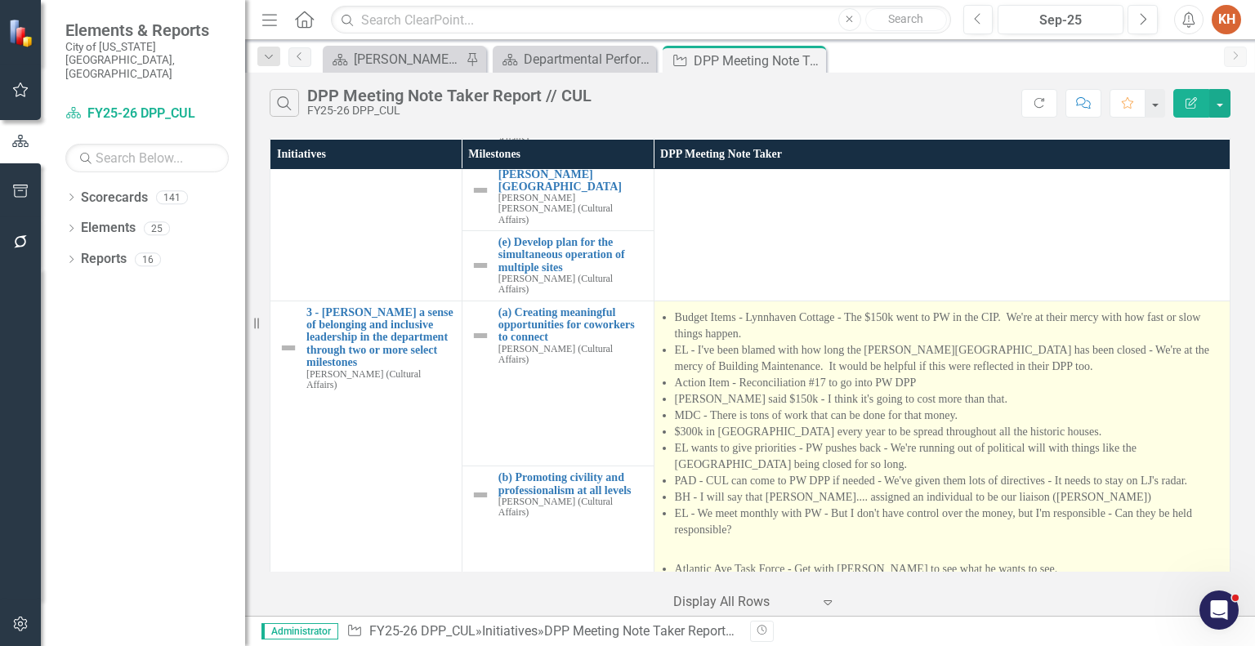
scroll to position [1065, 0]
click at [961, 486] on li "BH - I will say that [PERSON_NAME].... assigned an individual to be our liaison…" at bounding box center [948, 494] width 547 height 16
click at [960, 486] on li "BH - I will say that [PERSON_NAME].... assigned an individual to be our liaison…" at bounding box center [948, 494] width 547 height 16
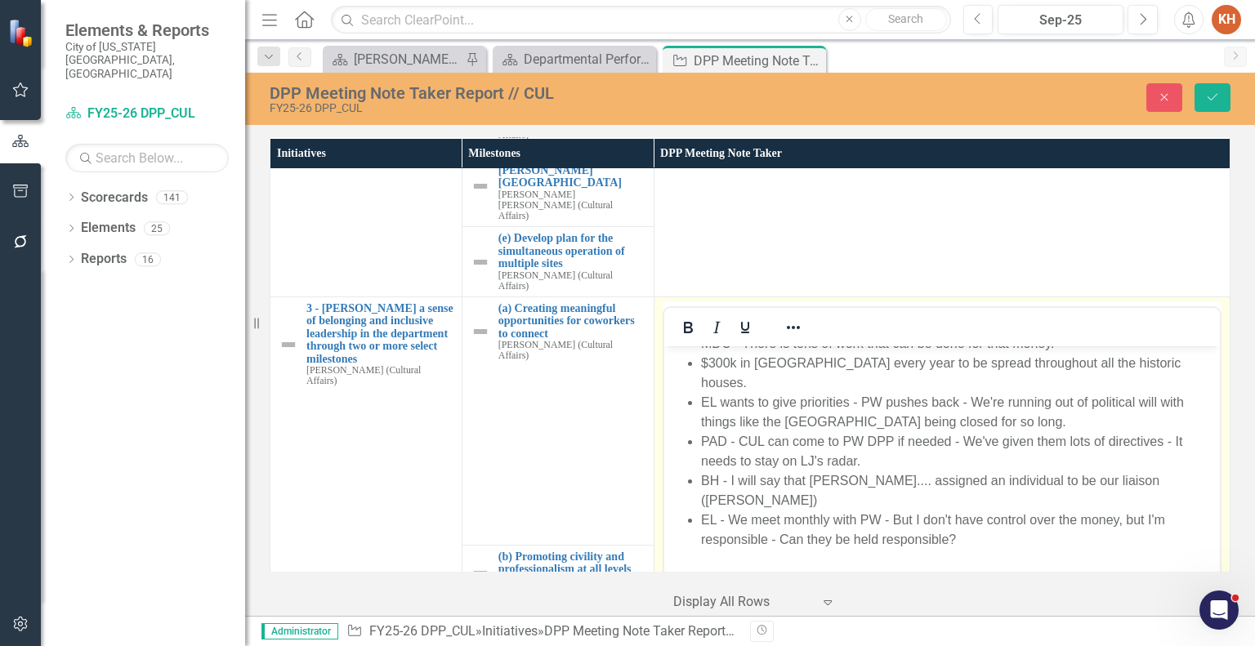
scroll to position [1215, 0]
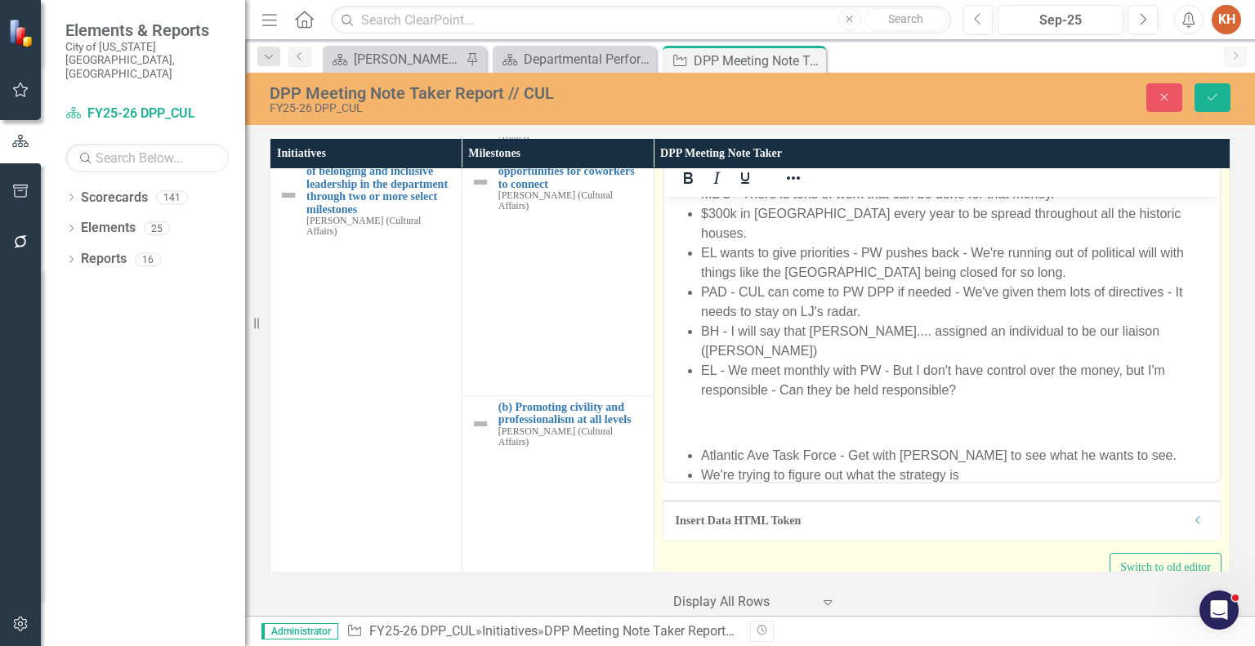
click at [995, 465] on li "We're trying to figure out what the strategy is" at bounding box center [957, 475] width 515 height 20
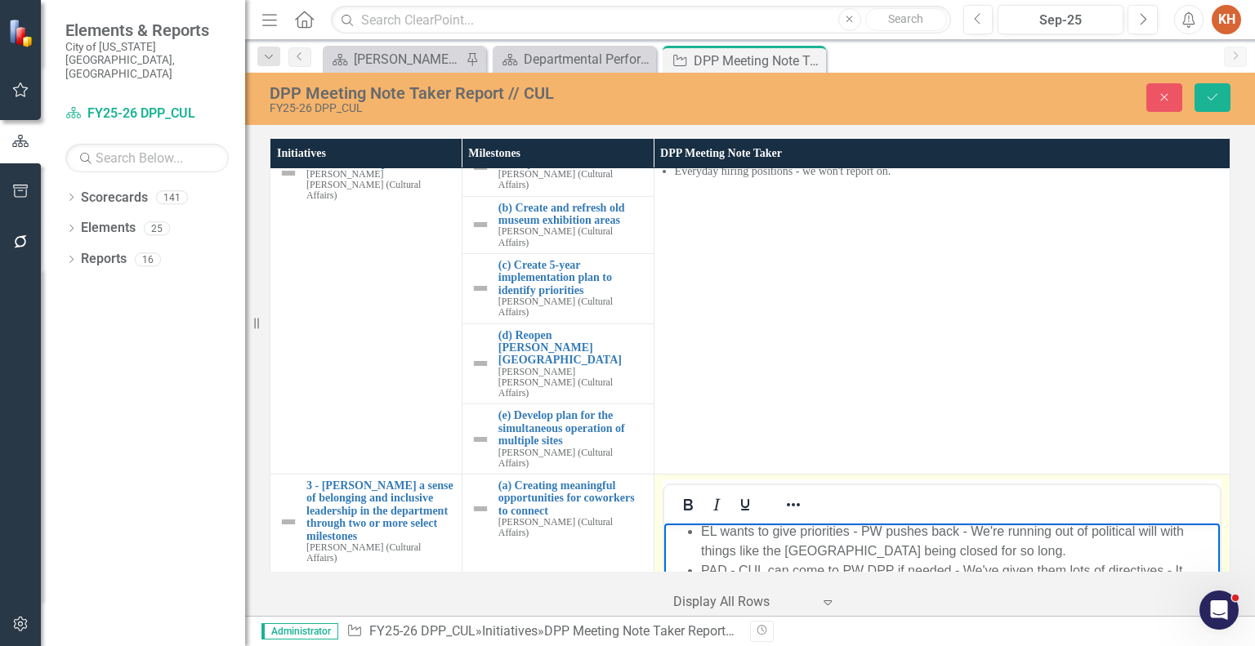
scroll to position [970, 0]
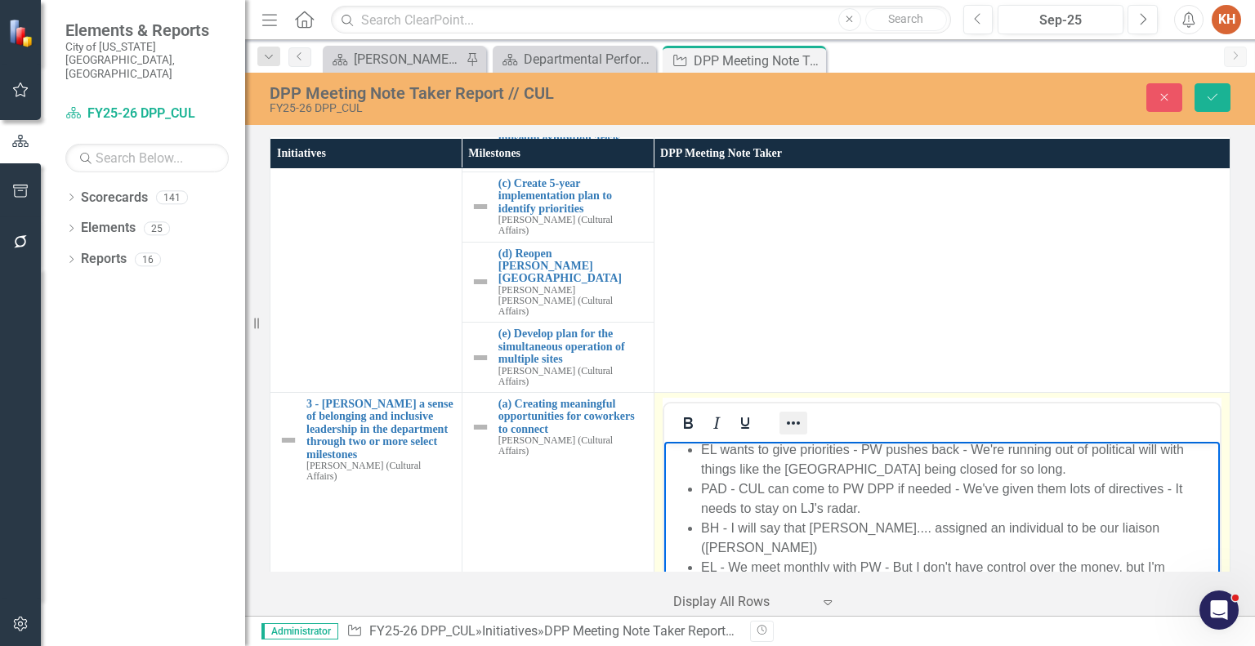
click at [792, 413] on icon "Reveal or hide additional toolbar items" at bounding box center [793, 423] width 20 height 20
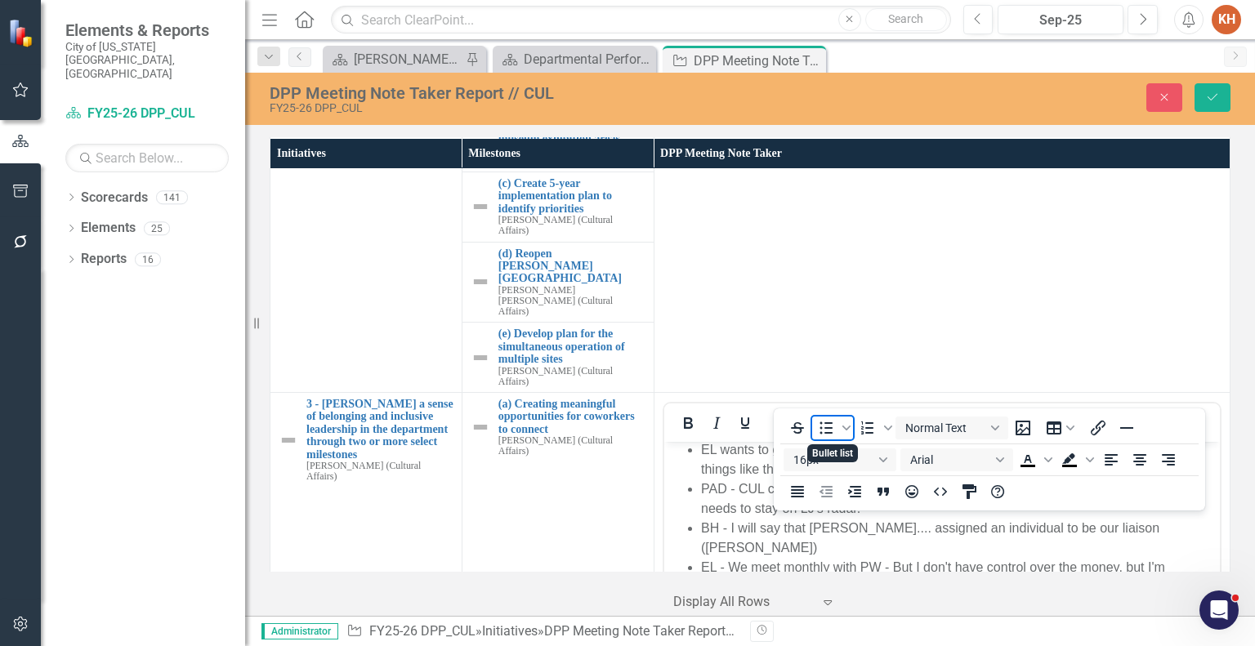
click at [828, 424] on icon "Bullet list" at bounding box center [826, 428] width 13 height 12
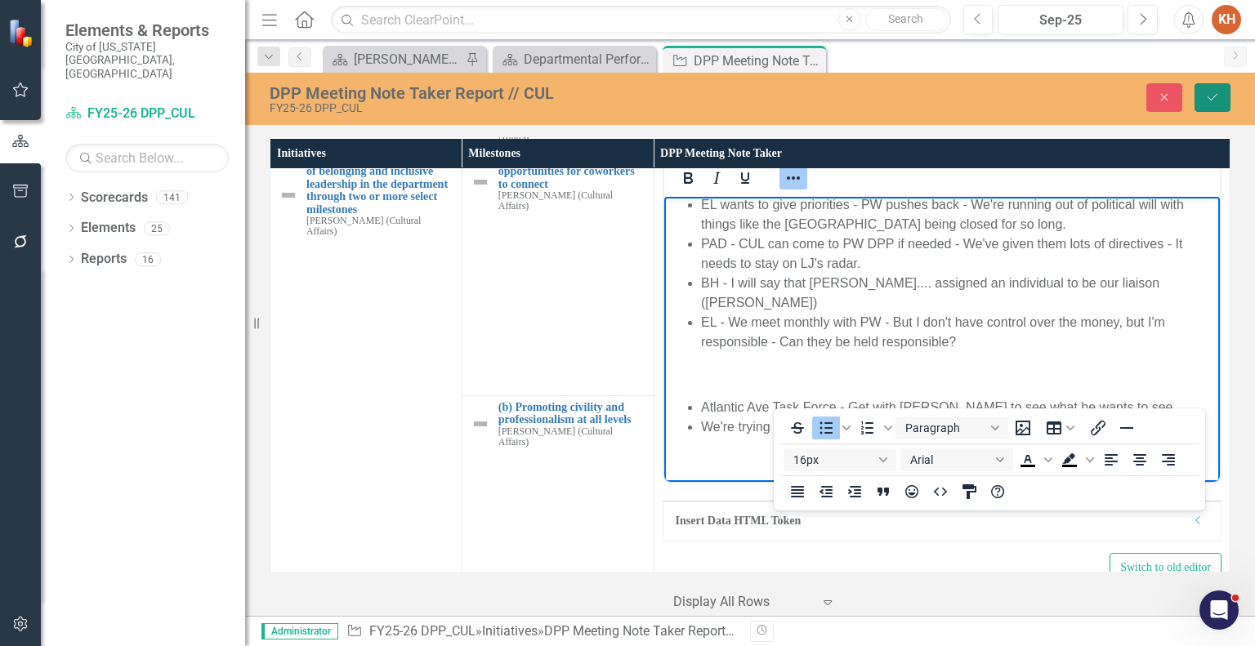
click at [1209, 100] on icon "Save" at bounding box center [1212, 96] width 15 height 11
